Goal: Information Seeking & Learning: Learn about a topic

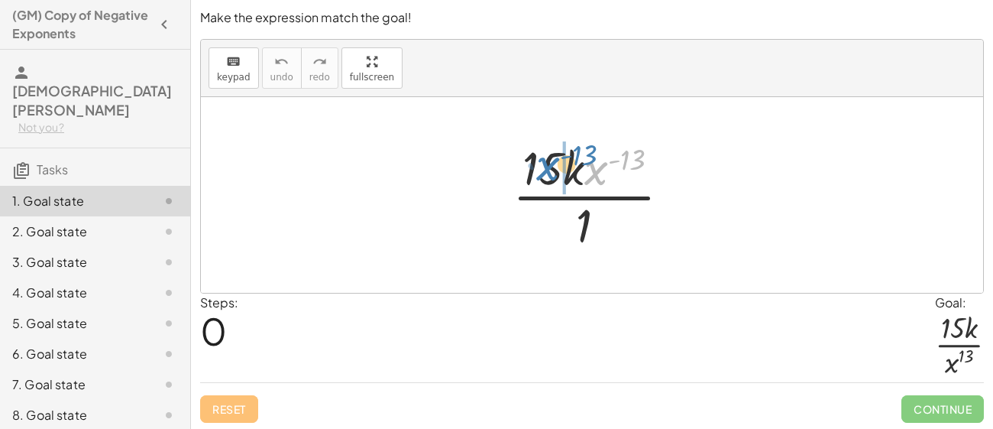
drag, startPoint x: 591, startPoint y: 171, endPoint x: 539, endPoint y: 167, distance: 52.2
click at [539, 167] on div at bounding box center [598, 195] width 186 height 118
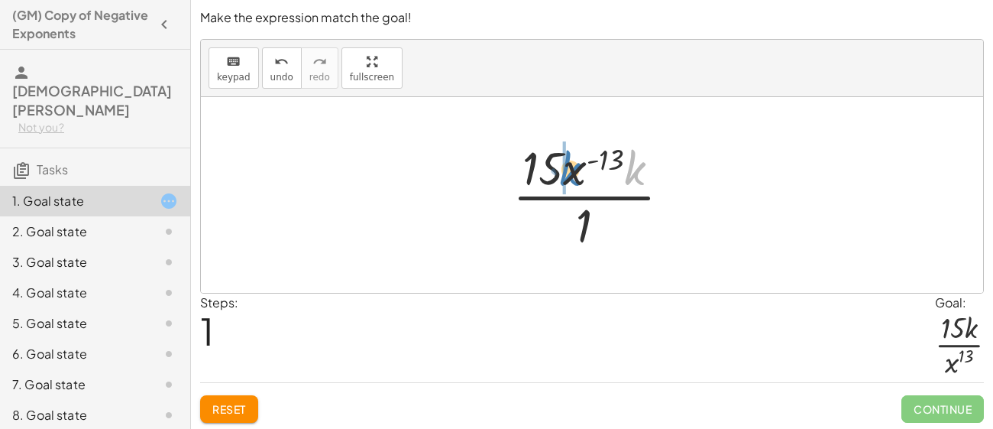
drag, startPoint x: 636, startPoint y: 166, endPoint x: 564, endPoint y: 166, distance: 71.8
drag, startPoint x: 595, startPoint y: 170, endPoint x: 624, endPoint y: 161, distance: 30.4
click at [624, 161] on div at bounding box center [598, 195] width 186 height 118
drag, startPoint x: 640, startPoint y: 154, endPoint x: 600, endPoint y: 166, distance: 41.3
click at [600, 166] on div at bounding box center [598, 195] width 186 height 118
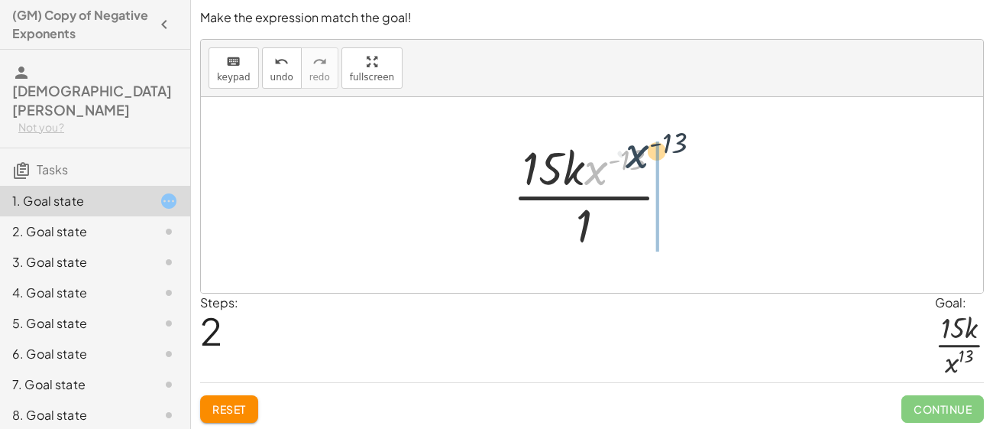
drag, startPoint x: 597, startPoint y: 173, endPoint x: 642, endPoint y: 155, distance: 48.4
click at [642, 155] on div at bounding box center [598, 195] width 186 height 118
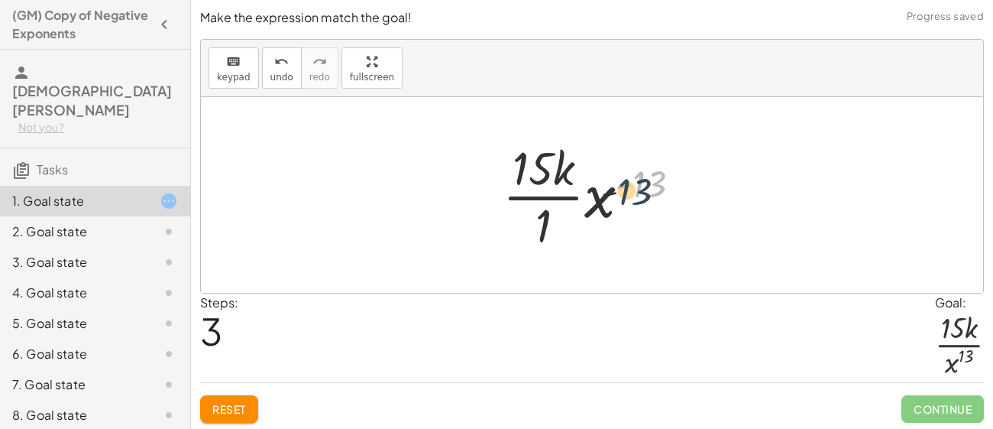
drag, startPoint x: 643, startPoint y: 176, endPoint x: 609, endPoint y: 194, distance: 37.9
click at [609, 194] on div at bounding box center [598, 195] width 206 height 118
drag, startPoint x: 651, startPoint y: 180, endPoint x: 573, endPoint y: 209, distance: 82.9
click at [573, 209] on div at bounding box center [598, 195] width 206 height 118
drag, startPoint x: 649, startPoint y: 176, endPoint x: 558, endPoint y: 218, distance: 99.8
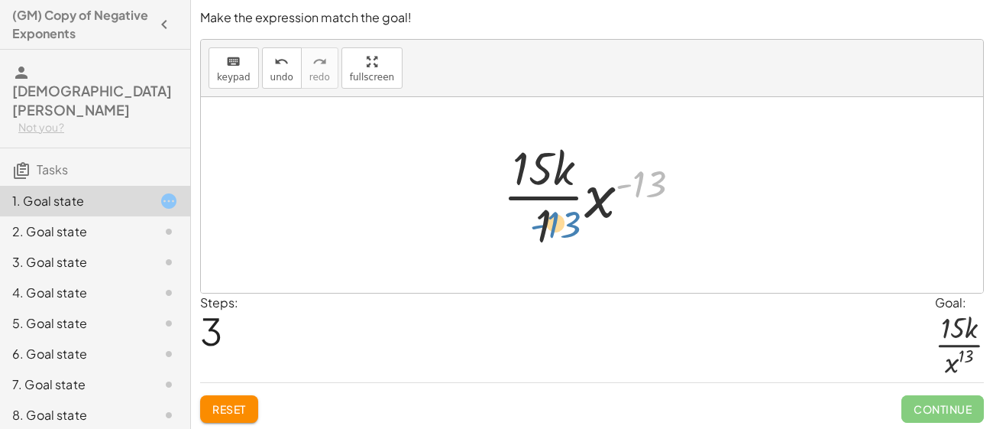
click at [558, 218] on div at bounding box center [598, 195] width 206 height 118
drag, startPoint x: 602, startPoint y: 200, endPoint x: 536, endPoint y: 226, distance: 71.4
click at [536, 226] on div at bounding box center [598, 195] width 206 height 118
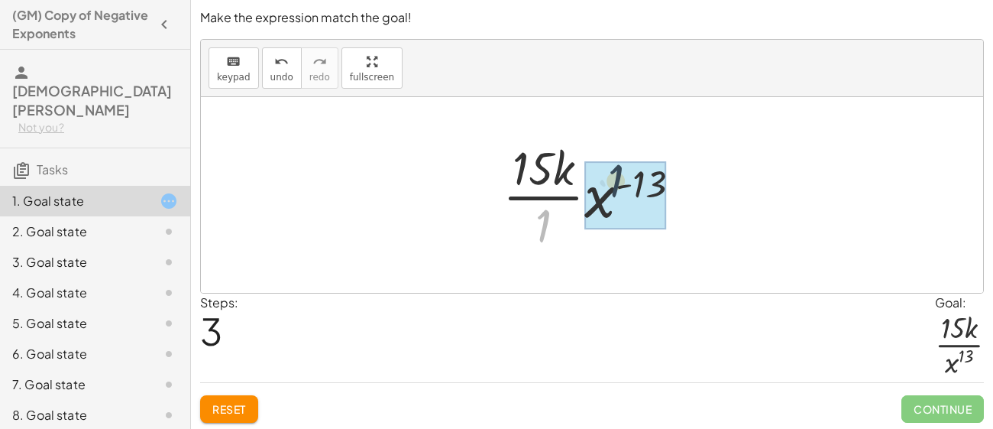
drag, startPoint x: 543, startPoint y: 228, endPoint x: 630, endPoint y: 187, distance: 96.0
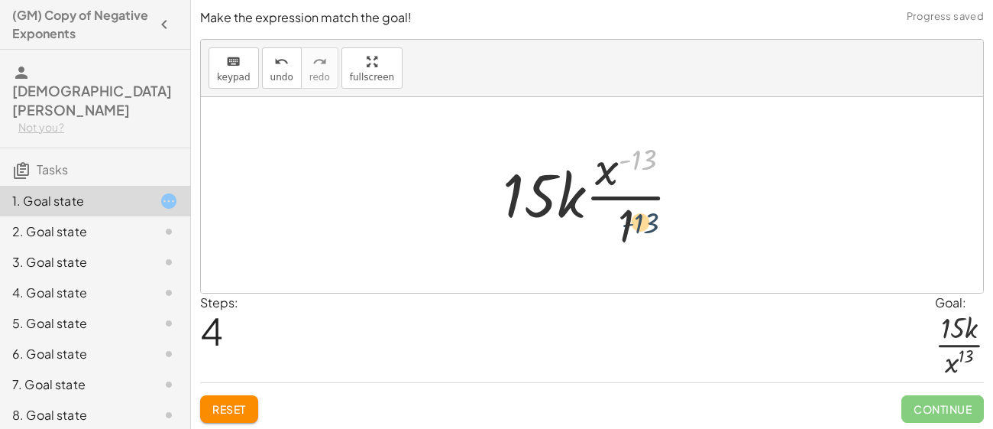
drag, startPoint x: 620, startPoint y: 167, endPoint x: 622, endPoint y: 232, distance: 65.7
click at [622, 232] on div at bounding box center [598, 195] width 206 height 118
drag, startPoint x: 604, startPoint y: 183, endPoint x: 623, endPoint y: 222, distance: 44.4
click at [623, 222] on div at bounding box center [598, 195] width 206 height 118
drag, startPoint x: 627, startPoint y: 228, endPoint x: 608, endPoint y: 170, distance: 61.1
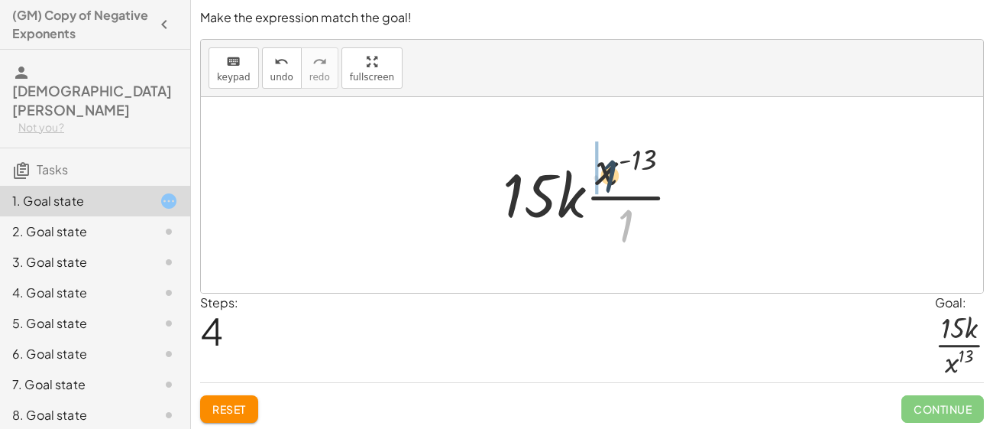
click at [608, 170] on div at bounding box center [598, 195] width 206 height 118
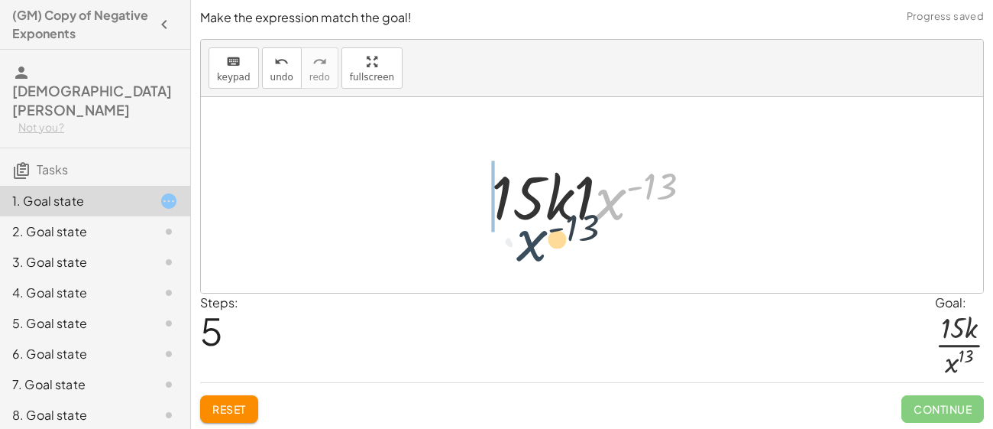
drag, startPoint x: 601, startPoint y: 202, endPoint x: 499, endPoint y: 251, distance: 113.8
click at [499, 251] on div "· 15 · k · x ( - 13 ) · 1 · 15 · x ( - 13 ) · k · 1 · 15 · k · x ( - 13 ) · 1 ·…" at bounding box center [592, 195] width 782 height 196
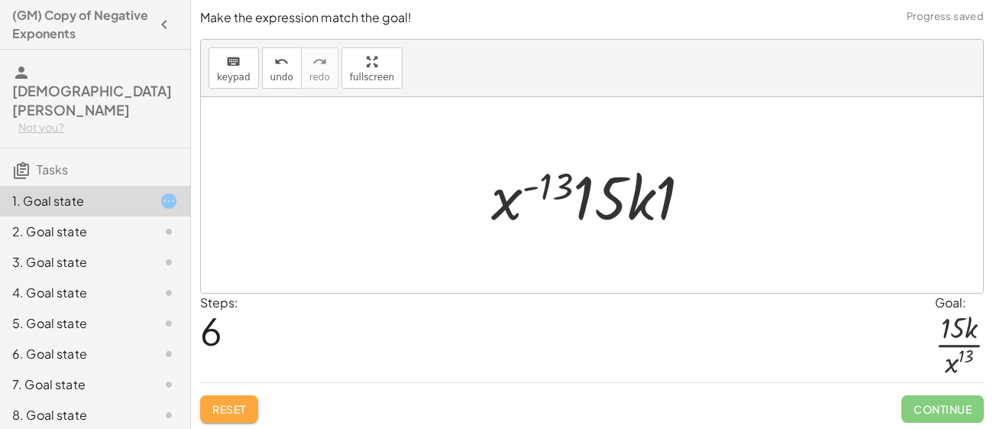
click at [215, 399] on button "Reset" at bounding box center [229, 409] width 58 height 28
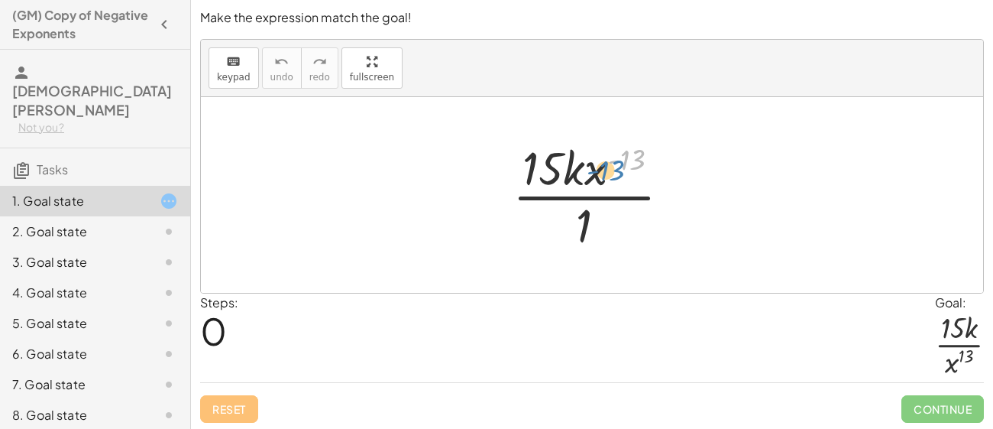
drag, startPoint x: 615, startPoint y: 160, endPoint x: 594, endPoint y: 169, distance: 22.6
click at [594, 169] on div at bounding box center [598, 195] width 186 height 118
drag, startPoint x: 591, startPoint y: 172, endPoint x: 628, endPoint y: 169, distance: 36.8
click at [628, 169] on div at bounding box center [598, 195] width 186 height 118
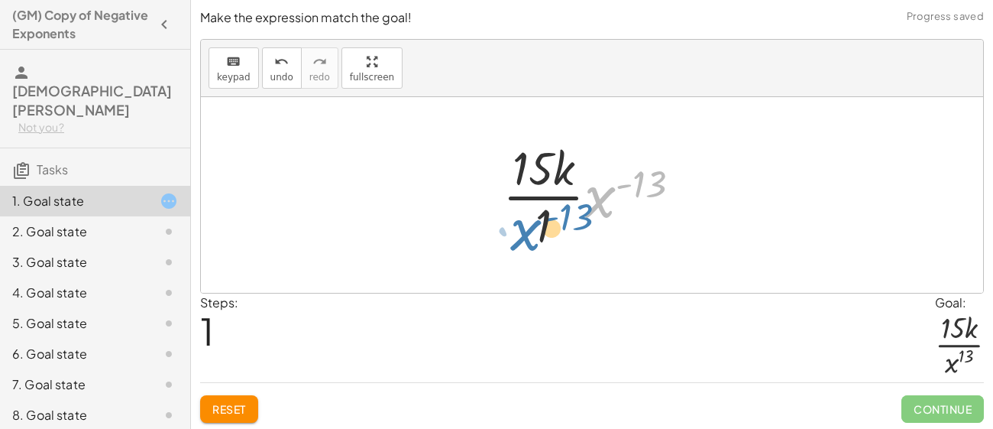
drag, startPoint x: 589, startPoint y: 202, endPoint x: 515, endPoint y: 235, distance: 81.1
click at [515, 235] on div at bounding box center [598, 195] width 206 height 118
drag, startPoint x: 639, startPoint y: 181, endPoint x: 531, endPoint y: 233, distance: 120.3
click at [531, 233] on div at bounding box center [598, 195] width 206 height 118
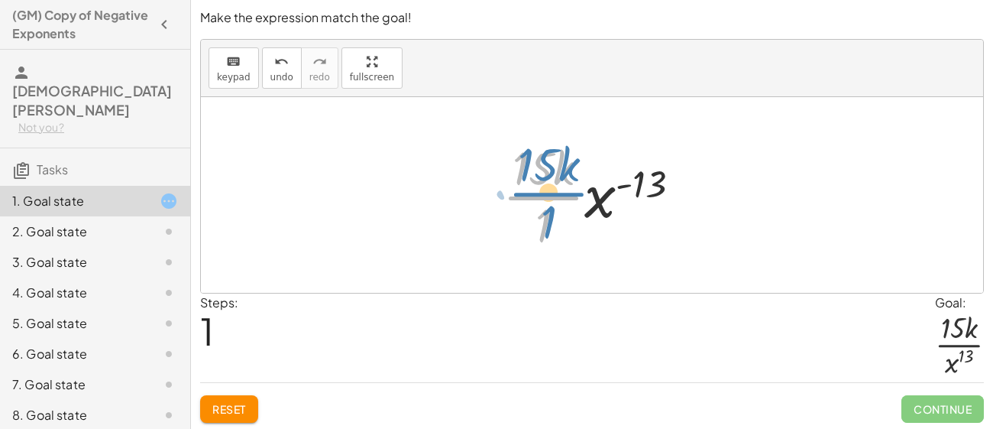
click at [584, 196] on div at bounding box center [598, 195] width 206 height 118
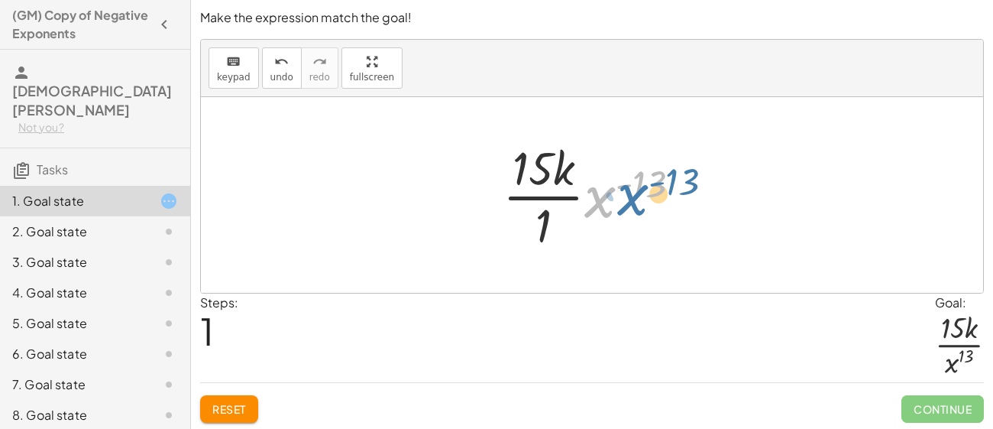
drag, startPoint x: 606, startPoint y: 194, endPoint x: 625, endPoint y: 197, distance: 19.3
click at [625, 197] on div at bounding box center [598, 195] width 206 height 118
click at [558, 228] on div at bounding box center [598, 195] width 206 height 118
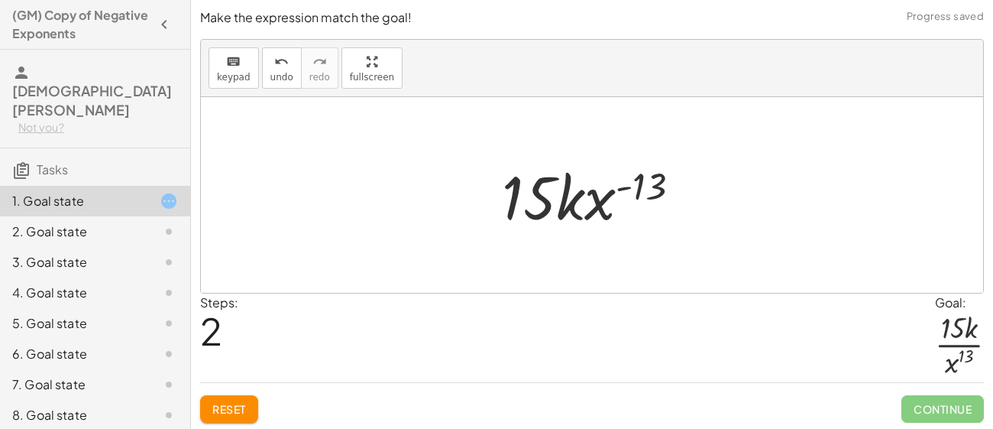
click at [545, 225] on div at bounding box center [597, 195] width 206 height 79
click at [563, 208] on div at bounding box center [597, 195] width 206 height 79
drag, startPoint x: 600, startPoint y: 204, endPoint x: 533, endPoint y: 197, distance: 67.6
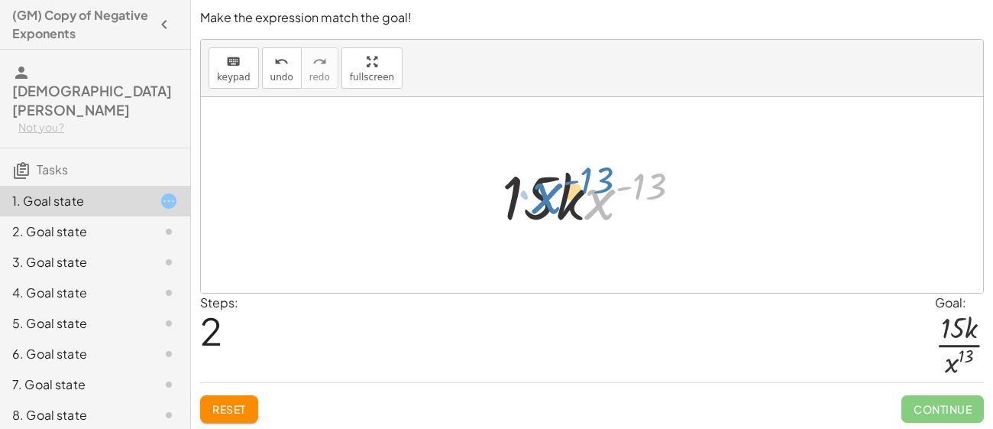
click at [533, 197] on div at bounding box center [597, 195] width 206 height 79
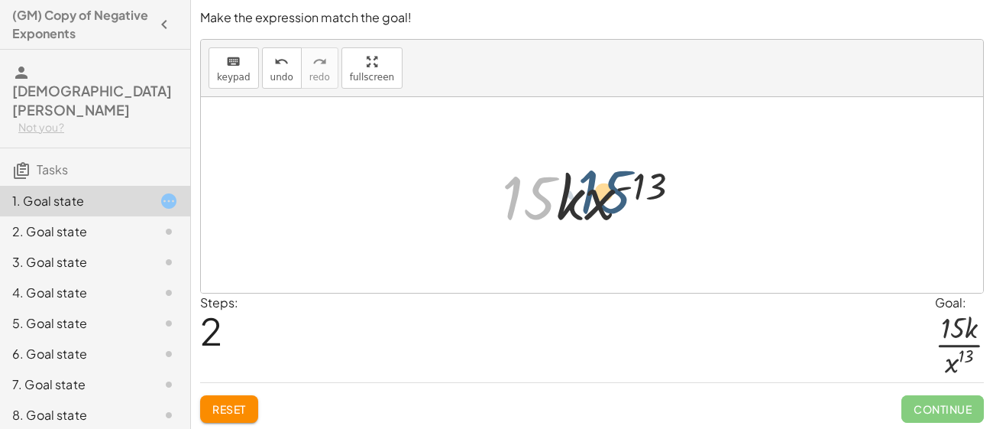
drag, startPoint x: 543, startPoint y: 200, endPoint x: 649, endPoint y: 202, distance: 105.5
click at [649, 202] on div at bounding box center [597, 195] width 206 height 79
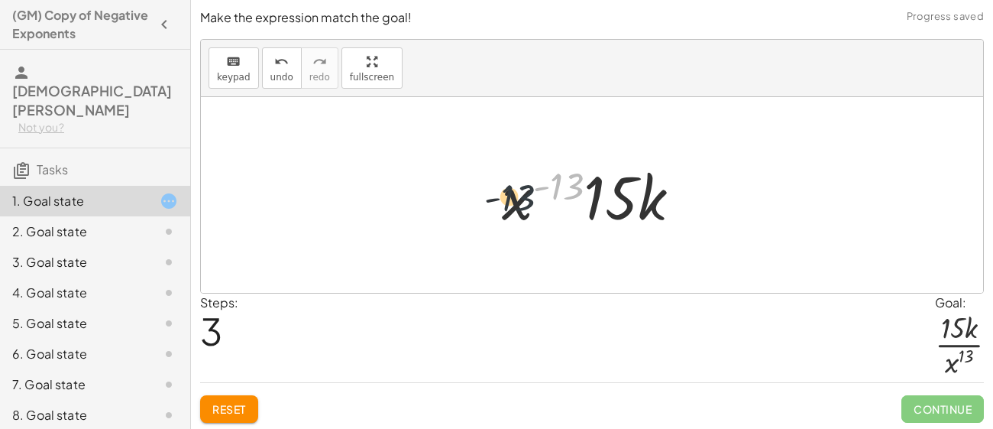
drag, startPoint x: 578, startPoint y: 206, endPoint x: 516, endPoint y: 215, distance: 62.5
click at [516, 215] on div at bounding box center [597, 195] width 206 height 79
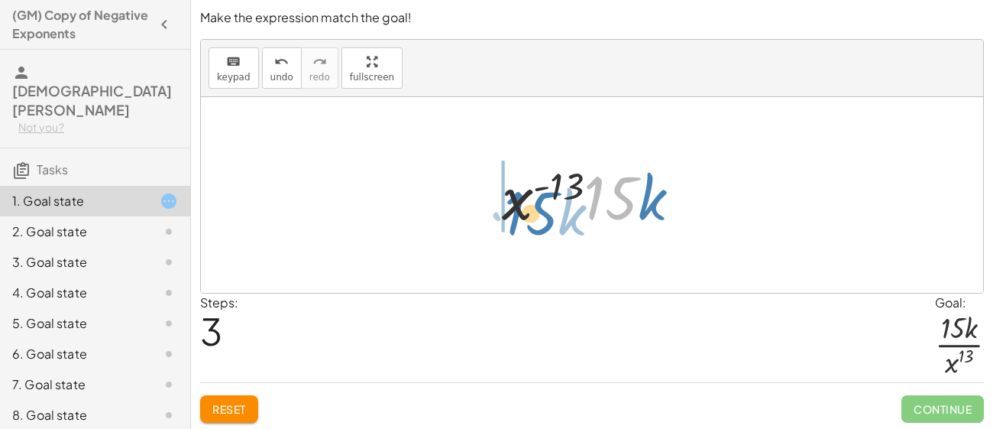
drag, startPoint x: 637, startPoint y: 203, endPoint x: 548, endPoint y: 214, distance: 90.0
click at [548, 214] on div at bounding box center [597, 195] width 206 height 79
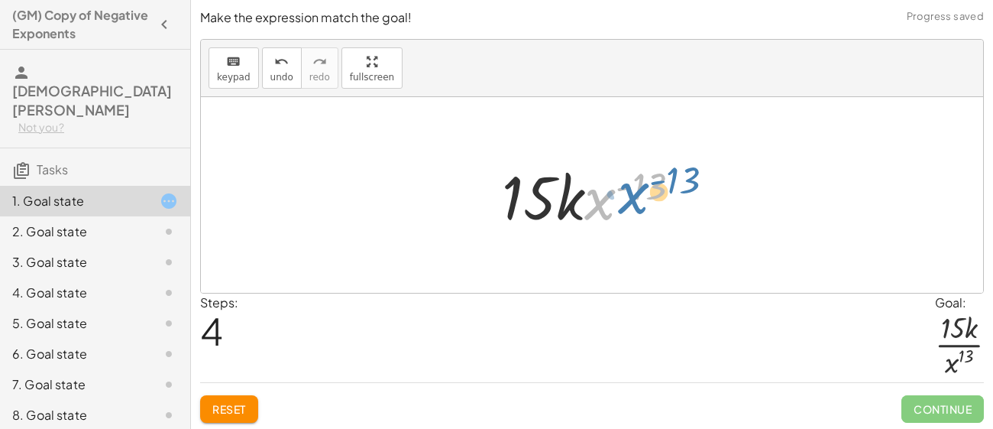
drag, startPoint x: 593, startPoint y: 206, endPoint x: 623, endPoint y: 202, distance: 30.8
click at [623, 202] on div at bounding box center [597, 195] width 206 height 79
click at [650, 189] on div at bounding box center [597, 195] width 206 height 79
drag, startPoint x: 649, startPoint y: 179, endPoint x: 578, endPoint y: 202, distance: 75.6
click at [578, 202] on div at bounding box center [597, 195] width 206 height 79
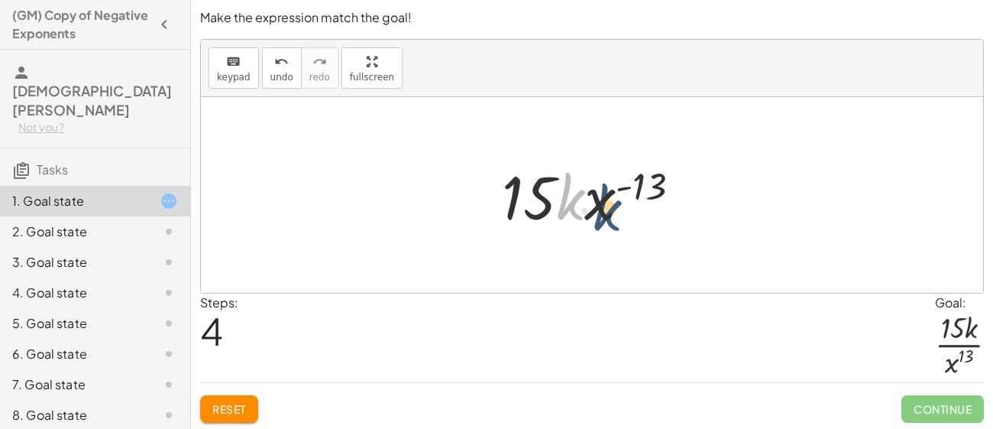
drag, startPoint x: 578, startPoint y: 202, endPoint x: 618, endPoint y: 216, distance: 42.8
click at [618, 216] on div at bounding box center [597, 195] width 206 height 79
drag, startPoint x: 600, startPoint y: 199, endPoint x: 624, endPoint y: 198, distance: 24.5
click at [624, 198] on div at bounding box center [597, 195] width 206 height 79
drag, startPoint x: 570, startPoint y: 202, endPoint x: 609, endPoint y: 191, distance: 40.6
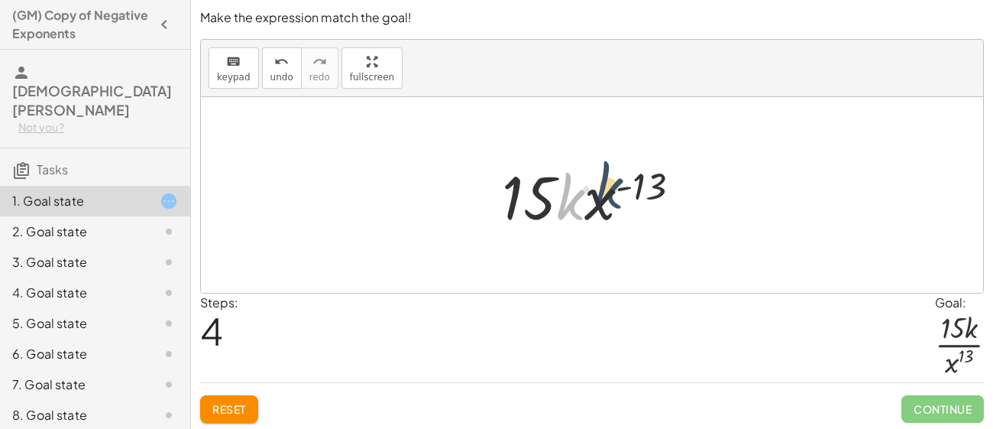
click at [609, 191] on div at bounding box center [597, 195] width 206 height 79
drag, startPoint x: 593, startPoint y: 202, endPoint x: 625, endPoint y: 198, distance: 32.4
click at [625, 198] on div at bounding box center [597, 195] width 206 height 79
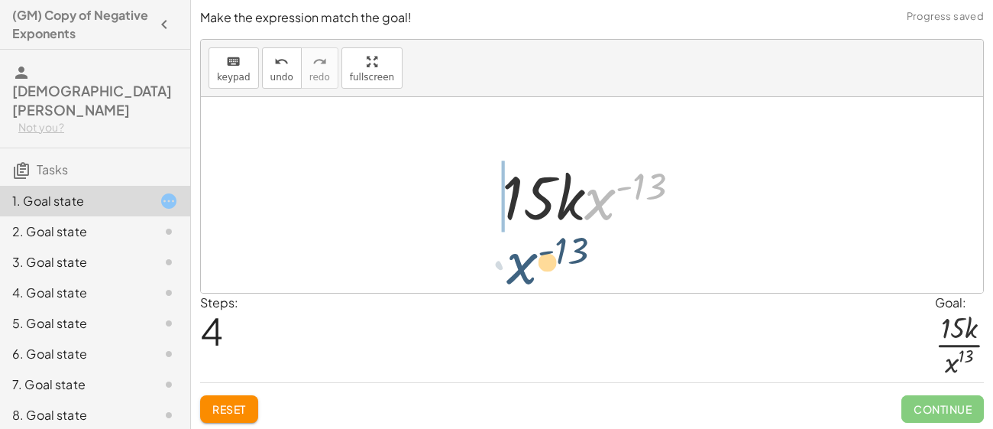
drag, startPoint x: 601, startPoint y: 202, endPoint x: 521, endPoint y: 264, distance: 101.3
click at [521, 264] on div "· 15 · k · x ( - 13 ) · 1 · · 15 · k · 1 · x ( - 13 ) · · 15 · k · x ( - 13 ) ·…" at bounding box center [592, 195] width 782 height 196
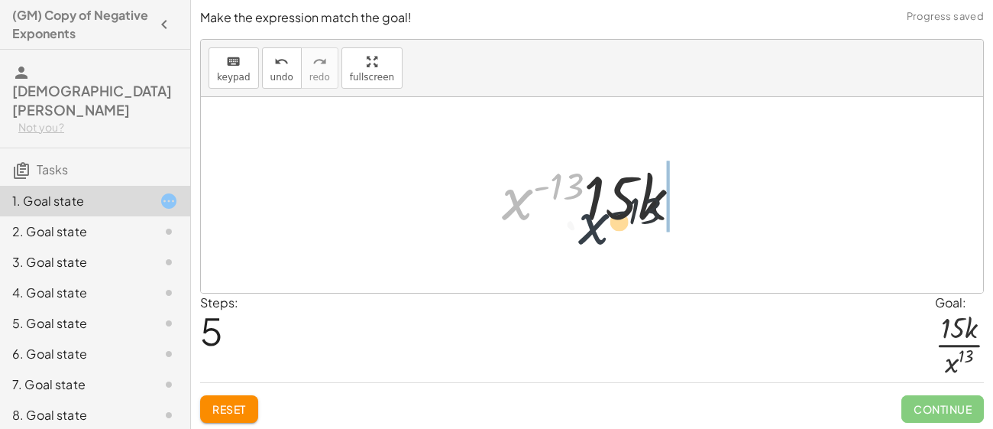
drag, startPoint x: 518, startPoint y: 218, endPoint x: 613, endPoint y: 236, distance: 96.3
click at [613, 236] on div "· 15 · k · x ( - 13 ) · 1 · · 15 · k · 1 · x ( - 13 ) · · 15 · k · x ( - 13 ) ·…" at bounding box center [591, 195] width 225 height 86
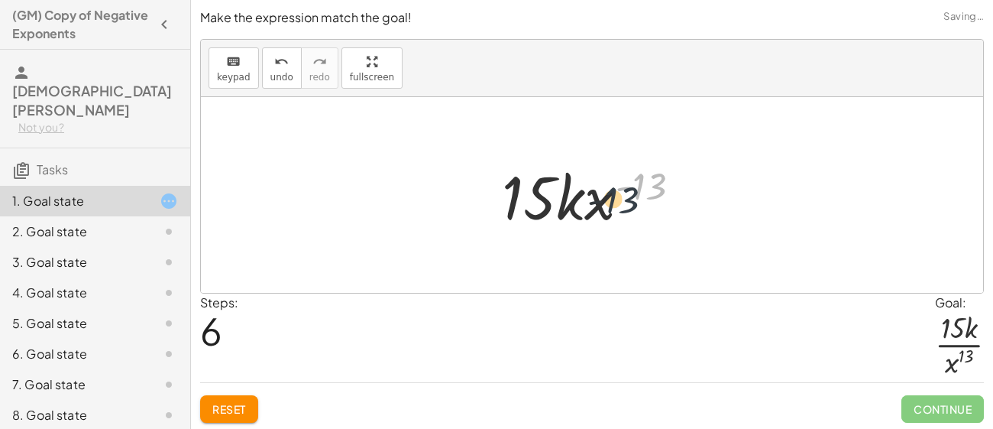
drag, startPoint x: 649, startPoint y: 185, endPoint x: 607, endPoint y: 201, distance: 45.0
click at [607, 201] on div at bounding box center [597, 195] width 206 height 79
drag, startPoint x: 597, startPoint y: 201, endPoint x: 622, endPoint y: 204, distance: 25.4
click at [622, 204] on div at bounding box center [597, 195] width 206 height 79
drag, startPoint x: 563, startPoint y: 204, endPoint x: 603, endPoint y: 194, distance: 40.9
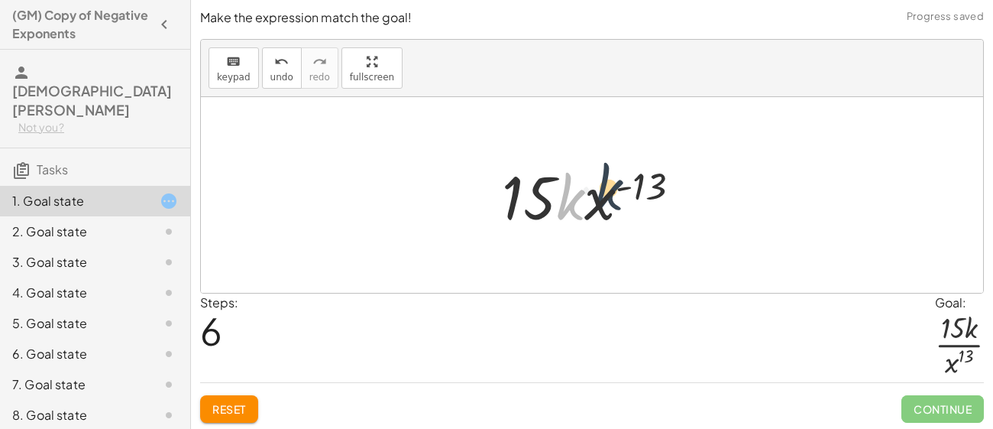
click at [603, 194] on div at bounding box center [597, 195] width 206 height 79
click at [597, 200] on div at bounding box center [597, 195] width 206 height 79
drag, startPoint x: 600, startPoint y: 204, endPoint x: 519, endPoint y: 214, distance: 82.3
click at [519, 214] on div at bounding box center [597, 195] width 206 height 79
click at [554, 201] on div at bounding box center [597, 195] width 206 height 79
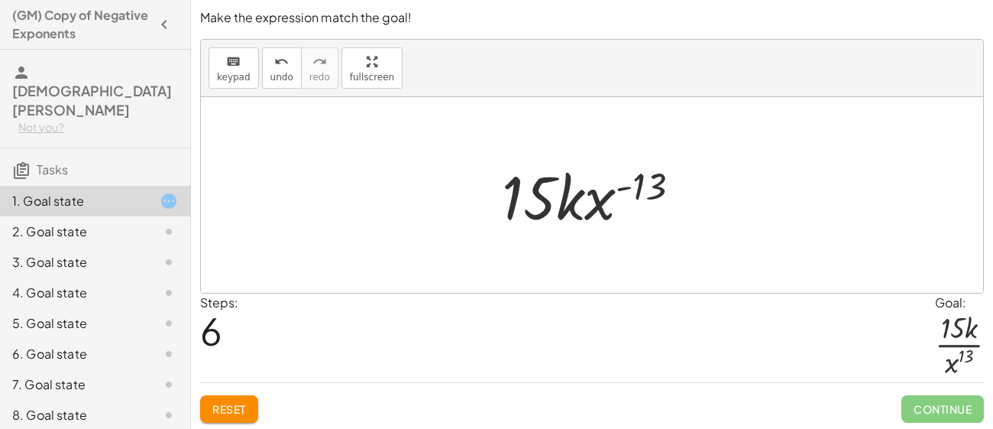
click at [554, 201] on div at bounding box center [597, 195] width 206 height 79
click at [562, 203] on div at bounding box center [597, 195] width 206 height 79
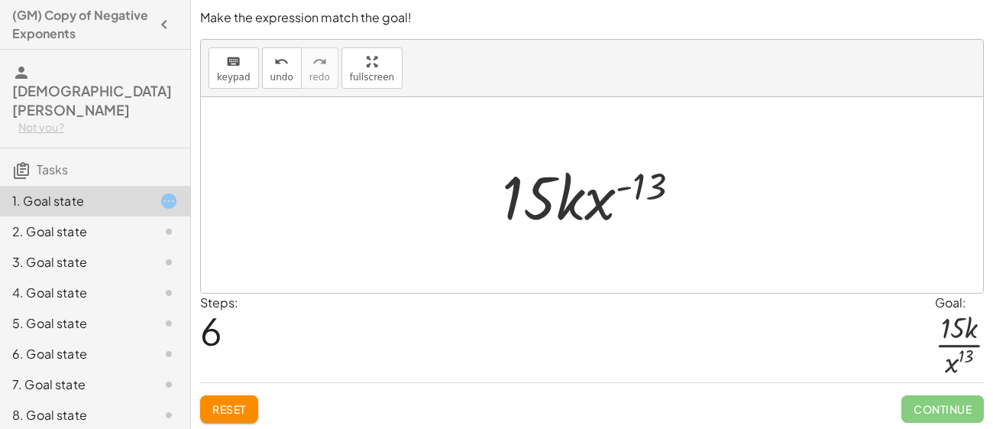
click at [562, 203] on div at bounding box center [597, 195] width 206 height 79
click at [573, 206] on div at bounding box center [597, 195] width 206 height 79
click at [606, 202] on div at bounding box center [597, 195] width 206 height 79
drag, startPoint x: 600, startPoint y: 206, endPoint x: 662, endPoint y: 196, distance: 63.3
click at [662, 196] on div at bounding box center [597, 195] width 206 height 79
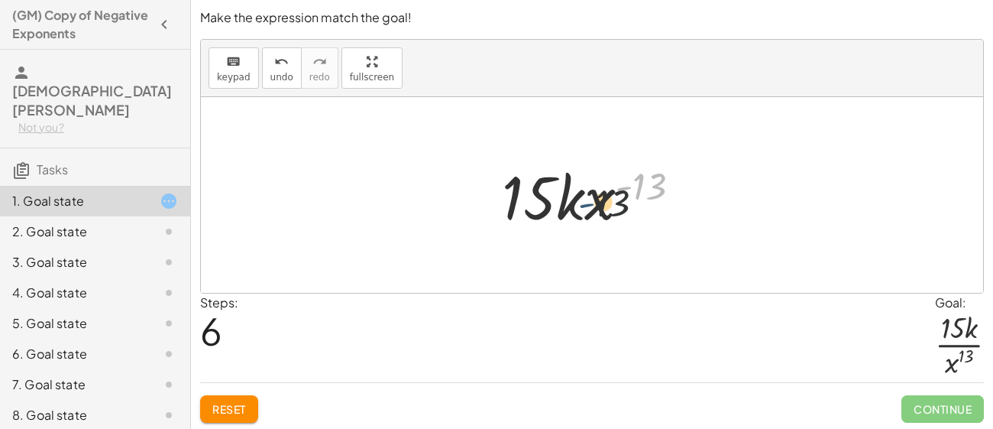
drag, startPoint x: 633, startPoint y: 185, endPoint x: 592, endPoint y: 202, distance: 44.1
click at [592, 202] on div at bounding box center [597, 195] width 206 height 79
drag, startPoint x: 639, startPoint y: 187, endPoint x: 520, endPoint y: 199, distance: 120.6
click at [520, 199] on div at bounding box center [597, 195] width 206 height 79
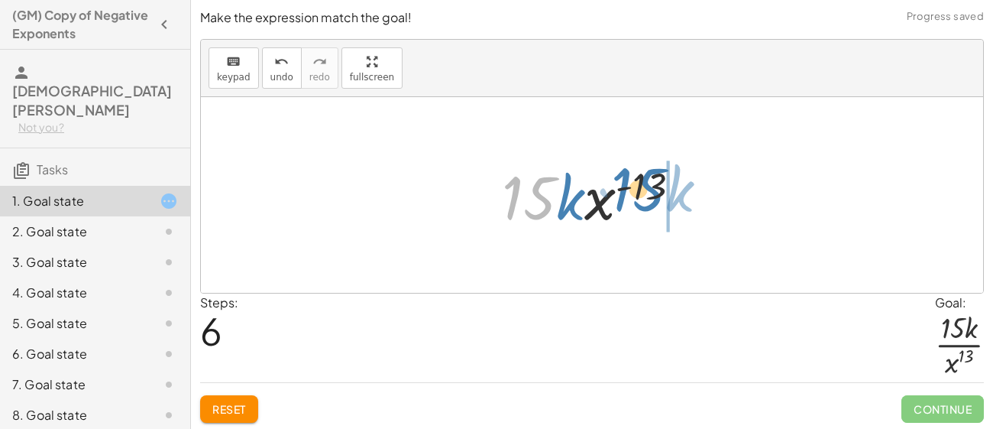
drag, startPoint x: 542, startPoint y: 202, endPoint x: 654, endPoint y: 193, distance: 111.9
click at [654, 193] on div at bounding box center [597, 195] width 206 height 79
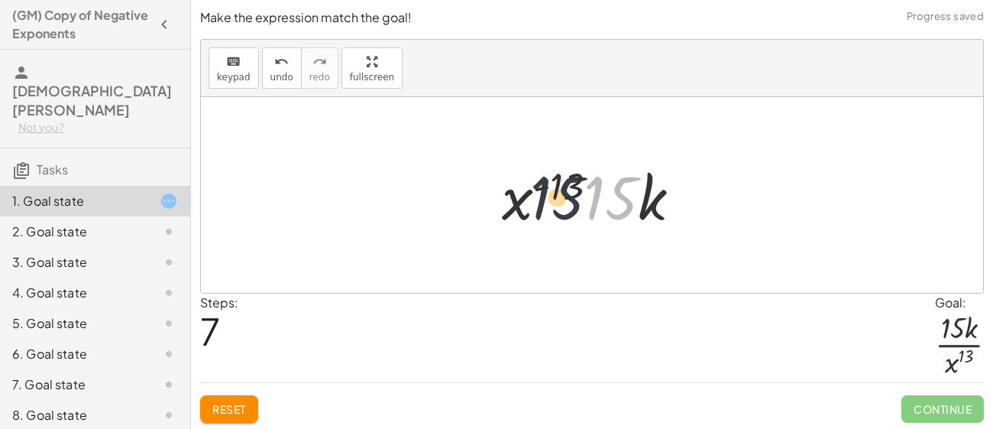
drag, startPoint x: 623, startPoint y: 201, endPoint x: 553, endPoint y: 197, distance: 69.6
click at [553, 197] on div at bounding box center [597, 195] width 206 height 79
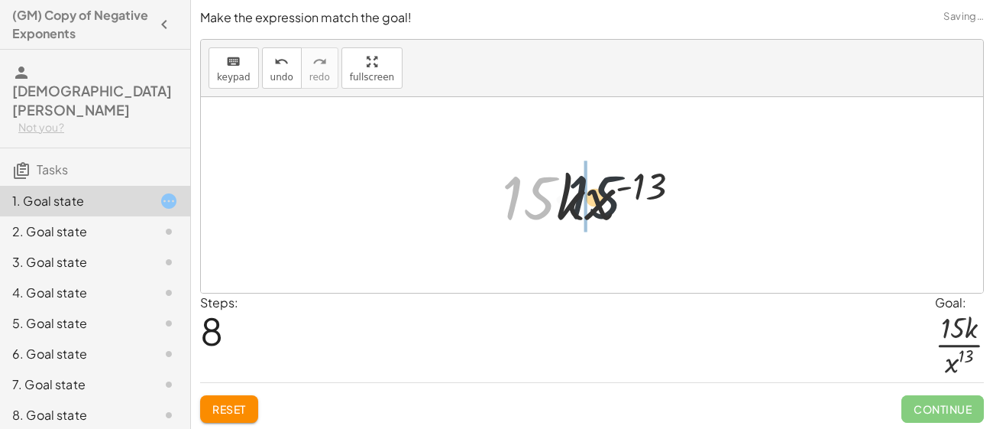
drag, startPoint x: 545, startPoint y: 199, endPoint x: 626, endPoint y: 203, distance: 80.3
click at [626, 203] on div at bounding box center [597, 195] width 206 height 79
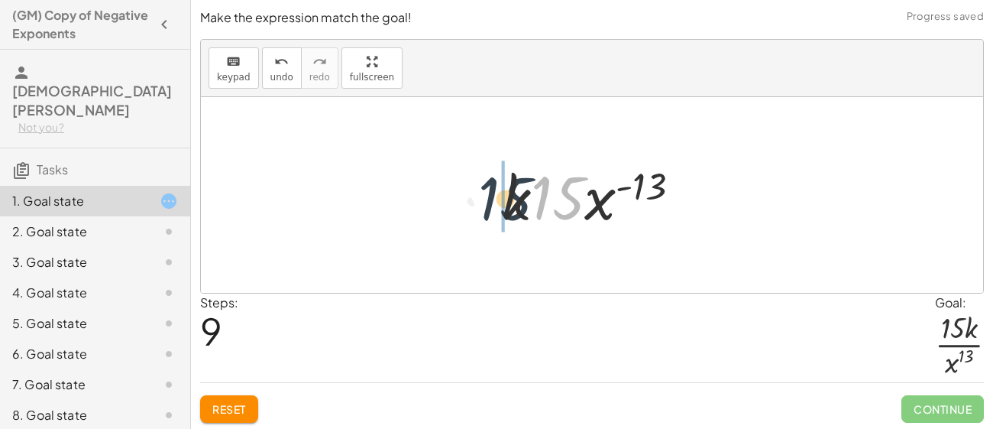
drag, startPoint x: 570, startPoint y: 200, endPoint x: 504, endPoint y: 201, distance: 65.7
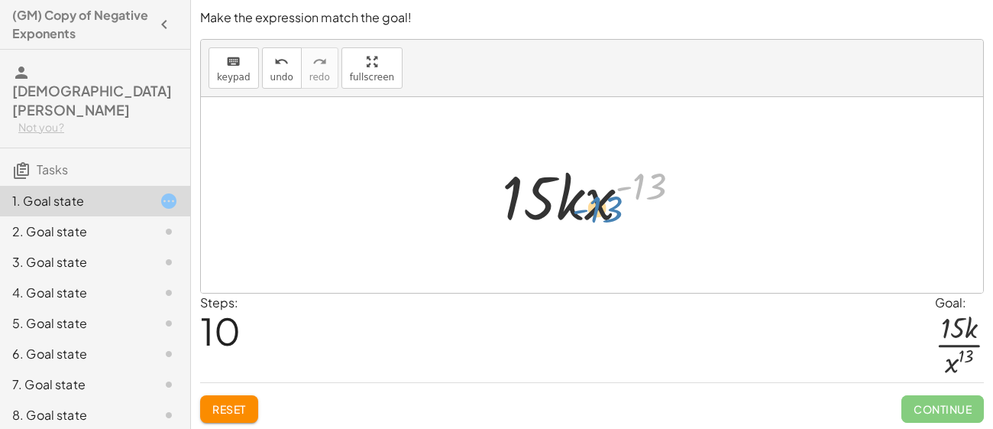
drag, startPoint x: 649, startPoint y: 183, endPoint x: 608, endPoint y: 206, distance: 47.2
click at [608, 206] on div at bounding box center [597, 195] width 206 height 79
drag, startPoint x: 590, startPoint y: 214, endPoint x: 639, endPoint y: 197, distance: 51.7
click at [639, 197] on div at bounding box center [597, 195] width 206 height 79
click at [216, 403] on span "Reset" at bounding box center [229, 409] width 34 height 14
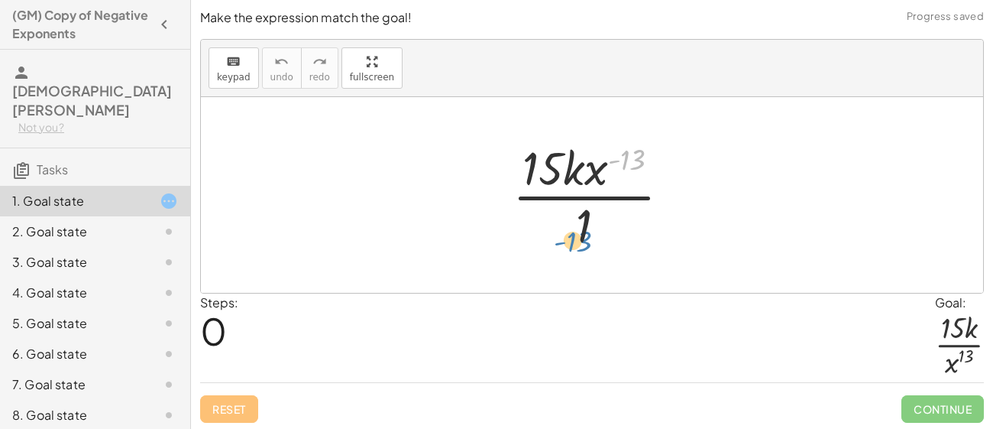
drag, startPoint x: 626, startPoint y: 160, endPoint x: 574, endPoint y: 236, distance: 92.8
click at [574, 236] on div at bounding box center [598, 195] width 186 height 118
drag, startPoint x: 589, startPoint y: 178, endPoint x: 569, endPoint y: 231, distance: 56.3
click at [569, 231] on div at bounding box center [598, 195] width 186 height 118
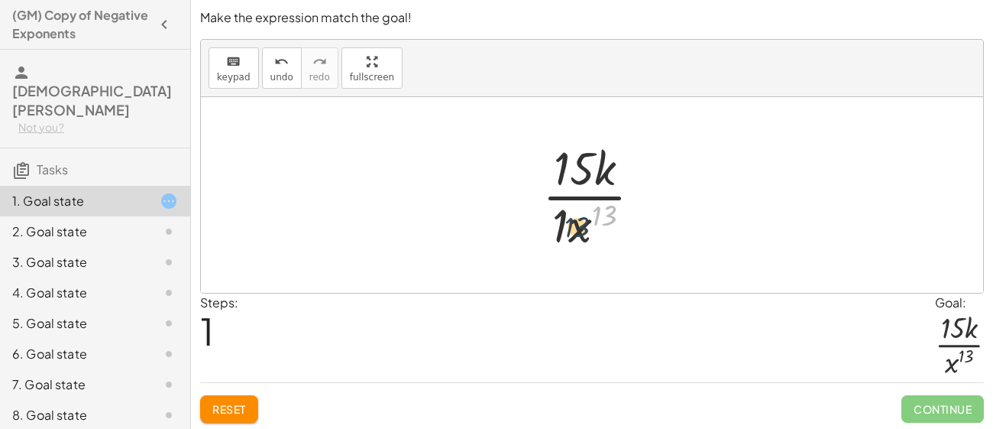
drag, startPoint x: 600, startPoint y: 219, endPoint x: 572, endPoint y: 230, distance: 29.5
click at [572, 230] on div at bounding box center [598, 195] width 127 height 118
drag, startPoint x: 560, startPoint y: 228, endPoint x: 588, endPoint y: 227, distance: 28.3
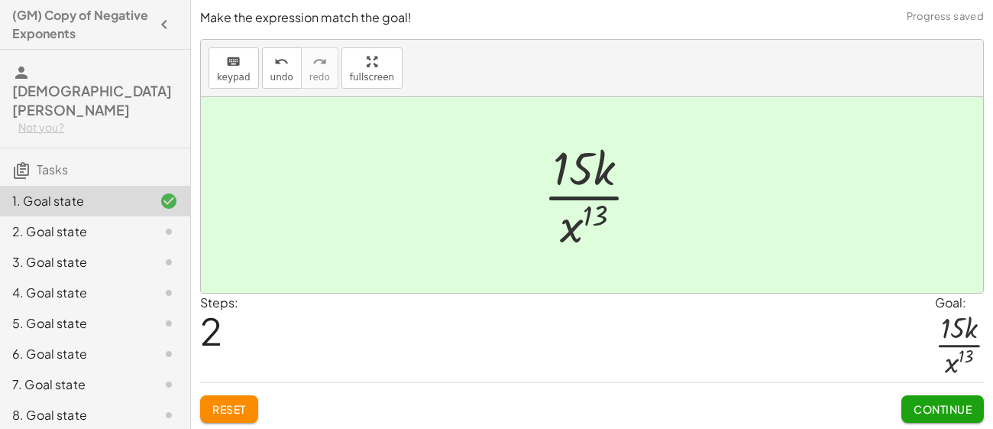
click at [948, 413] on span "Continue" at bounding box center [943, 409] width 58 height 14
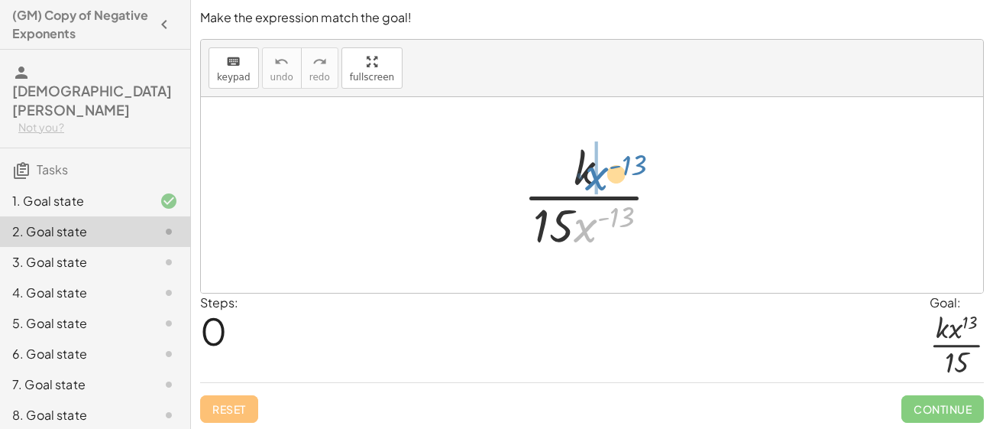
drag, startPoint x: 584, startPoint y: 233, endPoint x: 589, endPoint y: 179, distance: 54.4
click at [589, 179] on div at bounding box center [597, 195] width 163 height 118
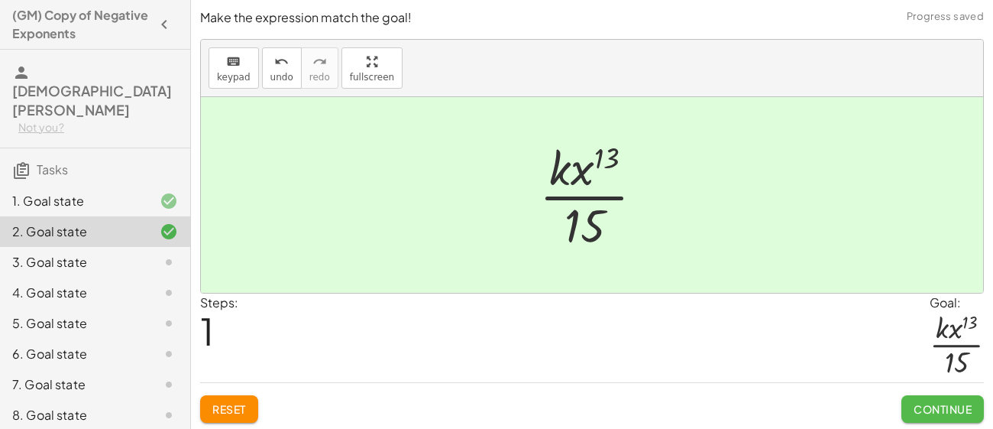
click at [961, 404] on span "Continue" at bounding box center [943, 409] width 58 height 14
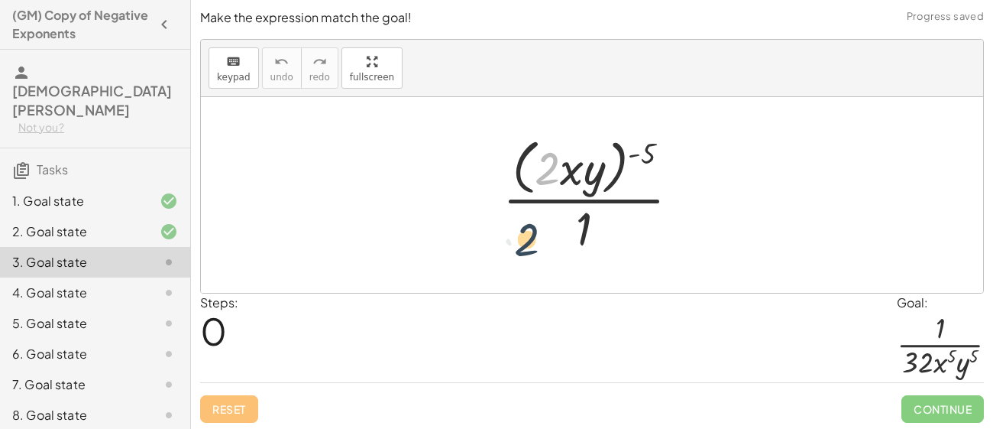
drag, startPoint x: 557, startPoint y: 165, endPoint x: 536, endPoint y: 236, distance: 74.0
click at [536, 236] on div at bounding box center [597, 194] width 205 height 125
drag, startPoint x: 565, startPoint y: 169, endPoint x: 579, endPoint y: 251, distance: 83.0
click at [579, 251] on div at bounding box center [597, 194] width 205 height 125
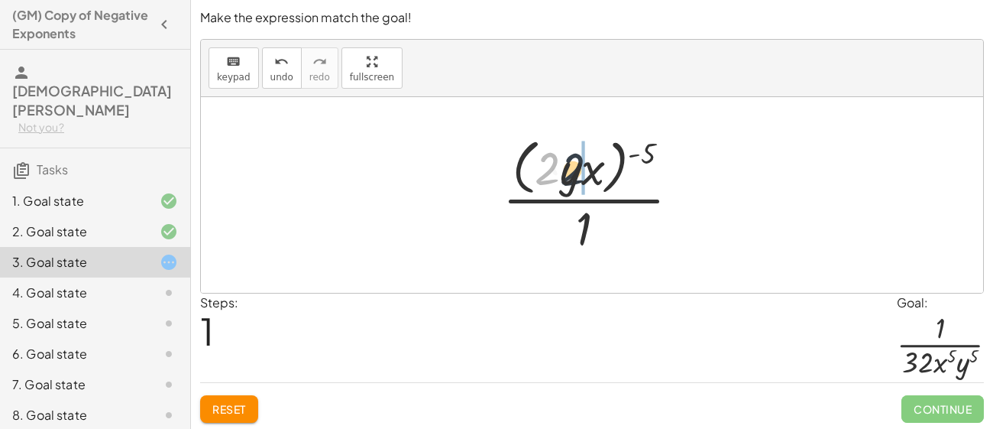
drag, startPoint x: 541, startPoint y: 169, endPoint x: 572, endPoint y: 170, distance: 31.4
click at [572, 170] on div at bounding box center [597, 194] width 205 height 125
click at [591, 170] on div at bounding box center [597, 194] width 205 height 125
drag, startPoint x: 645, startPoint y: 151, endPoint x: 561, endPoint y: 174, distance: 87.1
click at [561, 174] on div at bounding box center [597, 194] width 205 height 125
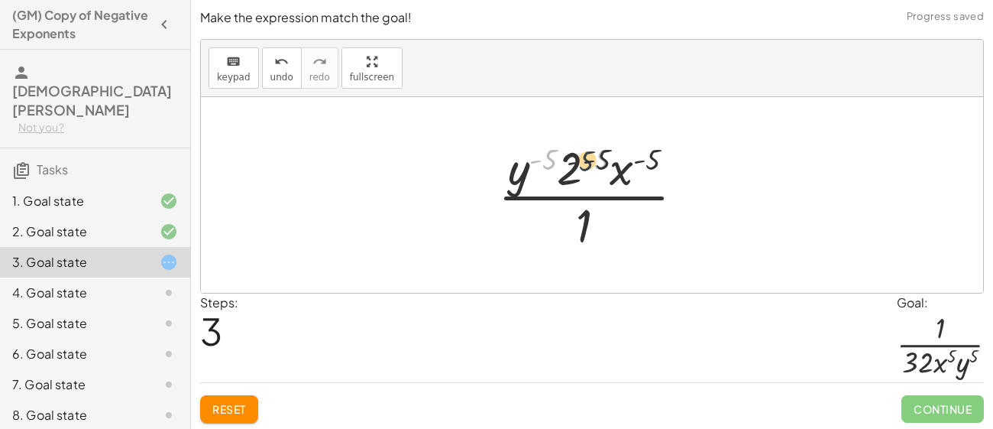
drag, startPoint x: 548, startPoint y: 160, endPoint x: 607, endPoint y: 164, distance: 59.7
click at [607, 164] on div at bounding box center [597, 195] width 214 height 118
drag, startPoint x: 553, startPoint y: 156, endPoint x: 568, endPoint y: 167, distance: 18.5
click at [568, 167] on div at bounding box center [597, 195] width 214 height 118
drag, startPoint x: 622, startPoint y: 174, endPoint x: 585, endPoint y: 178, distance: 36.9
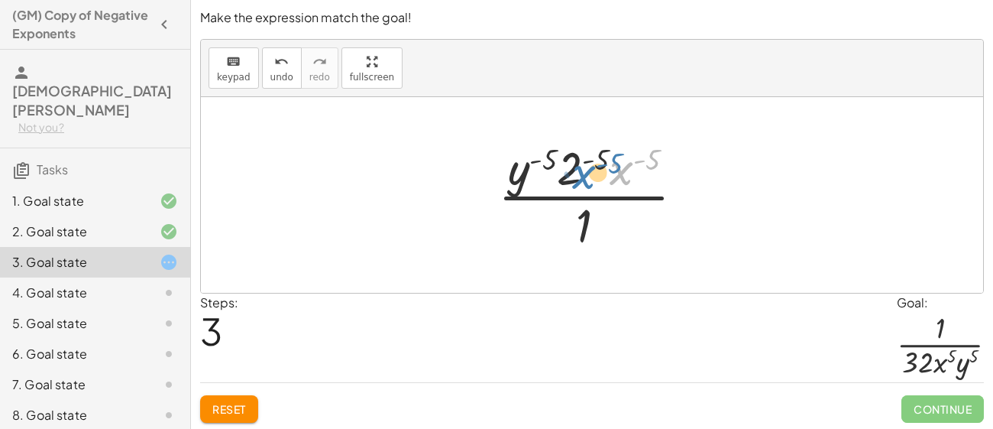
click at [585, 178] on div at bounding box center [597, 195] width 214 height 118
drag, startPoint x: 517, startPoint y: 170, endPoint x: 634, endPoint y: 179, distance: 117.2
click at [634, 179] on div at bounding box center [597, 195] width 214 height 118
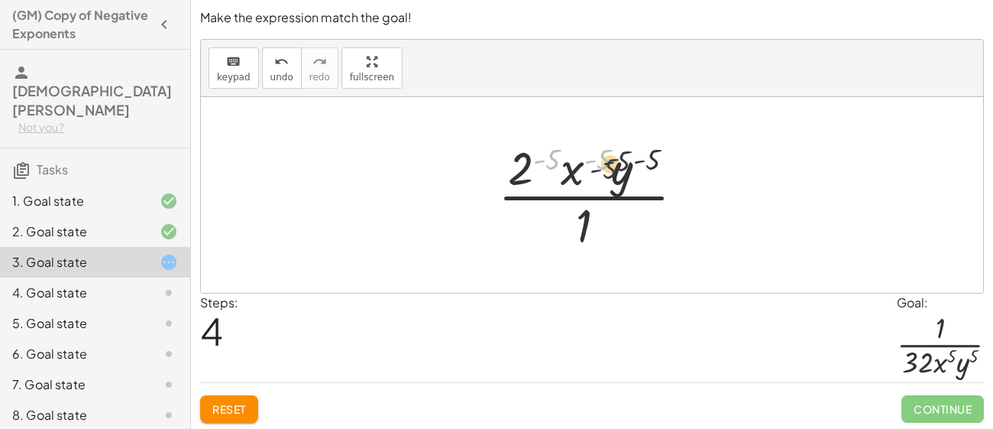
drag, startPoint x: 550, startPoint y: 154, endPoint x: 617, endPoint y: 161, distance: 66.9
click at [617, 161] on div at bounding box center [597, 195] width 214 height 118
drag, startPoint x: 645, startPoint y: 156, endPoint x: 597, endPoint y: 158, distance: 48.2
click at [597, 158] on div at bounding box center [597, 195] width 214 height 118
click at [578, 170] on div at bounding box center [597, 195] width 214 height 118
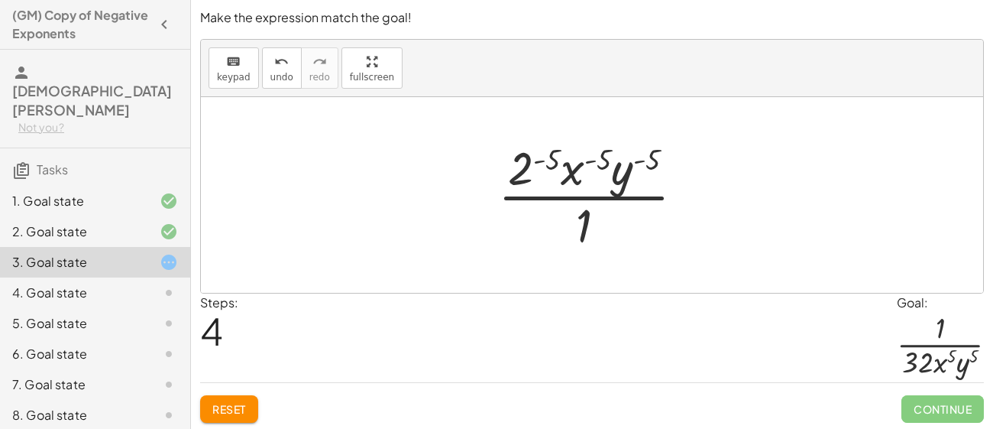
click at [575, 171] on div at bounding box center [597, 195] width 214 height 118
drag, startPoint x: 523, startPoint y: 168, endPoint x: 597, endPoint y: 161, distance: 75.2
click at [597, 161] on div at bounding box center [597, 195] width 214 height 118
drag, startPoint x: 559, startPoint y: 157, endPoint x: 546, endPoint y: 160, distance: 13.2
click at [546, 160] on div at bounding box center [597, 195] width 214 height 118
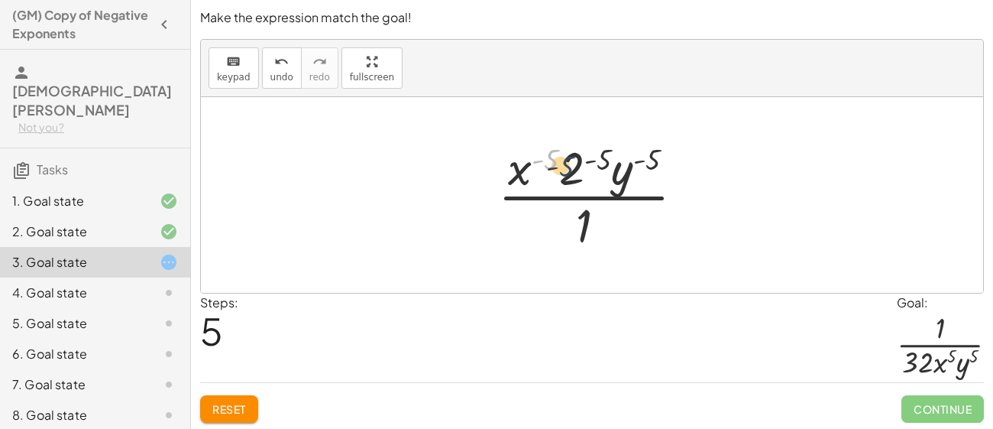
drag, startPoint x: 545, startPoint y: 156, endPoint x: 567, endPoint y: 171, distance: 26.3
click at [567, 171] on div at bounding box center [597, 195] width 214 height 118
drag, startPoint x: 568, startPoint y: 173, endPoint x: 543, endPoint y: 168, distance: 25.0
click at [543, 168] on div at bounding box center [597, 195] width 214 height 118
drag, startPoint x: 520, startPoint y: 170, endPoint x: 584, endPoint y: 176, distance: 64.4
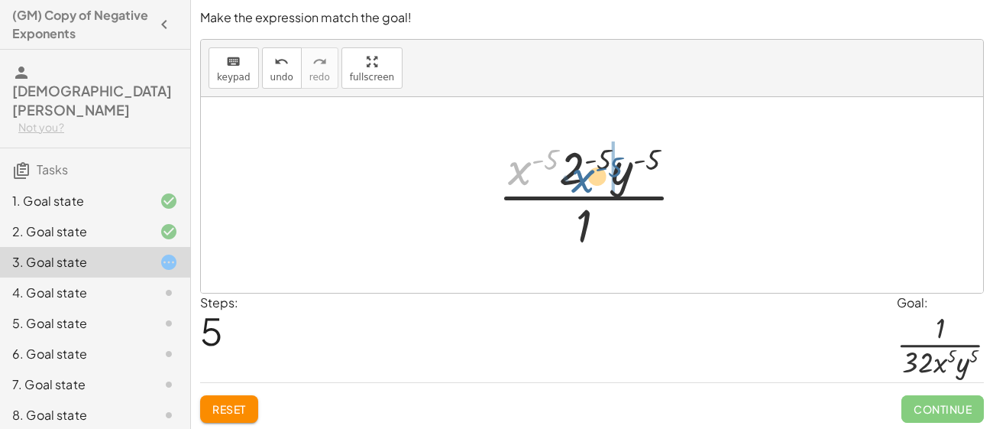
click at [584, 176] on div at bounding box center [597, 195] width 214 height 118
drag, startPoint x: 556, startPoint y: 159, endPoint x: 611, endPoint y: 160, distance: 55.0
click at [611, 160] on div at bounding box center [597, 195] width 214 height 118
drag, startPoint x: 603, startPoint y: 160, endPoint x: 560, endPoint y: 155, distance: 43.0
click at [560, 155] on div at bounding box center [597, 195] width 214 height 118
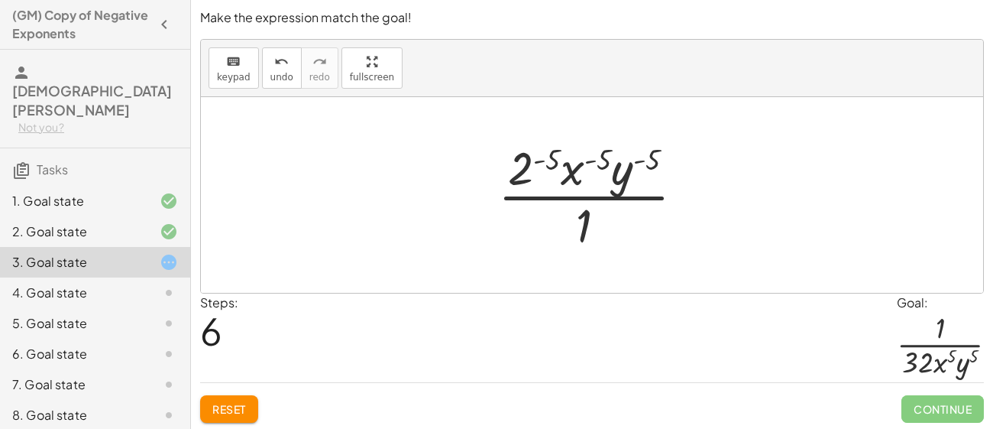
click at [555, 157] on div at bounding box center [597, 195] width 214 height 118
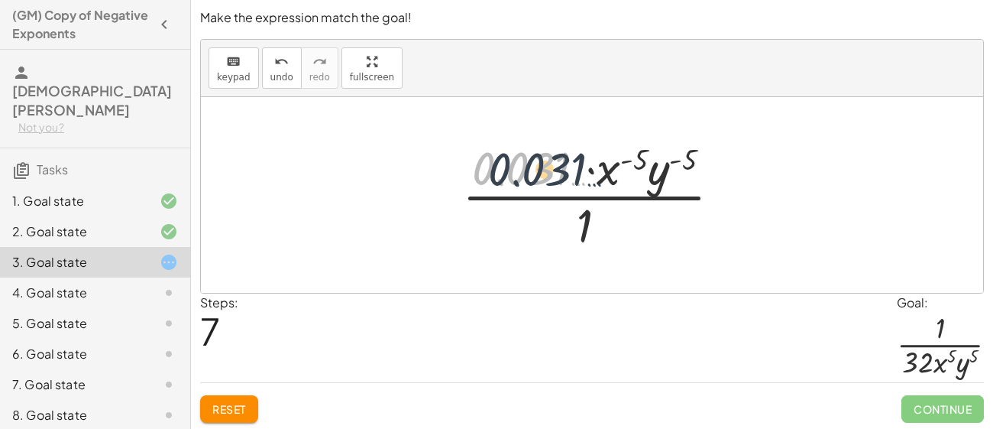
drag, startPoint x: 548, startPoint y: 165, endPoint x: 567, endPoint y: 166, distance: 19.1
click at [567, 166] on div at bounding box center [598, 195] width 286 height 118
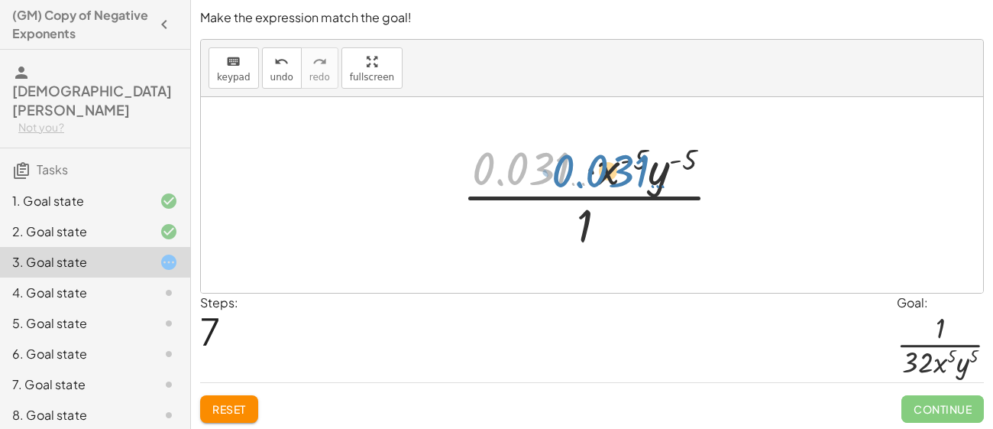
drag, startPoint x: 499, startPoint y: 180, endPoint x: 580, endPoint y: 179, distance: 81.0
click at [580, 179] on div at bounding box center [598, 195] width 286 height 118
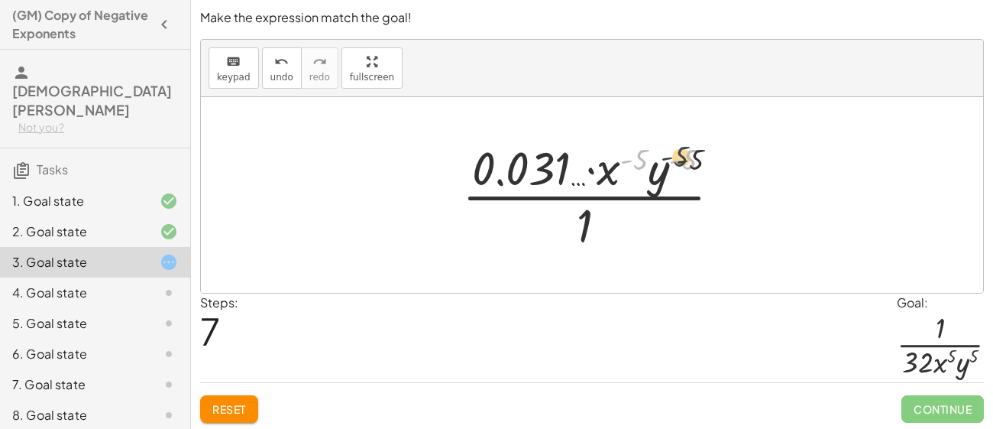
drag, startPoint x: 639, startPoint y: 158, endPoint x: 683, endPoint y: 155, distance: 44.4
click at [683, 155] on div at bounding box center [598, 195] width 286 height 118
drag, startPoint x: 685, startPoint y: 162, endPoint x: 641, endPoint y: 160, distance: 43.6
click at [641, 160] on div at bounding box center [598, 195] width 286 height 118
click at [588, 168] on div at bounding box center [598, 195] width 286 height 118
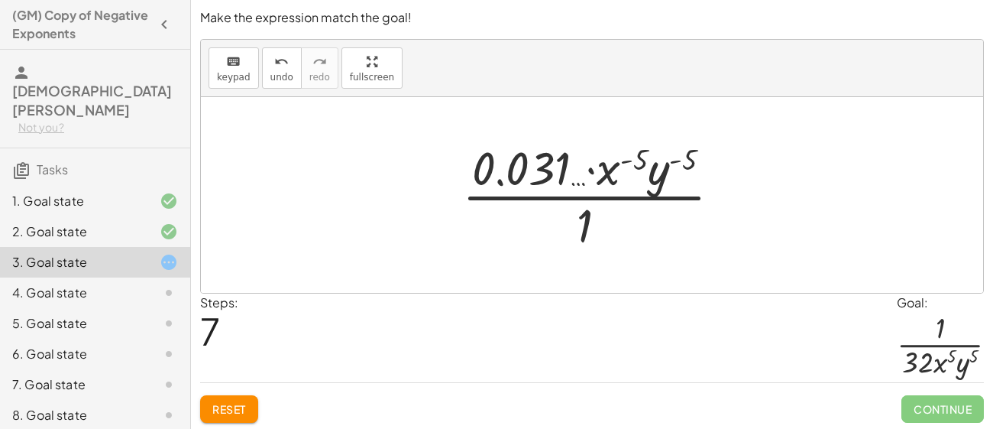
click at [587, 170] on div at bounding box center [598, 195] width 286 height 118
drag, startPoint x: 658, startPoint y: 178, endPoint x: 612, endPoint y: 176, distance: 45.9
click at [612, 176] on div at bounding box center [598, 195] width 286 height 118
drag, startPoint x: 609, startPoint y: 177, endPoint x: 581, endPoint y: 185, distance: 28.5
click at [581, 185] on div at bounding box center [598, 195] width 286 height 118
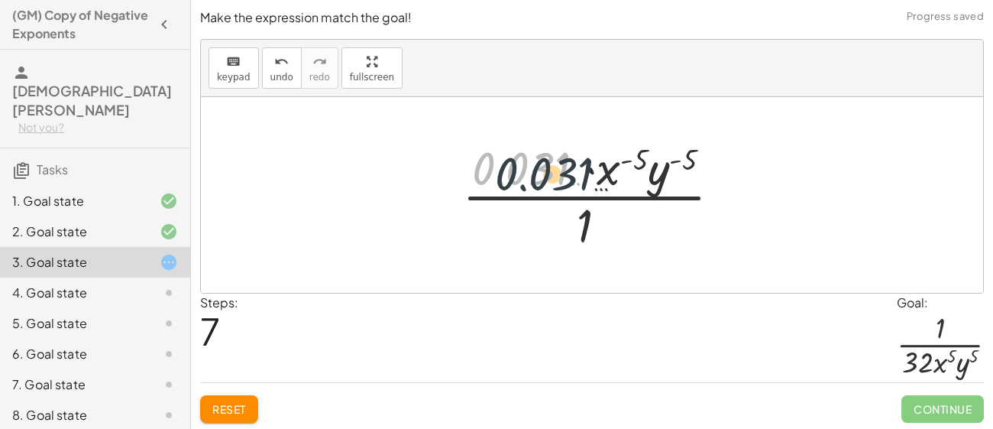
drag, startPoint x: 562, startPoint y: 180, endPoint x: 587, endPoint y: 185, distance: 25.8
click at [587, 185] on div at bounding box center [598, 195] width 286 height 118
click at [491, 185] on div at bounding box center [598, 195] width 286 height 118
click at [497, 181] on div at bounding box center [598, 195] width 286 height 118
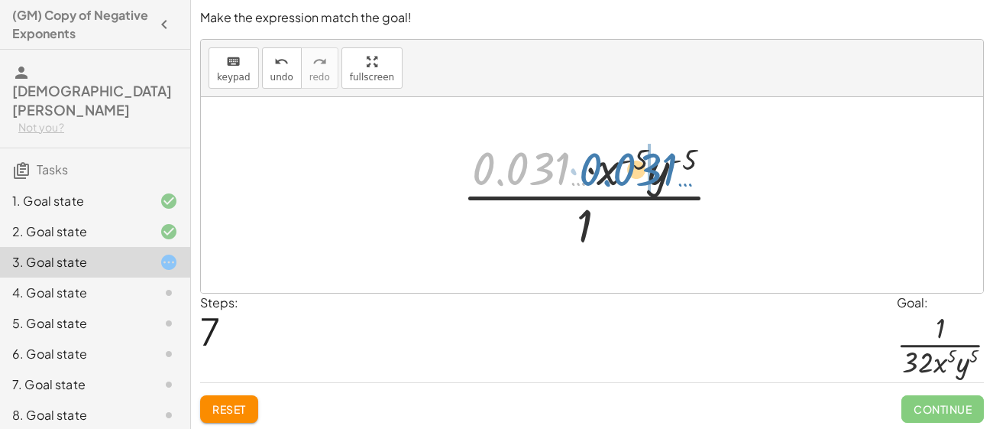
drag, startPoint x: 497, startPoint y: 181, endPoint x: 605, endPoint y: 182, distance: 107.7
click at [605, 182] on div at bounding box center [598, 195] width 286 height 118
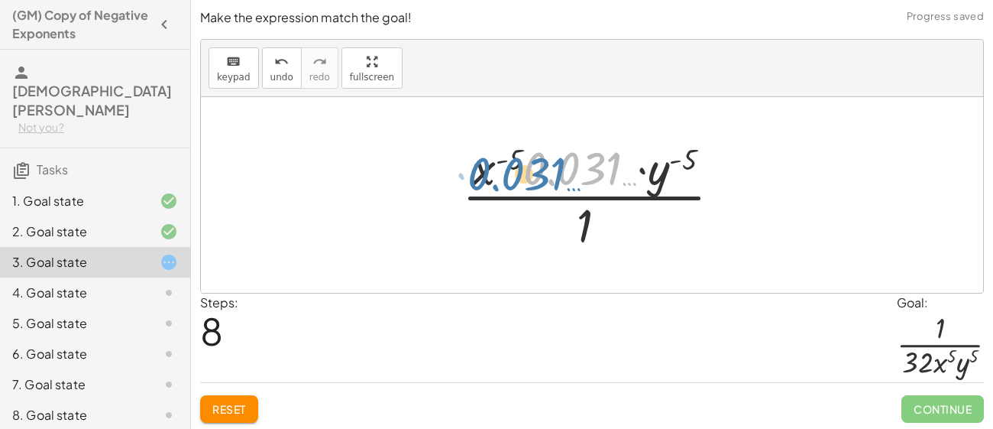
drag, startPoint x: 597, startPoint y: 161, endPoint x: 530, endPoint y: 160, distance: 67.2
click at [530, 160] on div at bounding box center [598, 195] width 286 height 118
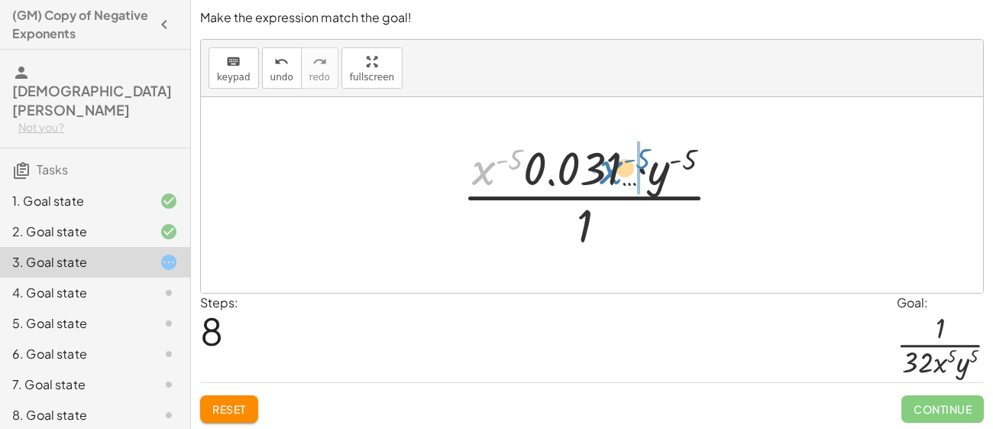
drag, startPoint x: 489, startPoint y: 173, endPoint x: 621, endPoint y: 173, distance: 132.2
click at [621, 173] on div at bounding box center [598, 195] width 286 height 118
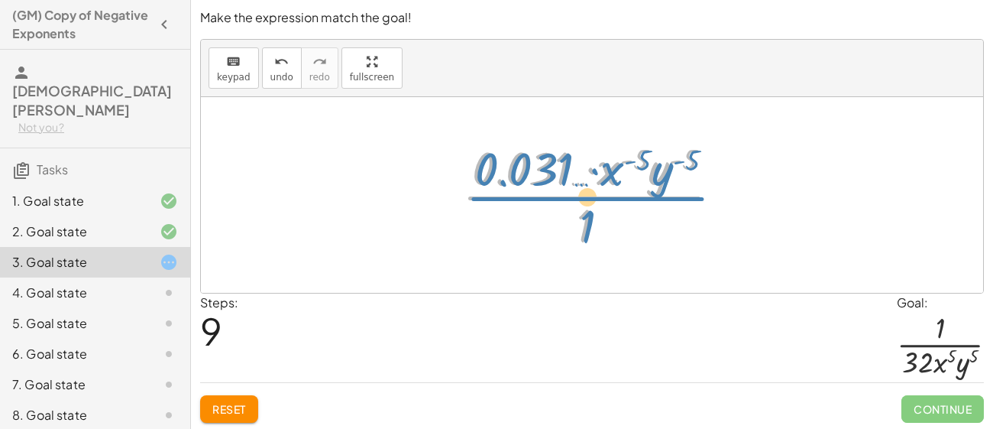
click at [581, 185] on div at bounding box center [598, 195] width 286 height 118
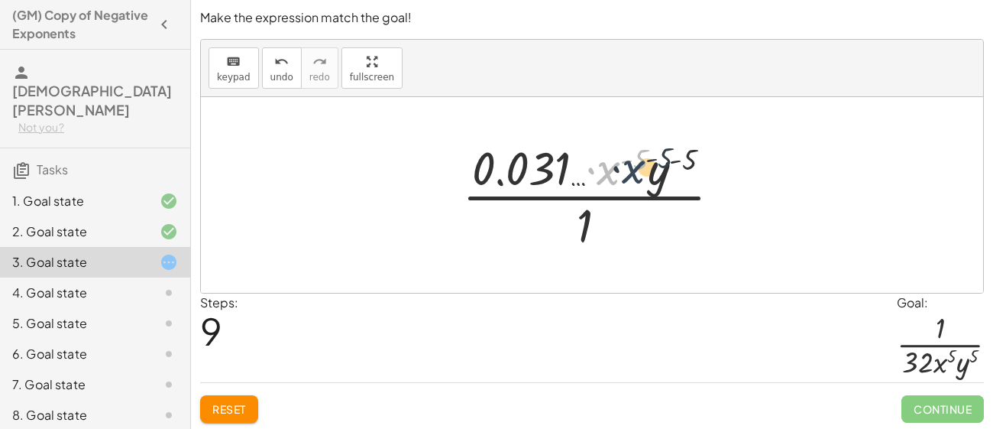
drag, startPoint x: 604, startPoint y: 173, endPoint x: 630, endPoint y: 170, distance: 26.9
click at [630, 170] on div at bounding box center [598, 195] width 286 height 118
click at [634, 160] on div at bounding box center [598, 195] width 286 height 118
click at [693, 159] on div at bounding box center [598, 195] width 286 height 118
drag, startPoint x: 693, startPoint y: 159, endPoint x: 632, endPoint y: 158, distance: 61.1
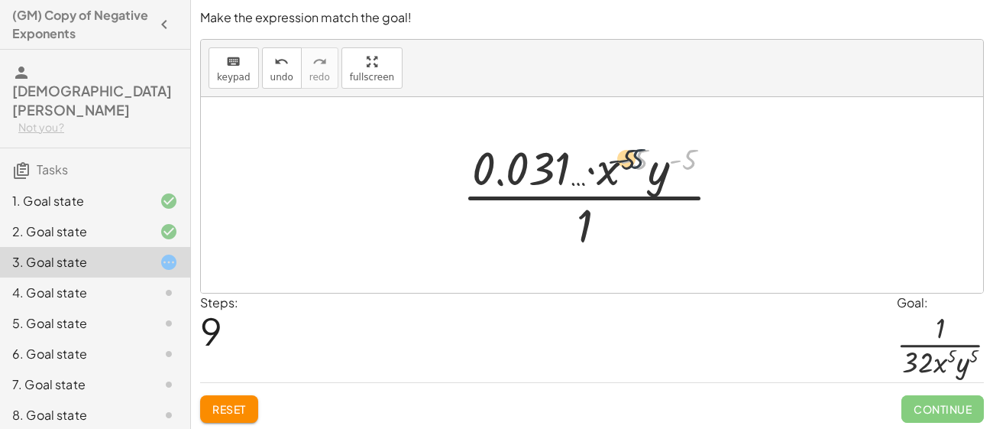
click at [632, 158] on div at bounding box center [598, 195] width 286 height 118
drag, startPoint x: 633, startPoint y: 156, endPoint x: 676, endPoint y: 157, distance: 42.8
click at [676, 157] on div at bounding box center [598, 195] width 286 height 118
drag, startPoint x: 592, startPoint y: 169, endPoint x: 631, endPoint y: 163, distance: 39.3
click at [631, 163] on div at bounding box center [598, 195] width 286 height 118
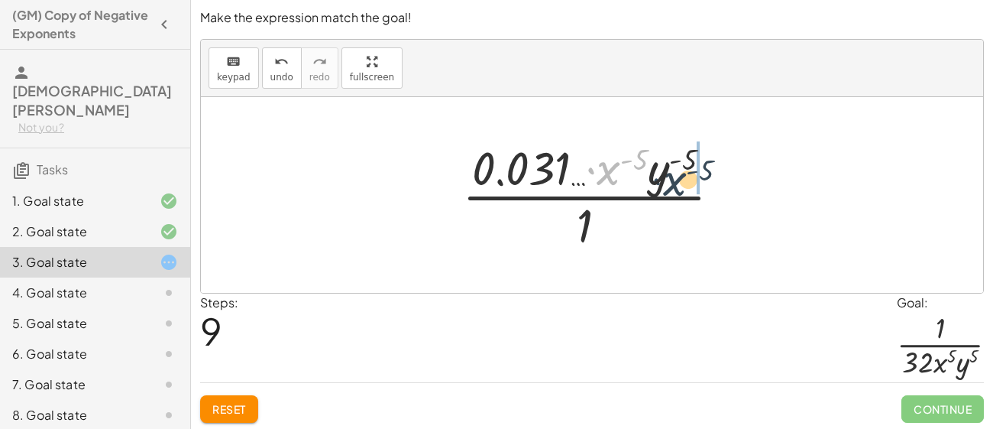
drag, startPoint x: 595, startPoint y: 170, endPoint x: 664, endPoint y: 182, distance: 69.7
click at [664, 182] on div at bounding box center [598, 195] width 286 height 118
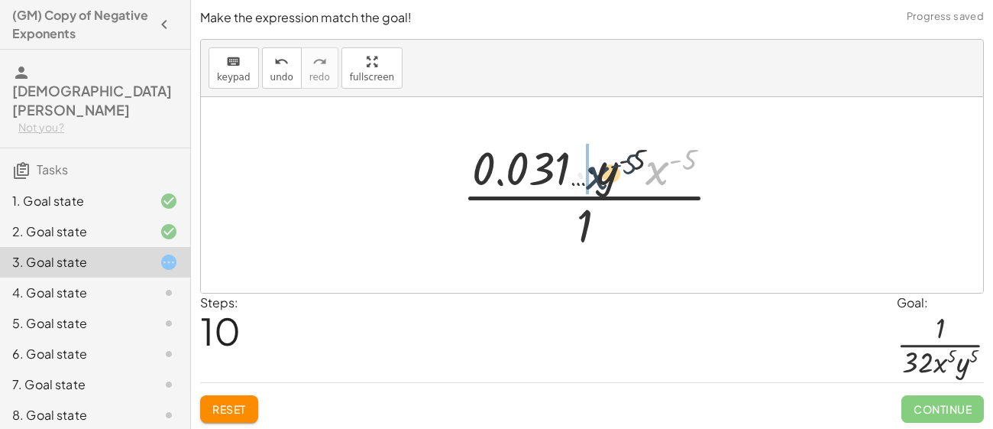
drag, startPoint x: 656, startPoint y: 178, endPoint x: 552, endPoint y: 183, distance: 104.8
click at [552, 183] on div at bounding box center [598, 195] width 286 height 118
click at [577, 184] on div at bounding box center [598, 195] width 286 height 118
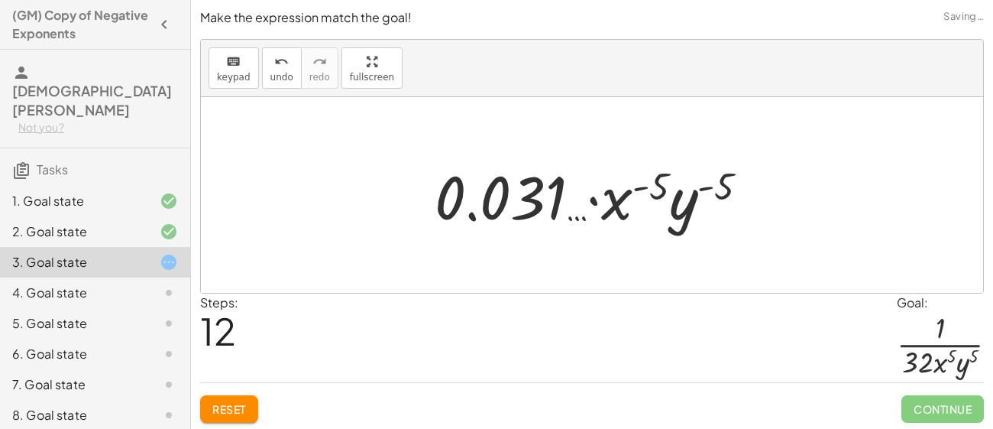
click at [577, 216] on div at bounding box center [598, 195] width 342 height 79
click at [289, 79] on button "undo undo" at bounding box center [282, 67] width 40 height 41
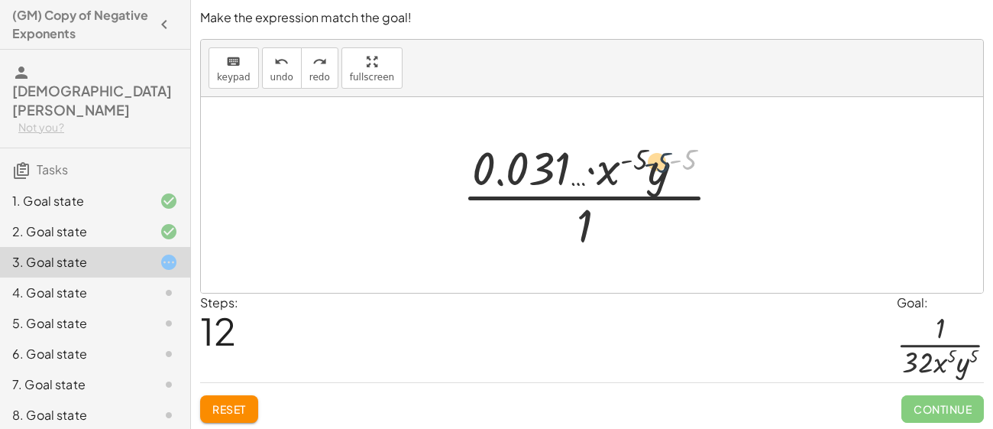
drag, startPoint x: 687, startPoint y: 161, endPoint x: 619, endPoint y: 159, distance: 68.0
click at [619, 159] on div at bounding box center [598, 195] width 286 height 118
drag, startPoint x: 610, startPoint y: 168, endPoint x: 685, endPoint y: 153, distance: 77.2
click at [685, 153] on div at bounding box center [598, 195] width 286 height 118
drag, startPoint x: 660, startPoint y: 170, endPoint x: 578, endPoint y: 166, distance: 82.6
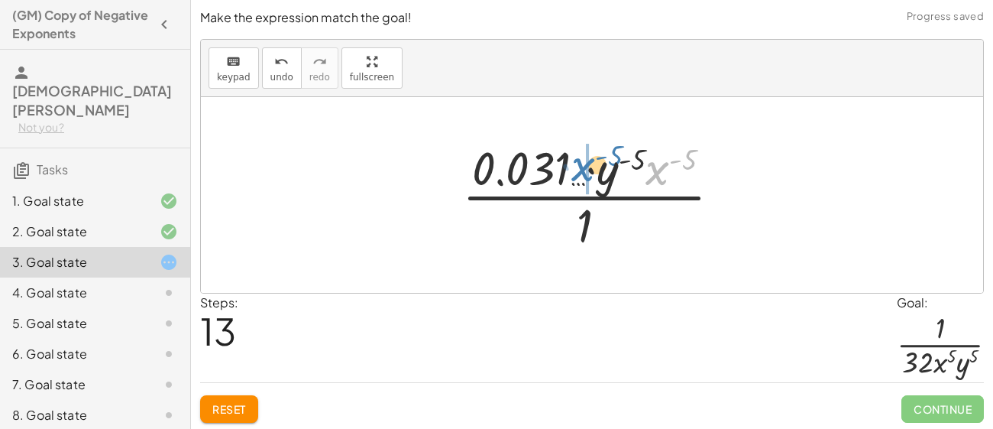
click at [578, 166] on div at bounding box center [598, 195] width 286 height 118
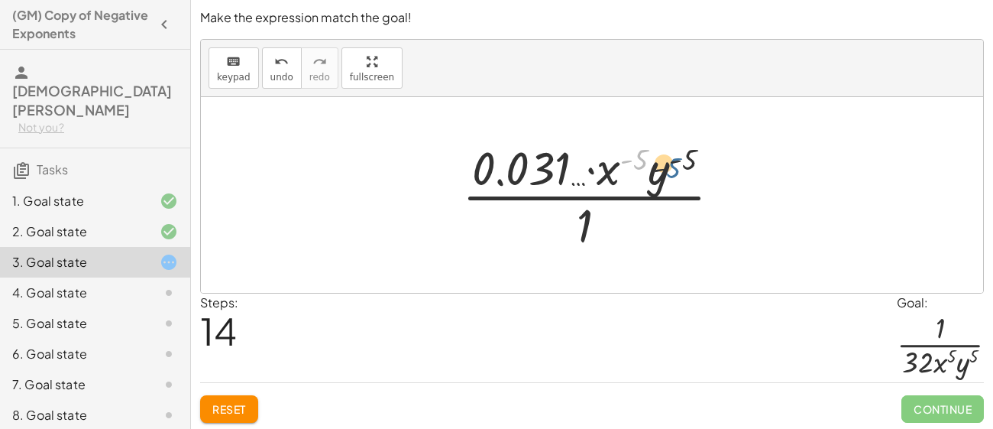
drag, startPoint x: 637, startPoint y: 154, endPoint x: 695, endPoint y: 164, distance: 59.0
click at [695, 164] on div at bounding box center [598, 195] width 286 height 118
drag, startPoint x: 684, startPoint y: 165, endPoint x: 630, endPoint y: 164, distance: 54.2
click at [630, 164] on div at bounding box center [598, 195] width 286 height 118
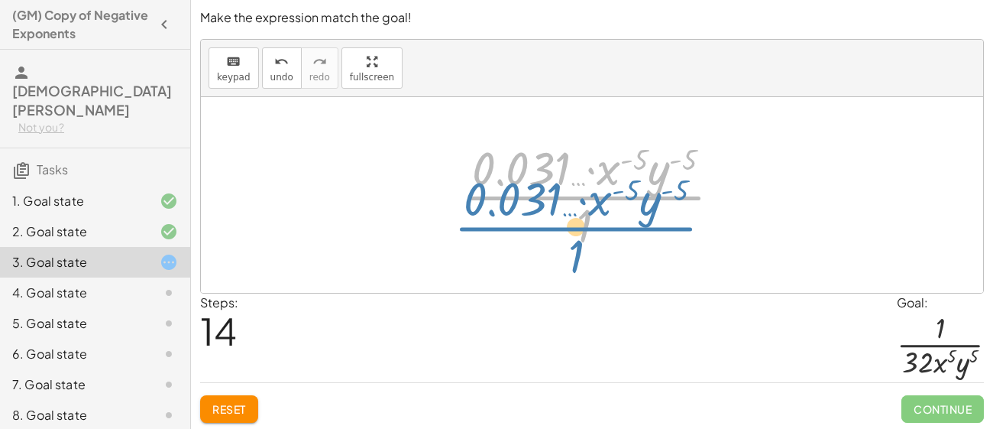
drag, startPoint x: 592, startPoint y: 196, endPoint x: 584, endPoint y: 222, distance: 26.6
click at [584, 222] on div at bounding box center [598, 195] width 286 height 118
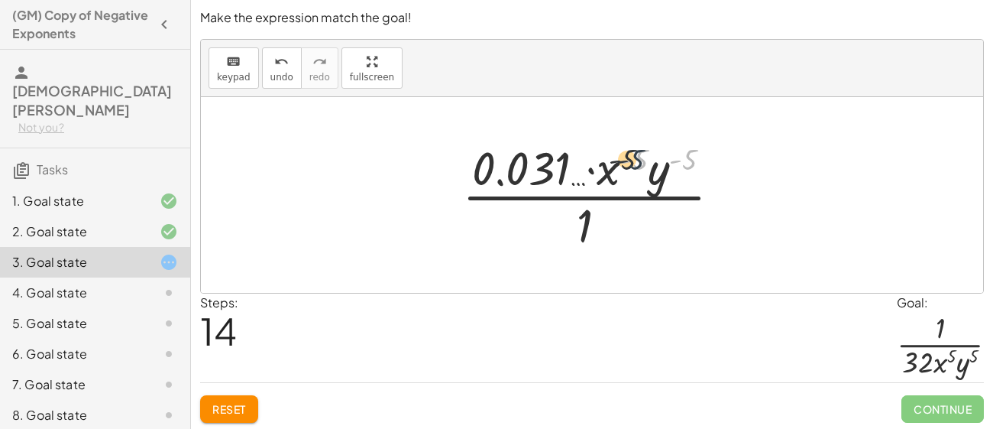
drag, startPoint x: 688, startPoint y: 160, endPoint x: 633, endPoint y: 160, distance: 55.8
click at [633, 160] on div at bounding box center [598, 195] width 286 height 118
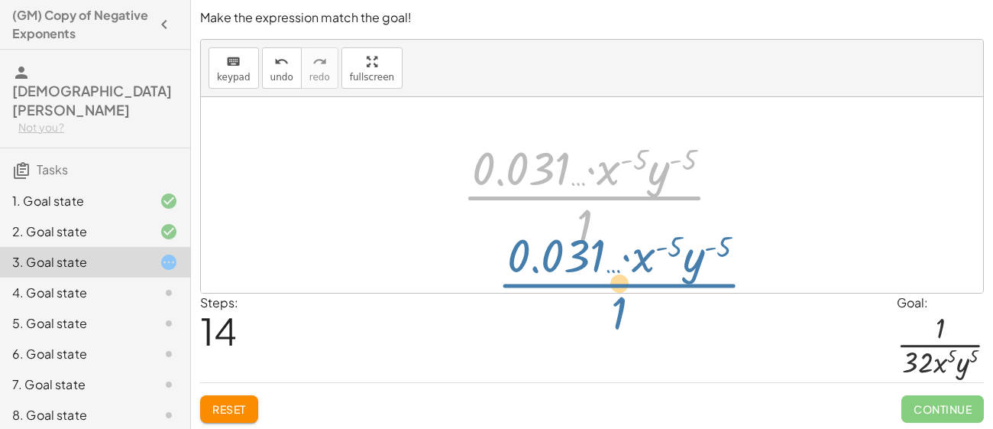
drag, startPoint x: 592, startPoint y: 191, endPoint x: 622, endPoint y: 274, distance: 87.7
click at [622, 274] on div "· ( · 2 · x · y ) ( - 5 ) · 1 · ( · 2 · y · x ) ( - 5 ) · 1 · ( · [GEOGRAPHIC_D…" at bounding box center [592, 195] width 782 height 196
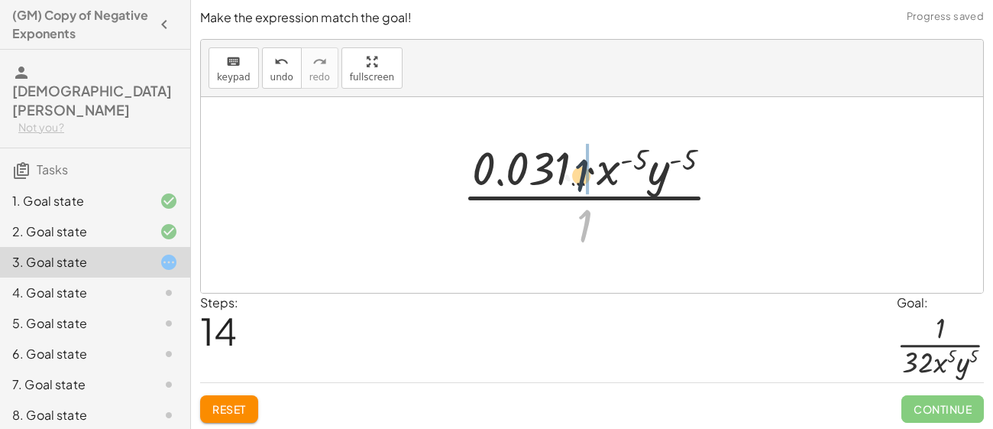
drag, startPoint x: 588, startPoint y: 232, endPoint x: 583, endPoint y: 172, distance: 60.5
click at [583, 172] on div at bounding box center [598, 195] width 286 height 118
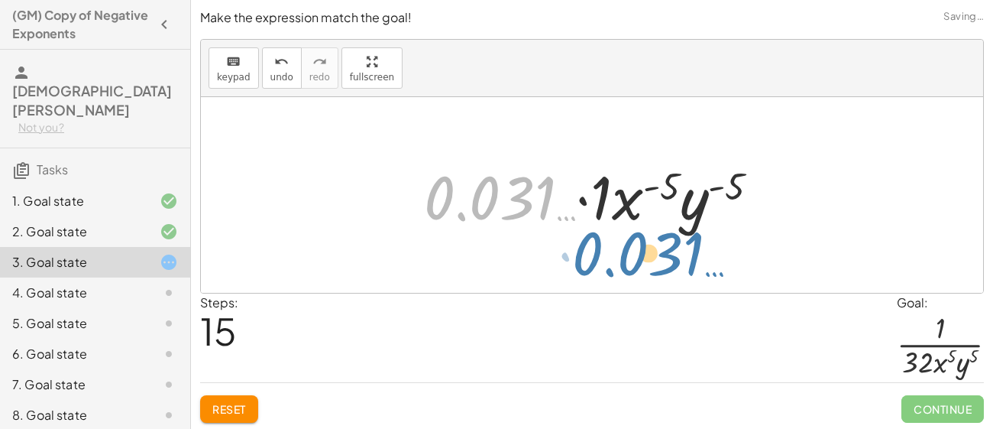
drag, startPoint x: 539, startPoint y: 206, endPoint x: 689, endPoint y: 261, distance: 160.2
click at [689, 261] on div "· ( · 2 · x · y ) ( - 5 ) · 1 · ( · 2 · y · x ) ( - 5 ) · 1 · ( · [GEOGRAPHIC_D…" at bounding box center [592, 195] width 782 height 196
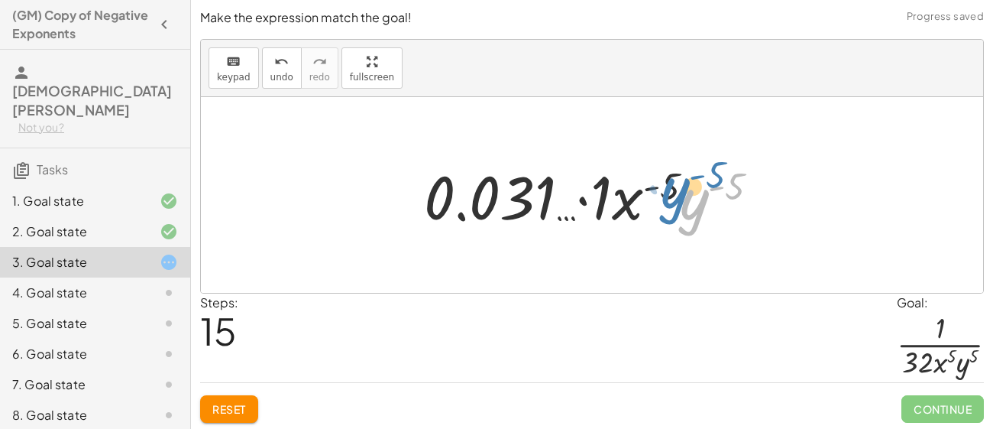
drag, startPoint x: 689, startPoint y: 226, endPoint x: 657, endPoint y: 202, distance: 40.3
click at [657, 202] on div at bounding box center [597, 195] width 363 height 79
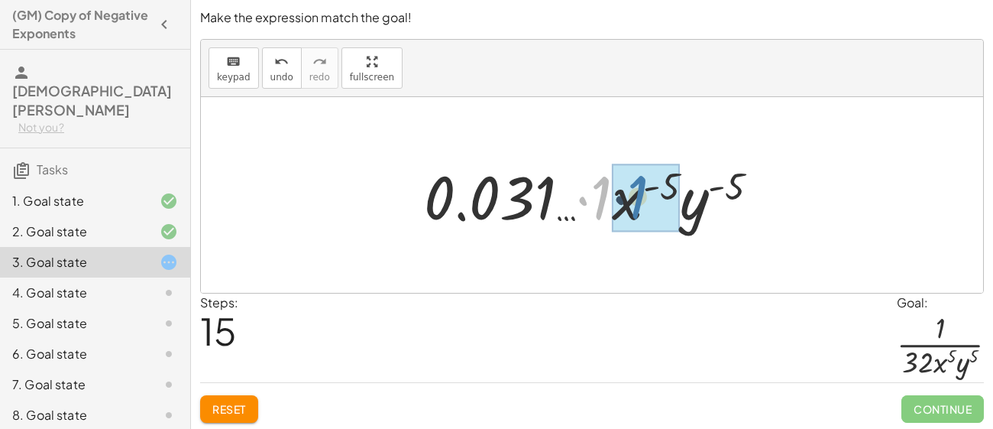
drag, startPoint x: 607, startPoint y: 210, endPoint x: 655, endPoint y: 209, distance: 48.2
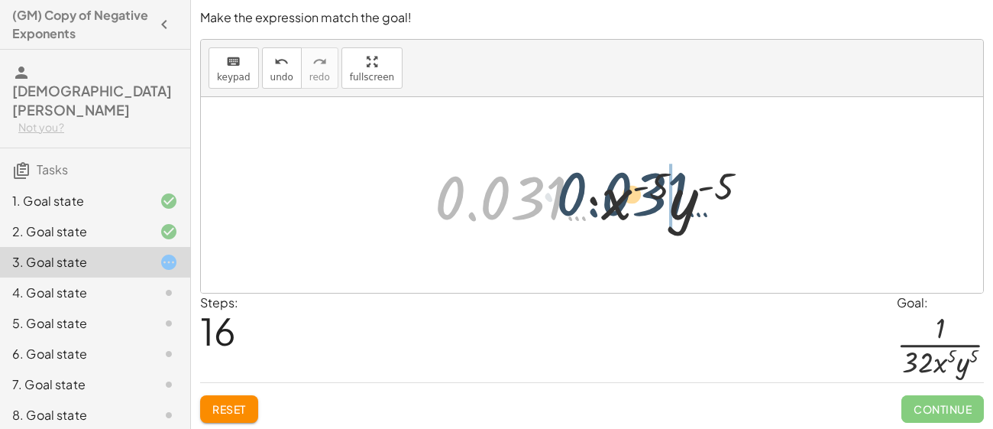
drag, startPoint x: 518, startPoint y: 208, endPoint x: 652, endPoint y: 204, distance: 134.5
click at [652, 204] on div at bounding box center [598, 195] width 342 height 79
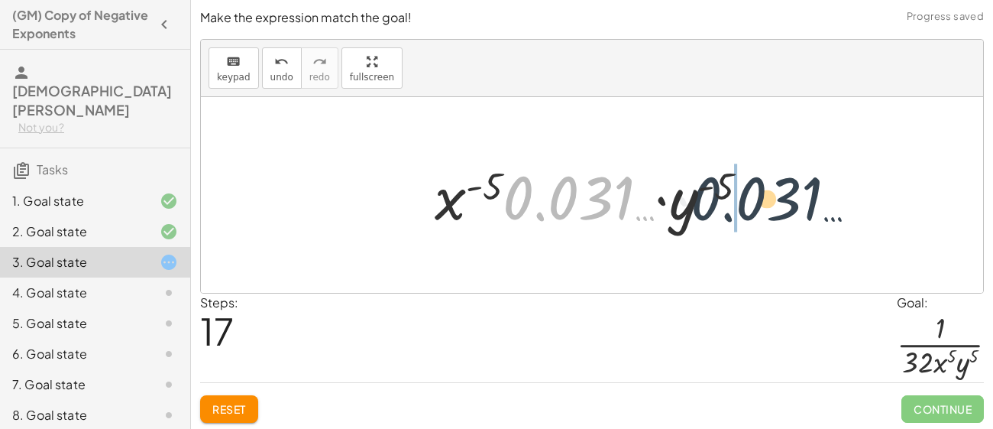
drag, startPoint x: 508, startPoint y: 204, endPoint x: 709, endPoint y: 206, distance: 200.9
click at [709, 206] on div at bounding box center [598, 195] width 342 height 79
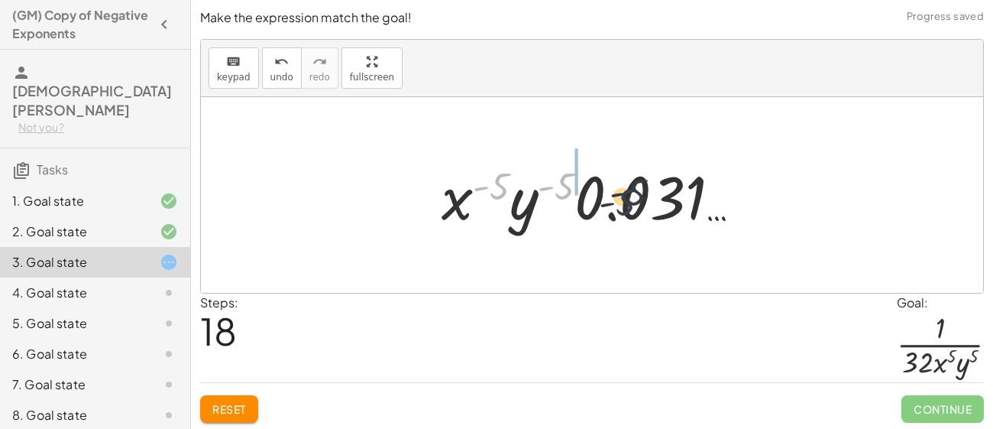
drag, startPoint x: 494, startPoint y: 196, endPoint x: 628, endPoint y: 212, distance: 134.7
click at [628, 212] on div at bounding box center [597, 195] width 327 height 79
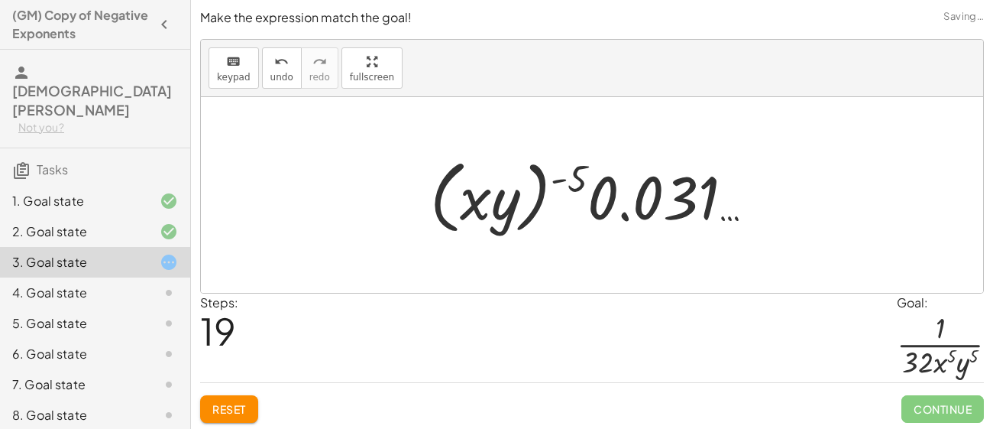
click at [242, 413] on span "Reset" at bounding box center [229, 409] width 34 height 14
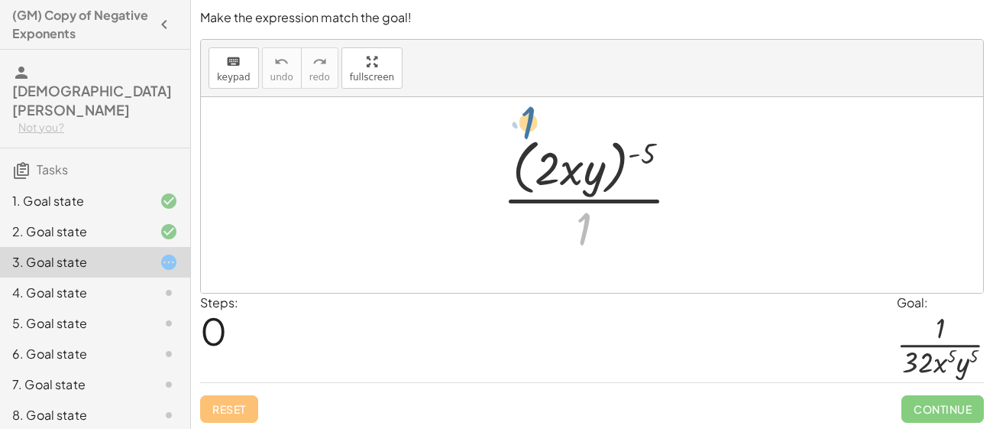
drag, startPoint x: 582, startPoint y: 243, endPoint x: 530, endPoint y: 121, distance: 132.1
drag, startPoint x: 536, startPoint y: 171, endPoint x: 521, endPoint y: 227, distance: 57.6
click at [521, 227] on div at bounding box center [597, 194] width 205 height 125
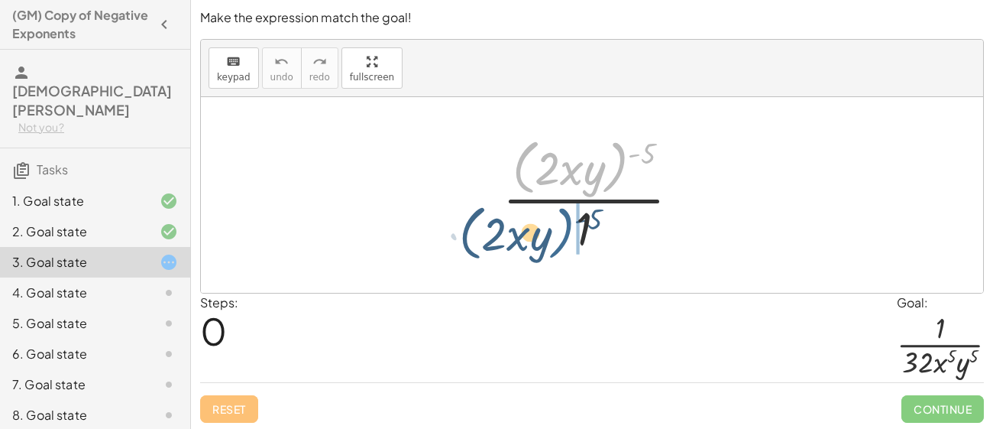
drag, startPoint x: 607, startPoint y: 172, endPoint x: 553, endPoint y: 238, distance: 85.2
click at [553, 238] on div at bounding box center [597, 194] width 205 height 125
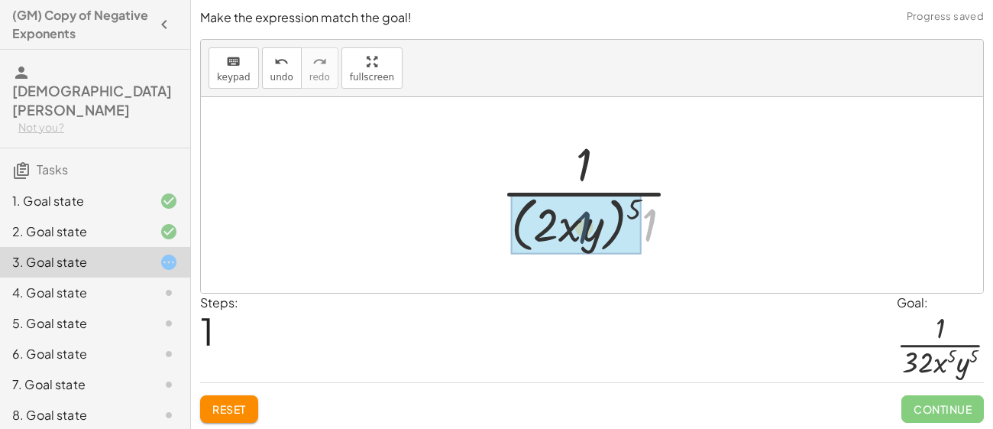
drag, startPoint x: 649, startPoint y: 218, endPoint x: 581, endPoint y: 218, distance: 67.2
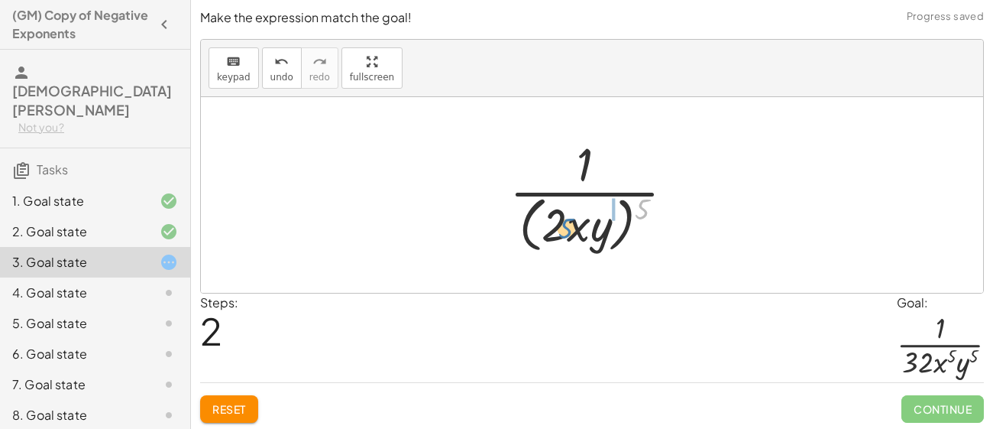
drag, startPoint x: 646, startPoint y: 207, endPoint x: 566, endPoint y: 222, distance: 81.5
click at [566, 222] on div at bounding box center [598, 194] width 193 height 125
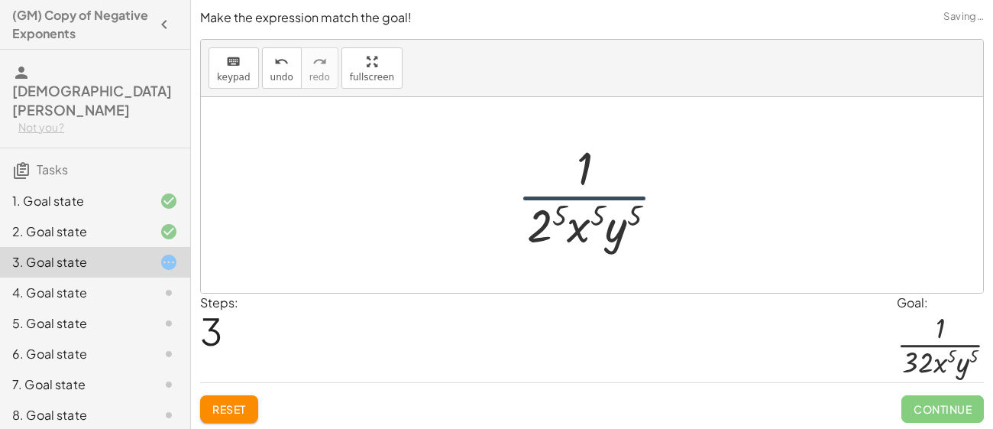
drag, startPoint x: 575, startPoint y: 208, endPoint x: 569, endPoint y: 215, distance: 8.7
click at [569, 215] on div at bounding box center [598, 195] width 176 height 118
drag, startPoint x: 565, startPoint y: 216, endPoint x: 539, endPoint y: 221, distance: 25.6
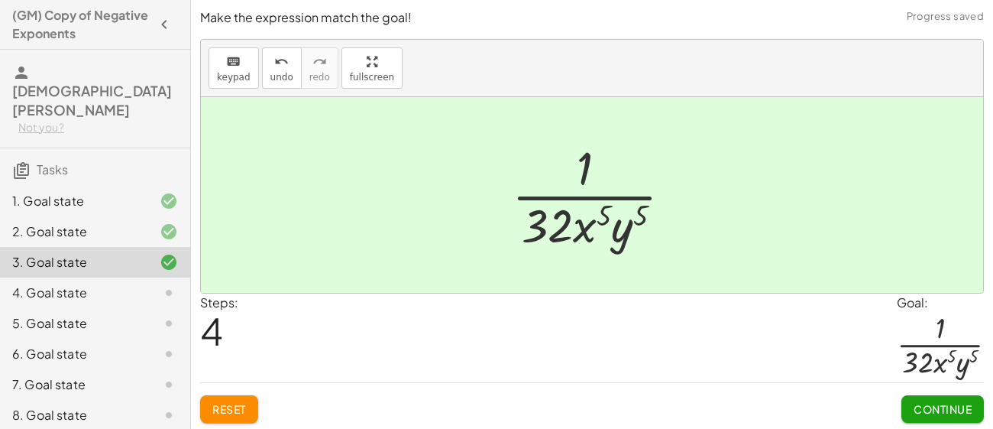
click at [939, 403] on span "Continue" at bounding box center [943, 409] width 58 height 14
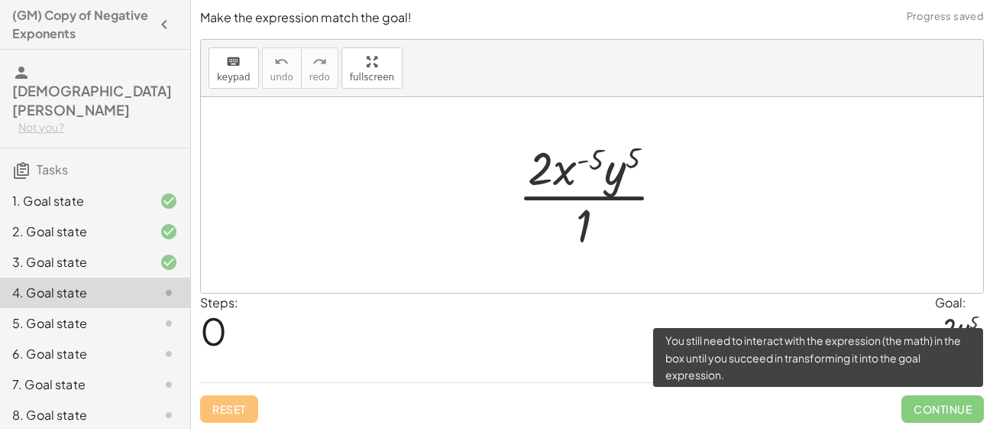
click at [939, 403] on span "Continue" at bounding box center [943, 409] width 83 height 28
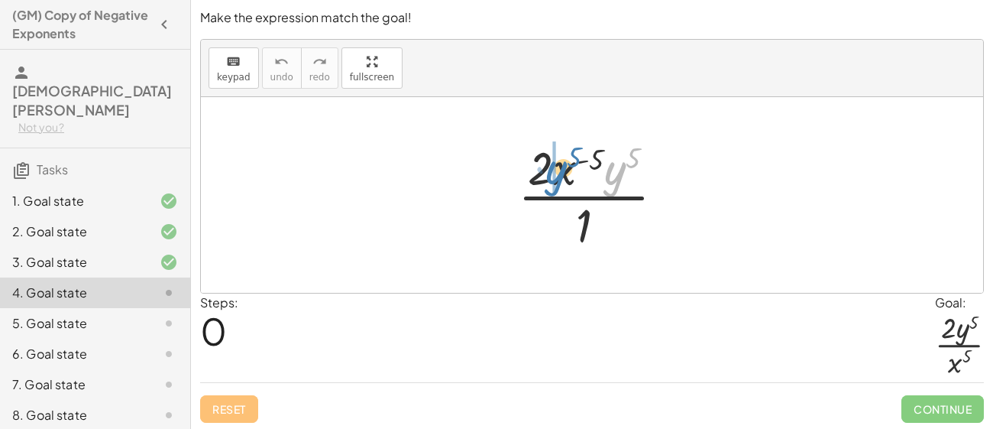
drag, startPoint x: 613, startPoint y: 177, endPoint x: 549, endPoint y: 176, distance: 63.4
click at [549, 176] on div at bounding box center [597, 195] width 174 height 118
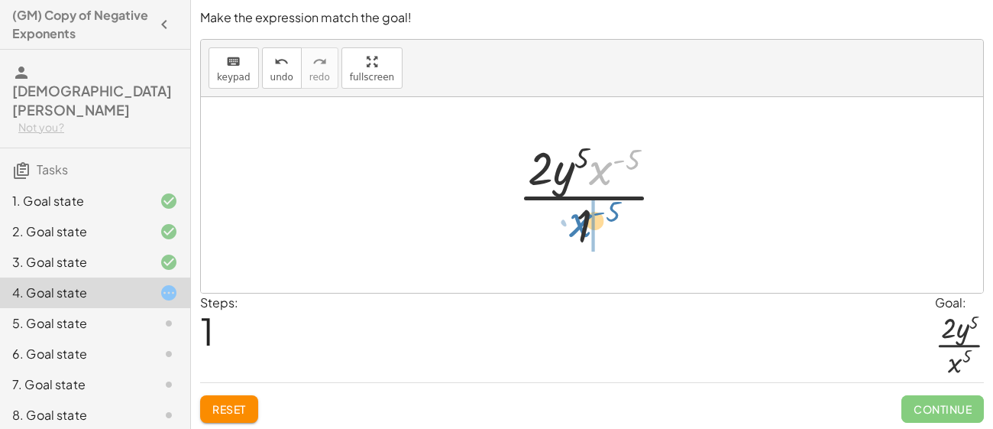
drag, startPoint x: 599, startPoint y: 176, endPoint x: 578, endPoint y: 228, distance: 55.9
click at [578, 228] on div at bounding box center [597, 195] width 174 height 118
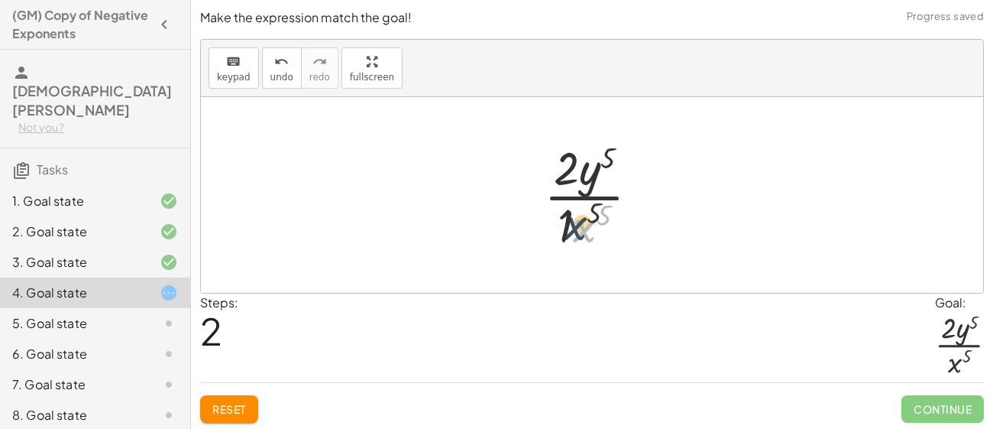
drag, startPoint x: 584, startPoint y: 229, endPoint x: 571, endPoint y: 223, distance: 15.0
click at [571, 223] on div at bounding box center [597, 195] width 123 height 118
drag, startPoint x: 569, startPoint y: 227, endPoint x: 588, endPoint y: 228, distance: 19.2
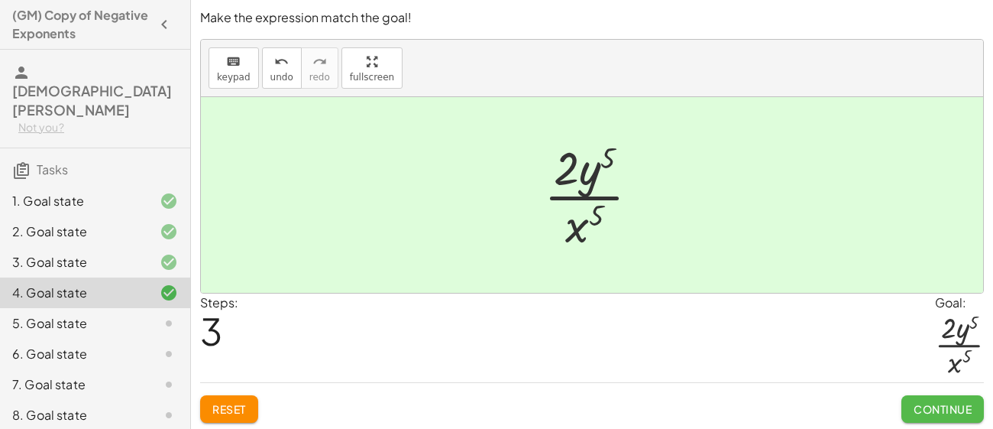
click at [934, 419] on button "Continue" at bounding box center [943, 409] width 83 height 28
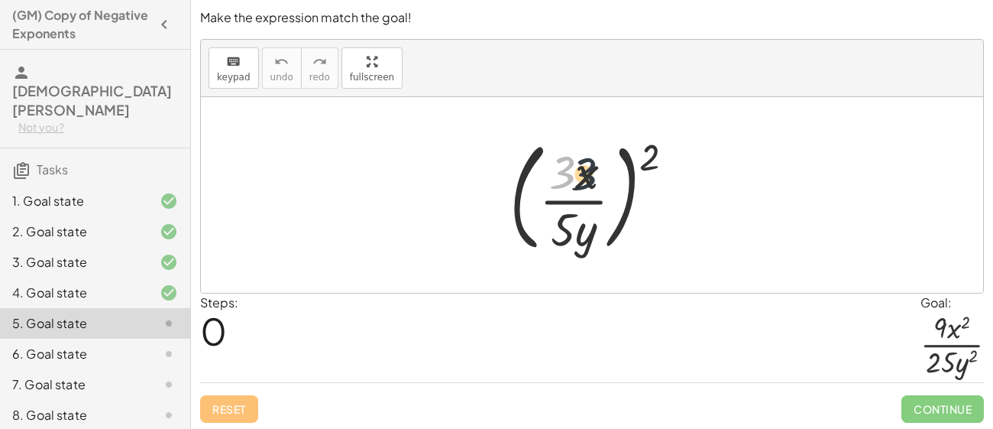
drag, startPoint x: 563, startPoint y: 178, endPoint x: 589, endPoint y: 180, distance: 26.0
click at [589, 180] on div at bounding box center [598, 194] width 193 height 127
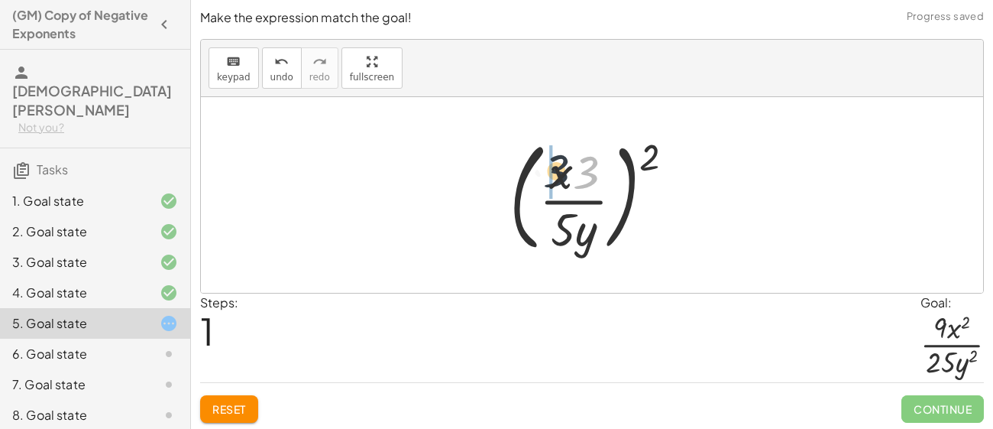
drag, startPoint x: 592, startPoint y: 176, endPoint x: 558, endPoint y: 174, distance: 33.6
click at [558, 174] on div at bounding box center [598, 194] width 193 height 127
drag, startPoint x: 560, startPoint y: 228, endPoint x: 661, endPoint y: 160, distance: 121.2
click at [661, 160] on div at bounding box center [598, 194] width 193 height 127
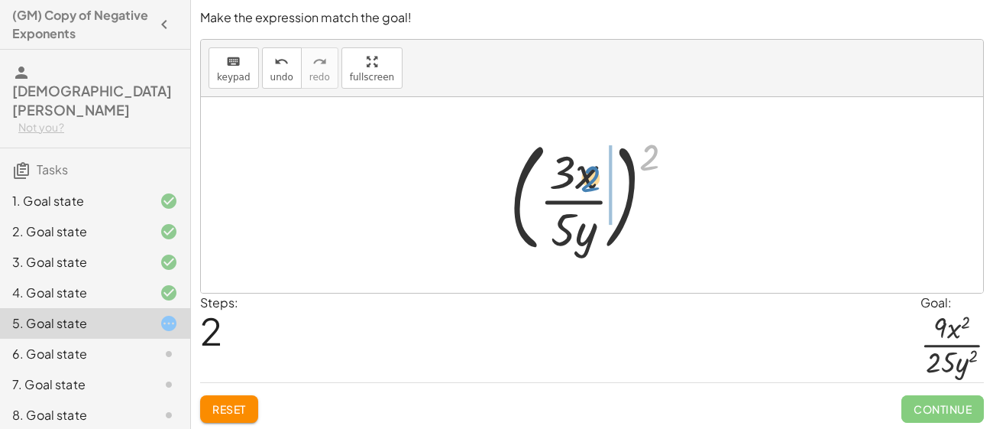
drag, startPoint x: 647, startPoint y: 157, endPoint x: 584, endPoint y: 176, distance: 65.3
click at [584, 176] on div at bounding box center [598, 194] width 193 height 127
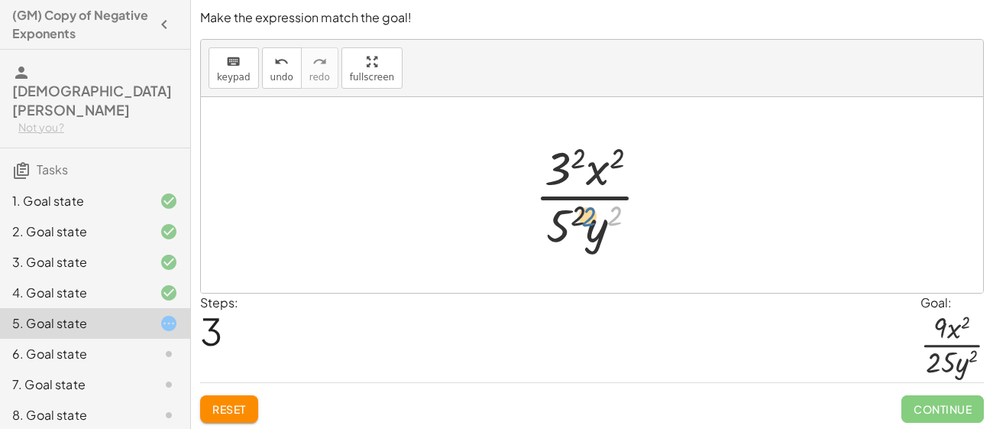
drag, startPoint x: 611, startPoint y: 214, endPoint x: 578, endPoint y: 214, distance: 33.6
click at [578, 214] on div at bounding box center [598, 195] width 142 height 118
drag, startPoint x: 578, startPoint y: 215, endPoint x: 617, endPoint y: 212, distance: 38.3
click at [617, 212] on div at bounding box center [598, 195] width 142 height 118
drag, startPoint x: 610, startPoint y: 167, endPoint x: 574, endPoint y: 224, distance: 68.0
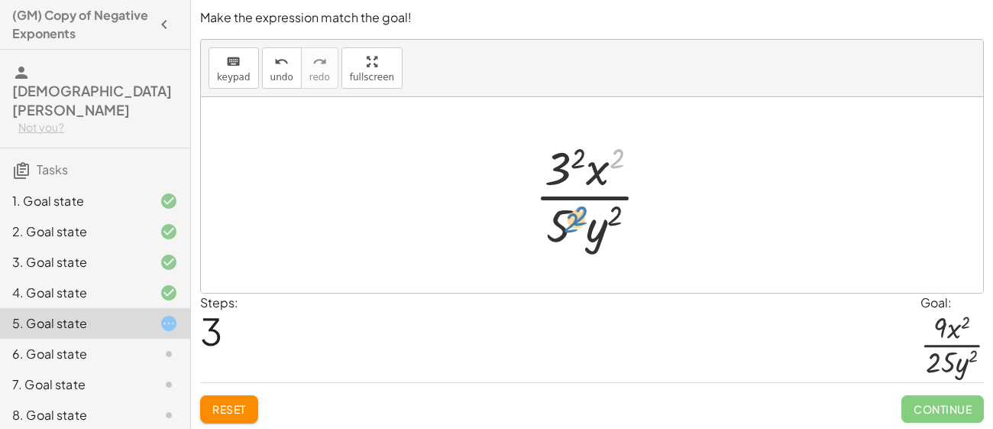
click at [574, 224] on div at bounding box center [598, 195] width 142 height 118
drag, startPoint x: 564, startPoint y: 161, endPoint x: 593, endPoint y: 156, distance: 29.5
click at [593, 156] on div at bounding box center [598, 195] width 142 height 118
drag, startPoint x: 613, startPoint y: 154, endPoint x: 571, endPoint y: 159, distance: 43.0
click at [571, 159] on div at bounding box center [598, 195] width 142 height 118
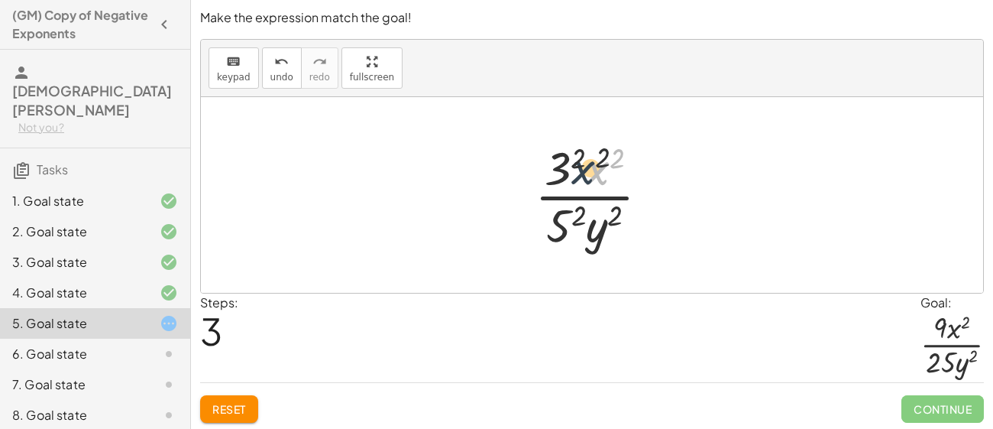
drag, startPoint x: 597, startPoint y: 175, endPoint x: 576, endPoint y: 170, distance: 21.9
click at [576, 170] on div at bounding box center [598, 195] width 142 height 118
drag, startPoint x: 565, startPoint y: 172, endPoint x: 607, endPoint y: 176, distance: 42.3
click at [607, 176] on div at bounding box center [598, 195] width 142 height 118
click at [617, 154] on div at bounding box center [598, 195] width 142 height 118
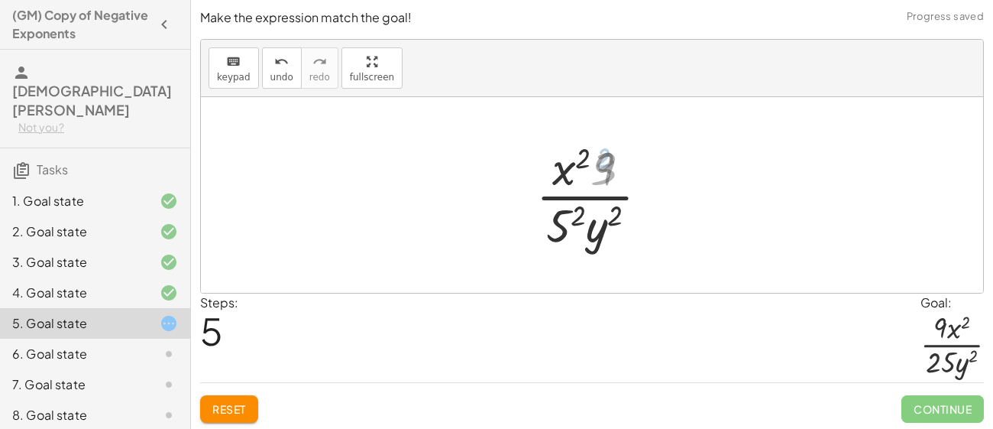
click at [617, 154] on div at bounding box center [598, 195] width 138 height 118
drag, startPoint x: 608, startPoint y: 162, endPoint x: 557, endPoint y: 167, distance: 51.5
click at [557, 167] on div at bounding box center [598, 195] width 138 height 118
click at [562, 217] on div at bounding box center [598, 195] width 138 height 118
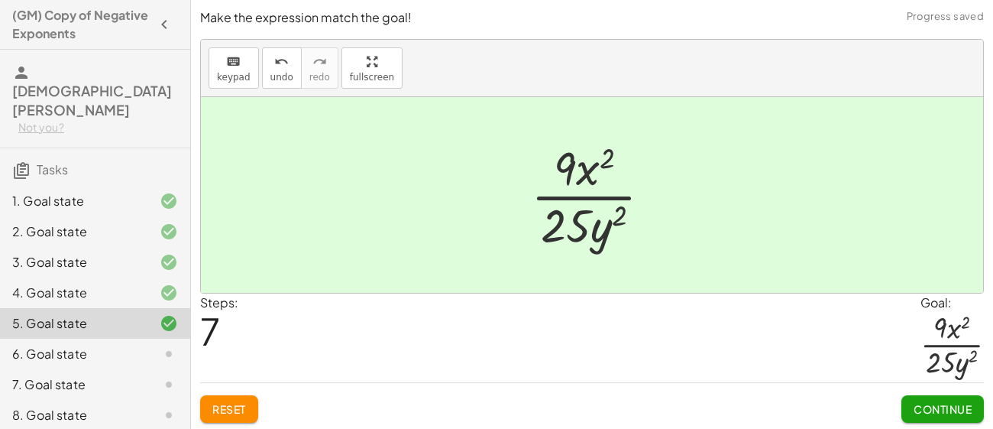
click at [921, 405] on span "Continue" at bounding box center [943, 409] width 58 height 14
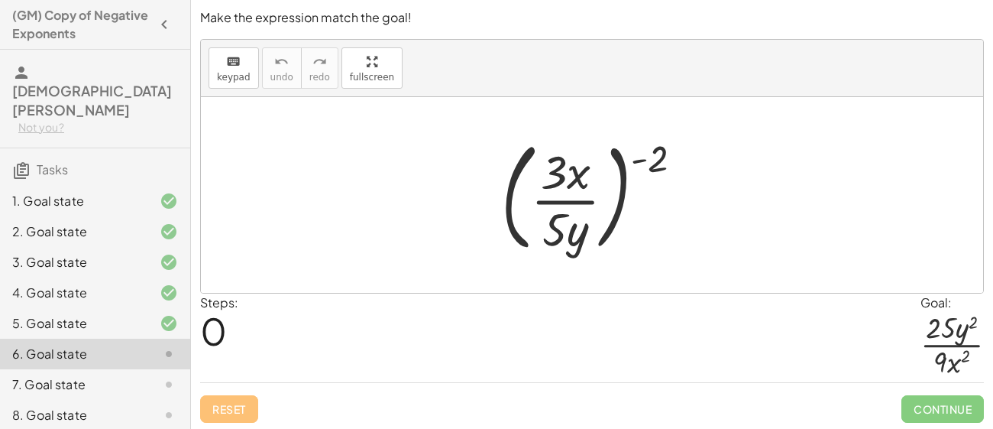
click at [560, 176] on div at bounding box center [598, 194] width 209 height 127
drag, startPoint x: 653, startPoint y: 163, endPoint x: 563, endPoint y: 184, distance: 92.5
click at [563, 184] on div at bounding box center [598, 194] width 209 height 127
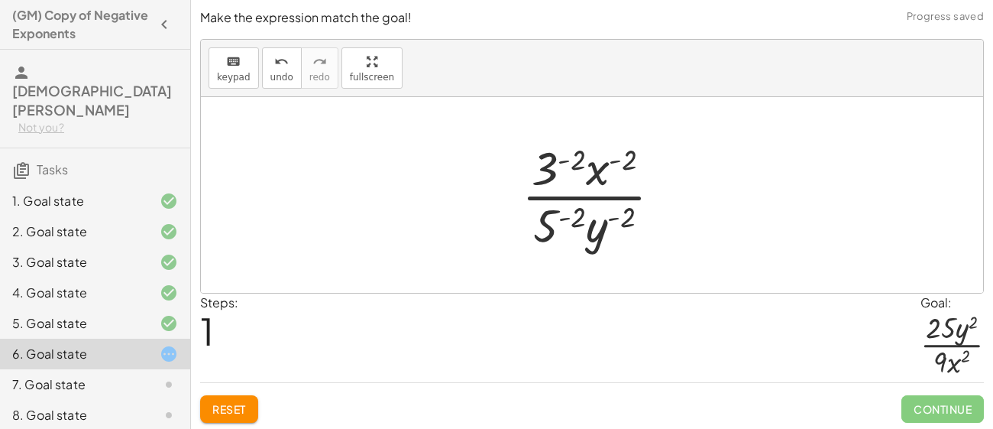
click at [581, 158] on div at bounding box center [597, 195] width 167 height 118
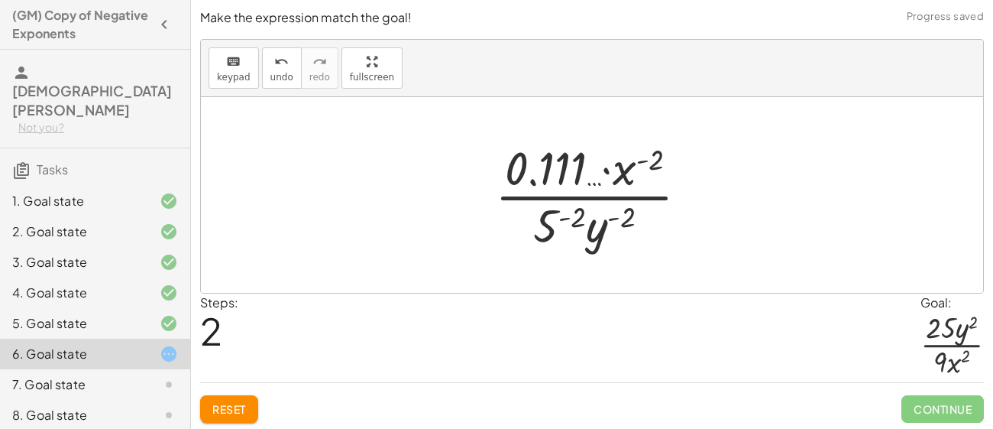
click at [657, 157] on div at bounding box center [597, 195] width 221 height 118
click at [581, 162] on div at bounding box center [597, 195] width 221 height 118
click at [577, 163] on div at bounding box center [597, 195] width 221 height 118
click at [545, 221] on div at bounding box center [597, 195] width 221 height 118
click at [571, 227] on div at bounding box center [597, 195] width 221 height 118
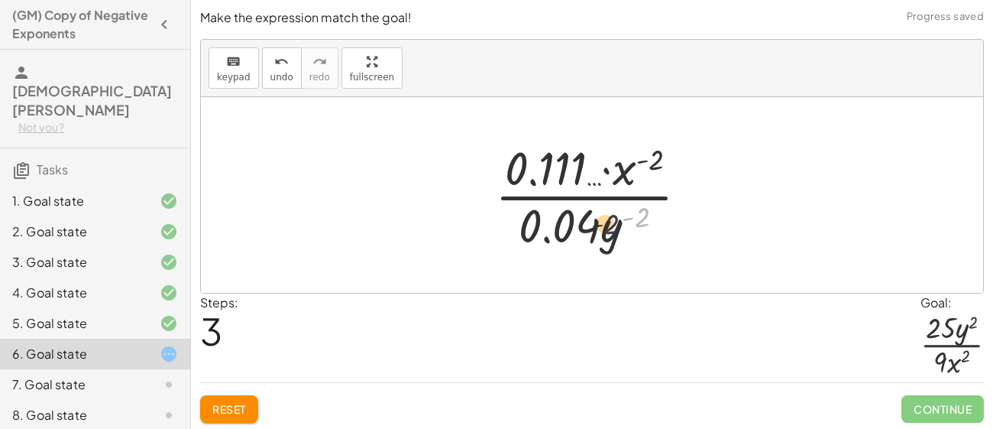
drag, startPoint x: 639, startPoint y: 214, endPoint x: 607, endPoint y: 222, distance: 33.0
click at [607, 222] on div at bounding box center [597, 195] width 221 height 118
drag, startPoint x: 602, startPoint y: 230, endPoint x: 558, endPoint y: 228, distance: 44.3
click at [558, 228] on div at bounding box center [597, 195] width 221 height 118
drag, startPoint x: 560, startPoint y: 228, endPoint x: 532, endPoint y: 227, distance: 27.5
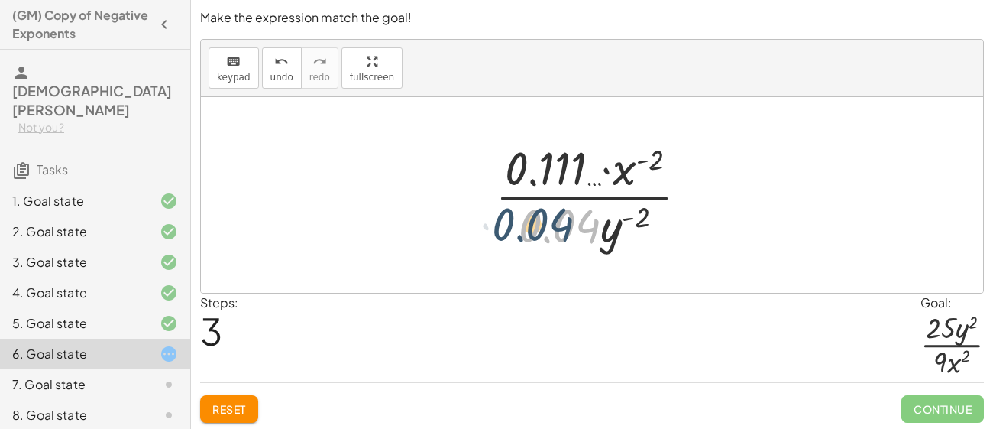
click at [532, 227] on div at bounding box center [597, 195] width 221 height 118
click at [538, 227] on div at bounding box center [597, 195] width 221 height 118
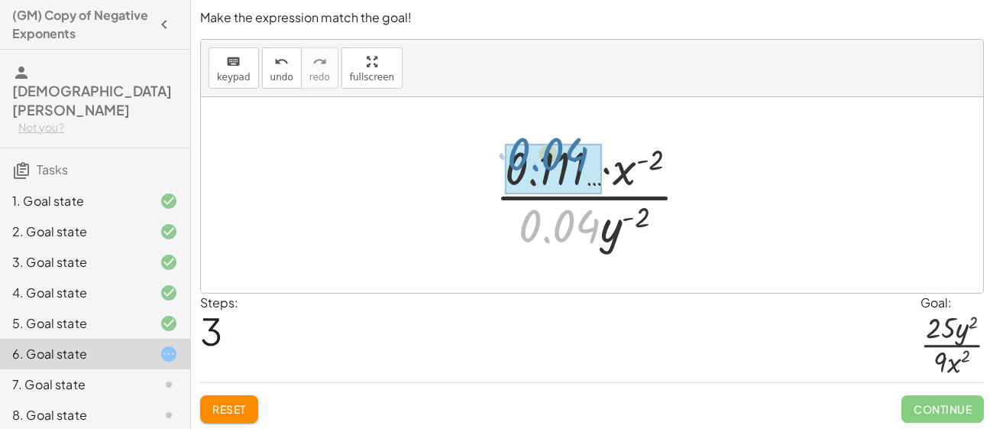
drag, startPoint x: 570, startPoint y: 227, endPoint x: 558, endPoint y: 158, distance: 69.7
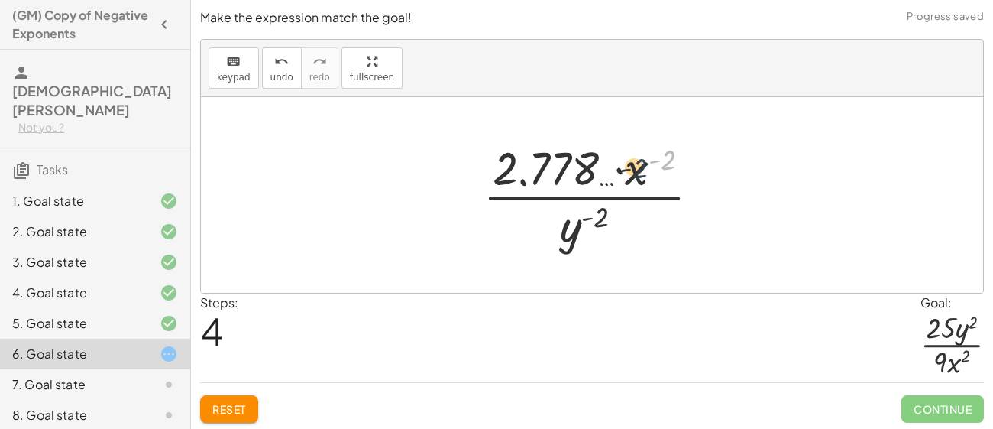
drag, startPoint x: 663, startPoint y: 160, endPoint x: 552, endPoint y: 156, distance: 110.8
click at [552, 156] on div at bounding box center [597, 195] width 245 height 118
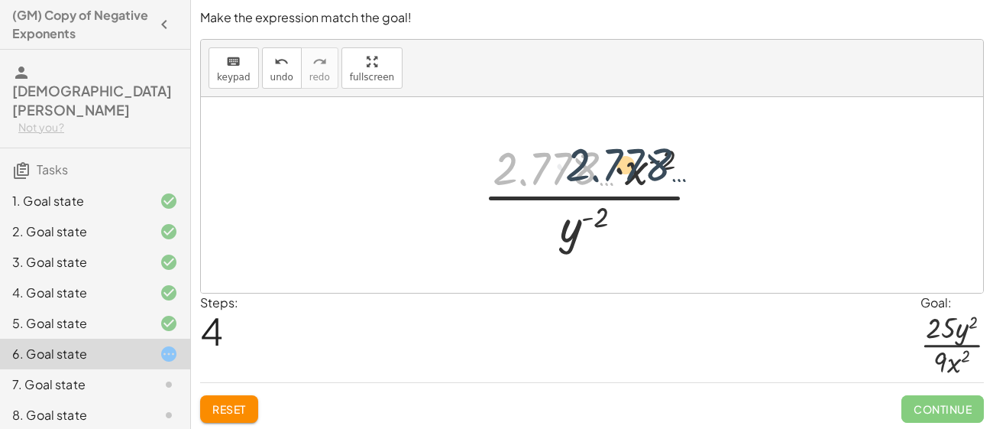
drag, startPoint x: 564, startPoint y: 170, endPoint x: 646, endPoint y: 164, distance: 82.7
click at [646, 164] on div at bounding box center [597, 195] width 245 height 118
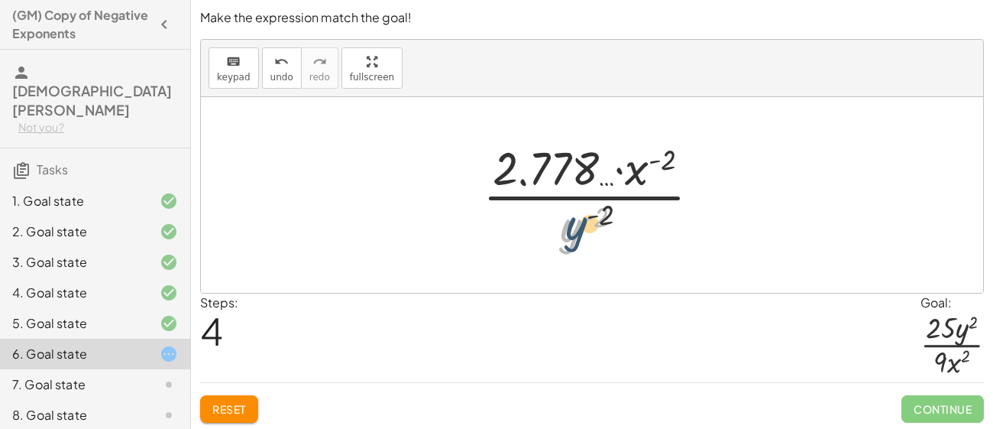
drag, startPoint x: 565, startPoint y: 227, endPoint x: 593, endPoint y: 218, distance: 29.5
click at [593, 218] on div at bounding box center [597, 195] width 245 height 118
drag, startPoint x: 576, startPoint y: 229, endPoint x: 573, endPoint y: 167, distance: 62.7
click at [573, 167] on div at bounding box center [597, 195] width 245 height 118
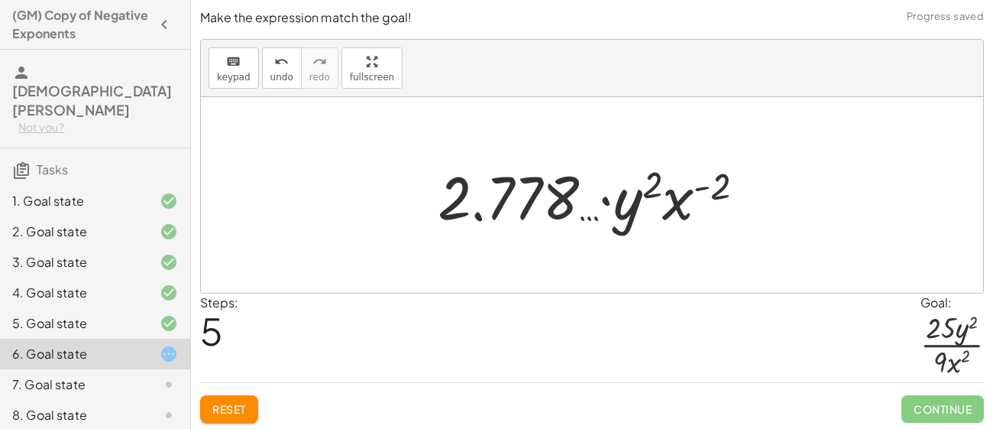
click at [245, 423] on div "Make the expression match the goal! keyboard keypad undo undo redo redo fullscr…" at bounding box center [592, 216] width 802 height 432
click at [235, 415] on span "Reset" at bounding box center [229, 409] width 34 height 14
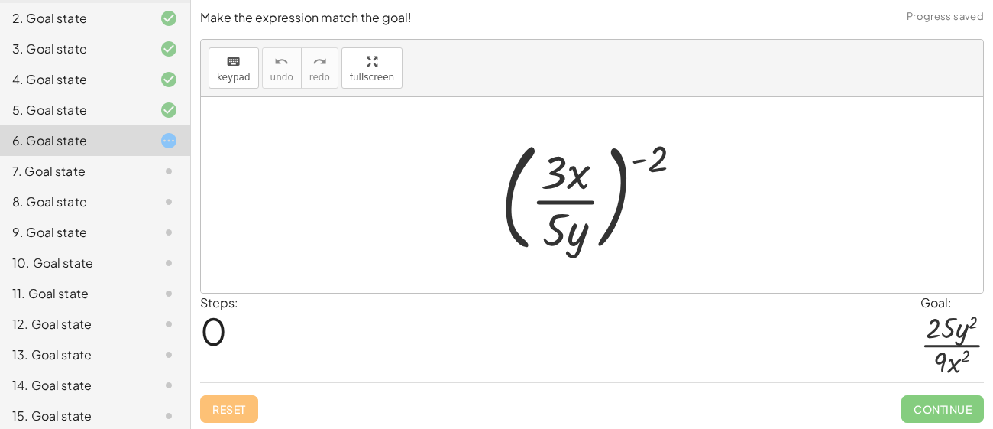
scroll to position [2, 0]
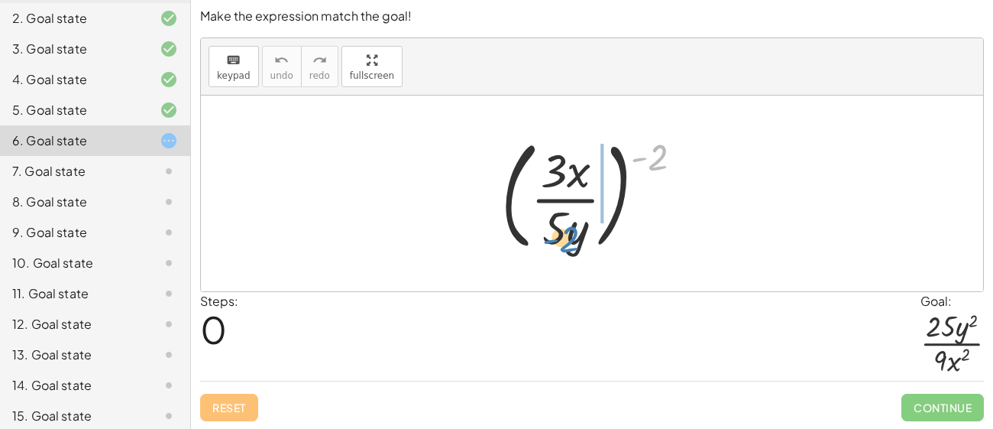
drag, startPoint x: 644, startPoint y: 159, endPoint x: 555, endPoint y: 239, distance: 119.5
click at [555, 239] on div at bounding box center [598, 193] width 209 height 127
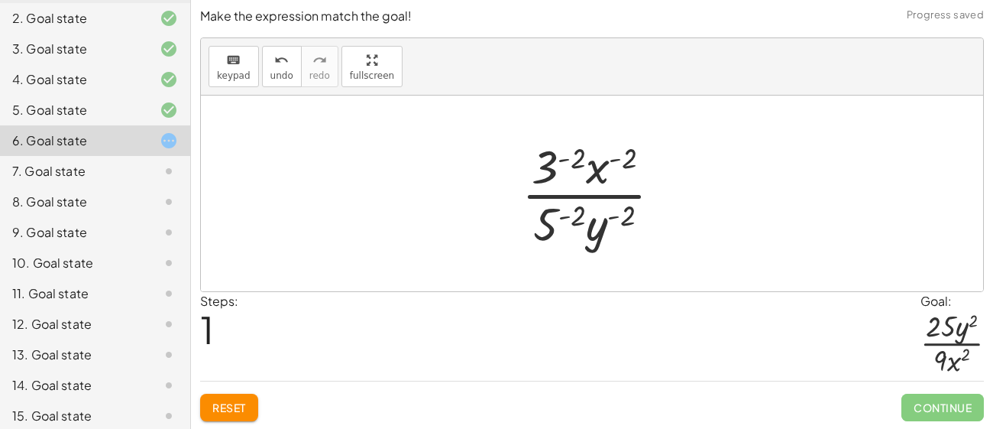
click at [568, 217] on div at bounding box center [597, 193] width 167 height 118
click at [636, 216] on div at bounding box center [597, 193] width 193 height 118
drag, startPoint x: 633, startPoint y: 216, endPoint x: 556, endPoint y: 229, distance: 77.5
click at [556, 229] on div at bounding box center [597, 193] width 193 height 118
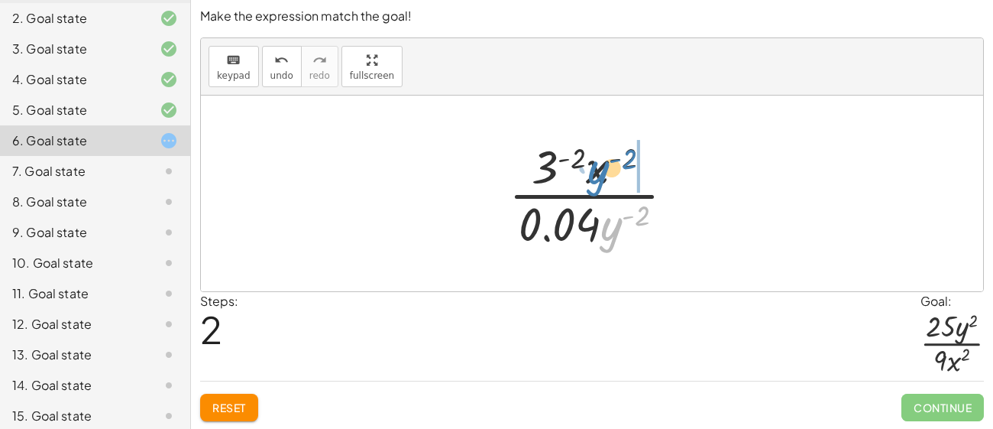
drag, startPoint x: 610, startPoint y: 230, endPoint x: 597, endPoint y: 173, distance: 58.0
click at [597, 173] on div at bounding box center [597, 193] width 193 height 118
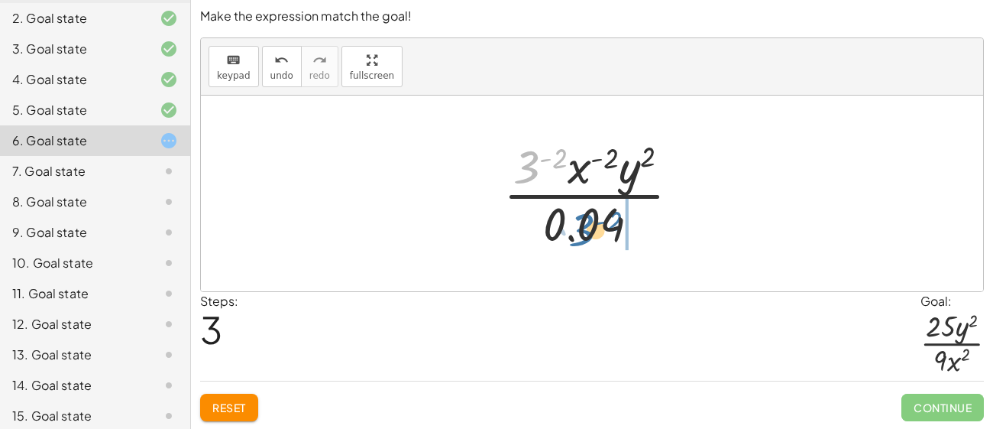
drag, startPoint x: 529, startPoint y: 170, endPoint x: 587, endPoint y: 237, distance: 87.8
click at [587, 237] on div at bounding box center [598, 193] width 204 height 118
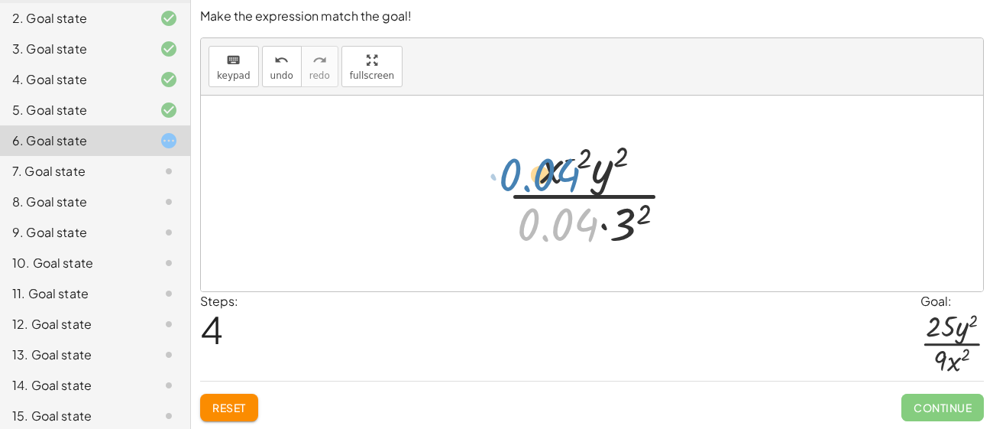
drag, startPoint x: 584, startPoint y: 226, endPoint x: 566, endPoint y: 177, distance: 52.2
click at [566, 177] on div at bounding box center [598, 193] width 196 height 118
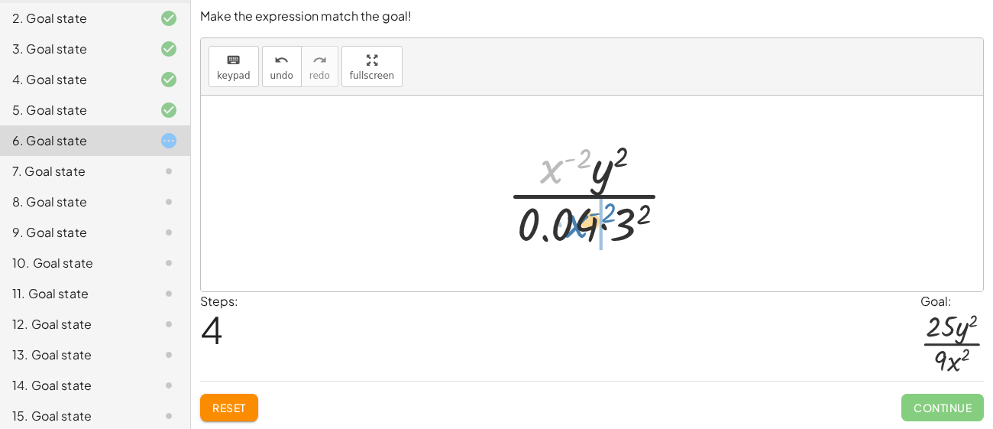
drag, startPoint x: 553, startPoint y: 173, endPoint x: 578, endPoint y: 228, distance: 60.5
click at [578, 228] on div at bounding box center [598, 193] width 196 height 118
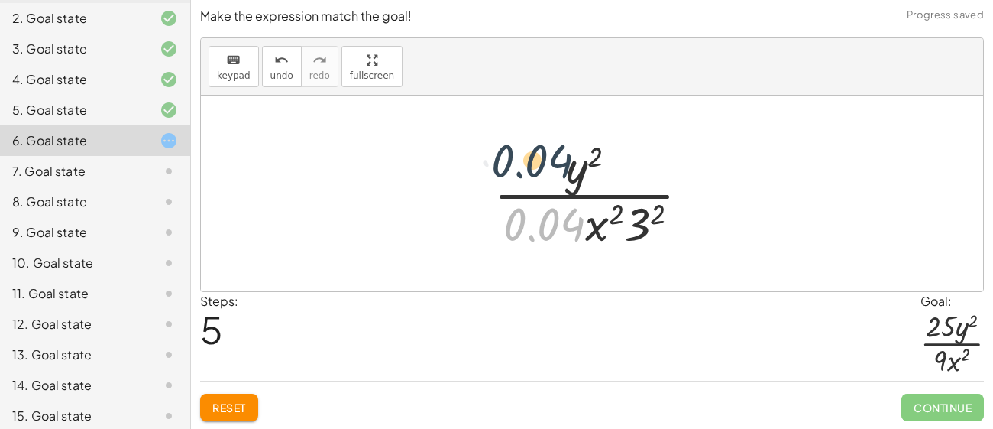
drag, startPoint x: 555, startPoint y: 228, endPoint x: 548, endPoint y: 166, distance: 62.4
click at [548, 166] on div at bounding box center [598, 193] width 224 height 118
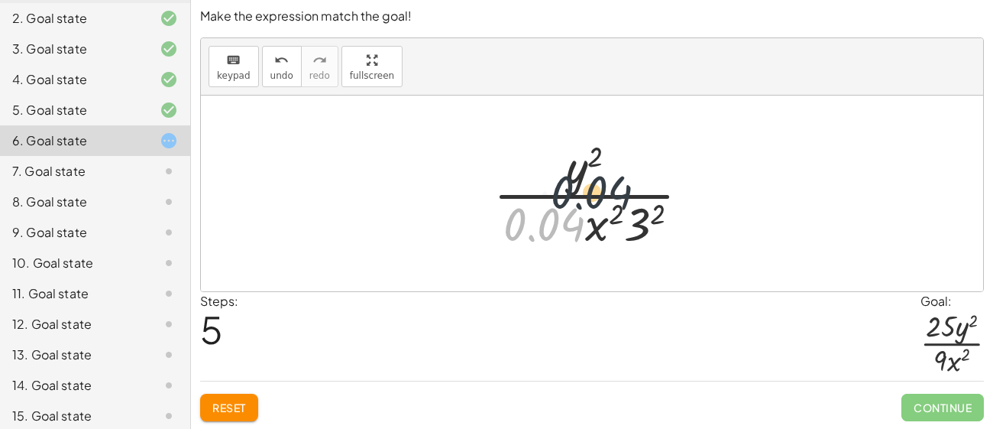
drag, startPoint x: 552, startPoint y: 231, endPoint x: 623, endPoint y: 179, distance: 87.4
click at [623, 179] on div at bounding box center [598, 193] width 224 height 118
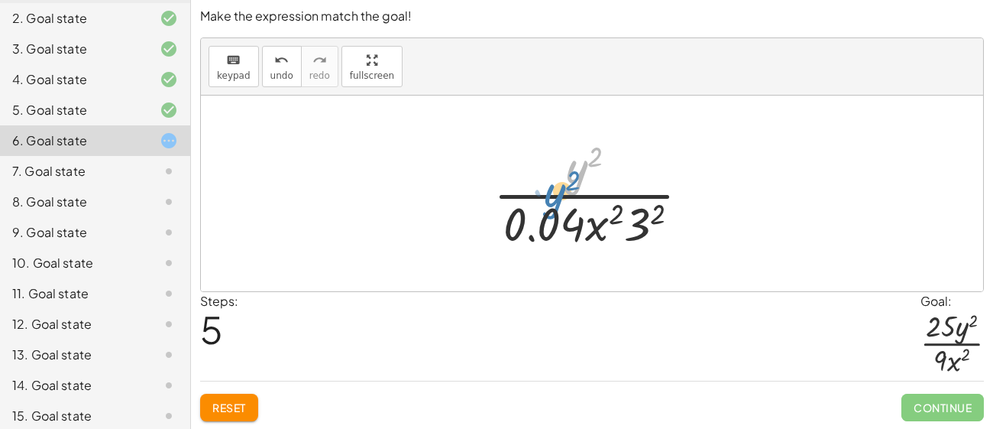
drag, startPoint x: 575, startPoint y: 167, endPoint x: 557, endPoint y: 182, distance: 22.8
click at [557, 182] on div at bounding box center [598, 193] width 224 height 118
drag, startPoint x: 635, startPoint y: 212, endPoint x: 553, endPoint y: 170, distance: 92.3
click at [553, 170] on div at bounding box center [598, 193] width 224 height 118
drag, startPoint x: 634, startPoint y: 218, endPoint x: 529, endPoint y: 156, distance: 122.2
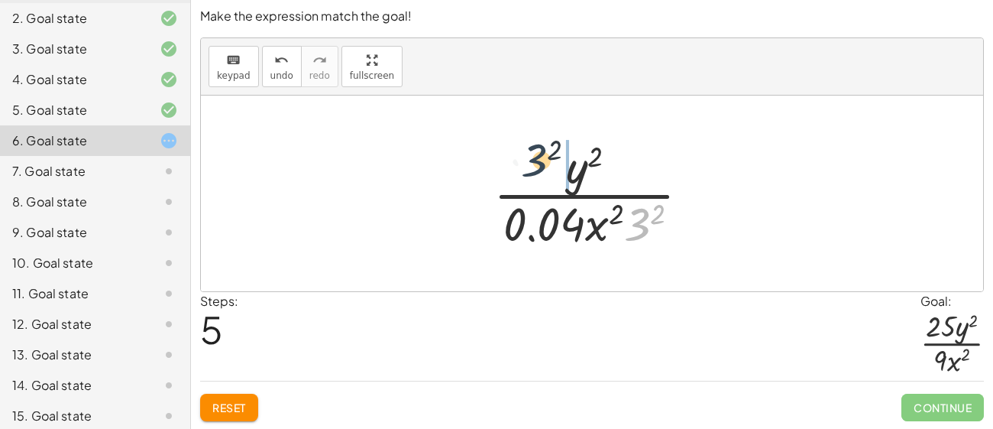
click at [529, 156] on div at bounding box center [598, 193] width 224 height 118
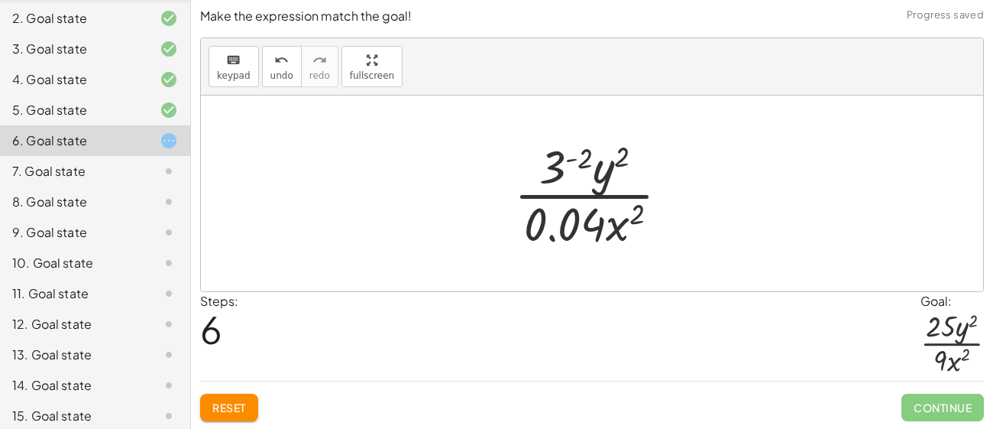
click at [561, 166] on div at bounding box center [598, 193] width 183 height 118
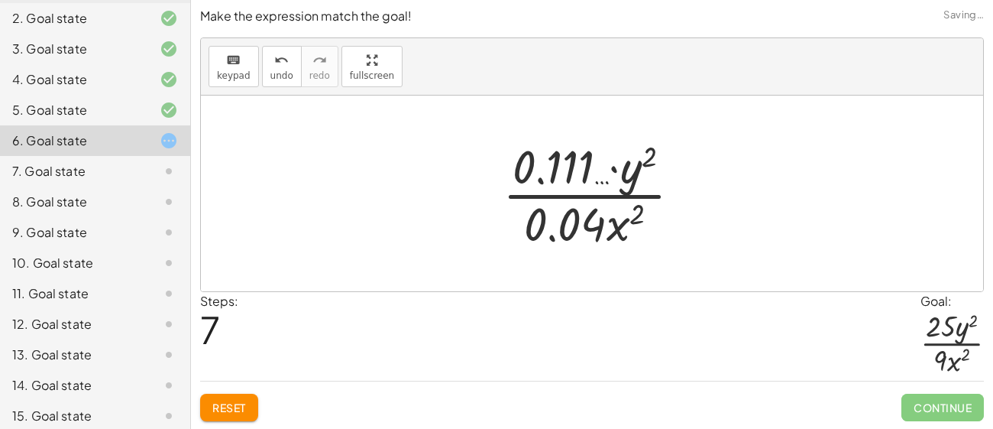
click at [568, 169] on div at bounding box center [598, 193] width 206 height 118
click at [583, 167] on div at bounding box center [598, 193] width 206 height 118
click at [584, 175] on div at bounding box center [598, 193] width 206 height 118
drag, startPoint x: 635, startPoint y: 165, endPoint x: 530, endPoint y: 170, distance: 104.8
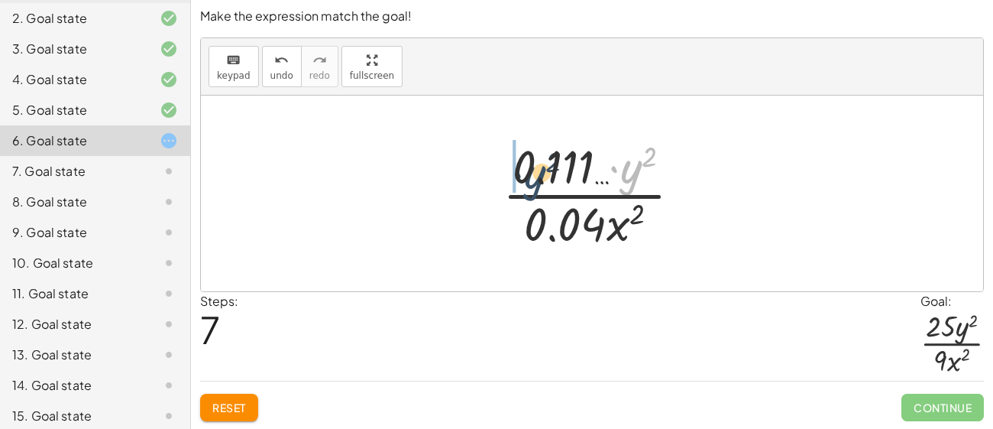
click at [530, 170] on div at bounding box center [598, 193] width 206 height 118
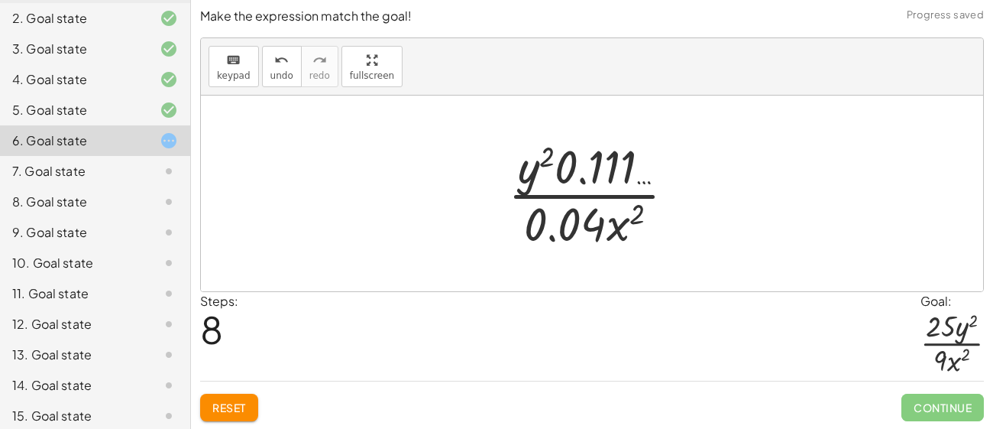
click at [588, 167] on div at bounding box center [597, 193] width 195 height 118
click at [547, 159] on div at bounding box center [597, 193] width 195 height 118
click at [520, 171] on div at bounding box center [597, 193] width 195 height 118
click at [530, 176] on div at bounding box center [597, 193] width 195 height 118
click at [588, 266] on div at bounding box center [592, 193] width 782 height 196
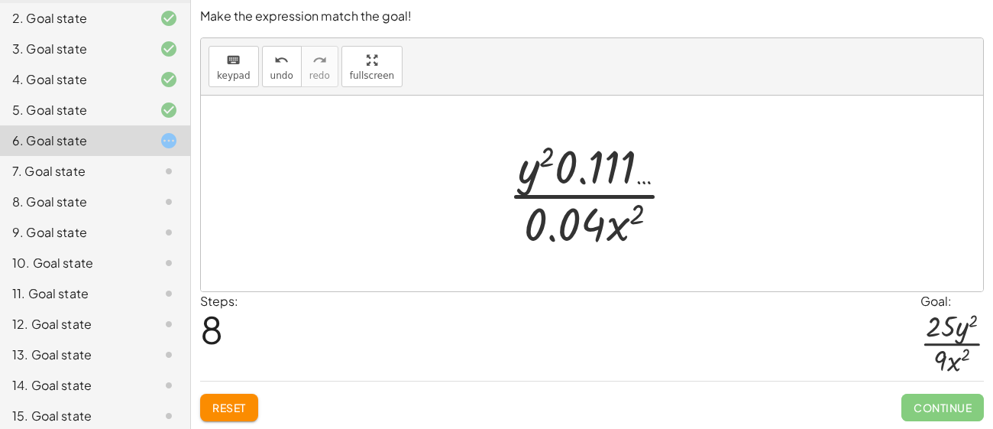
click at [575, 226] on div at bounding box center [597, 193] width 195 height 118
click at [645, 228] on div at bounding box center [597, 193] width 195 height 118
click at [638, 226] on div at bounding box center [597, 193] width 195 height 118
click at [240, 397] on button "Reset" at bounding box center [229, 407] width 58 height 28
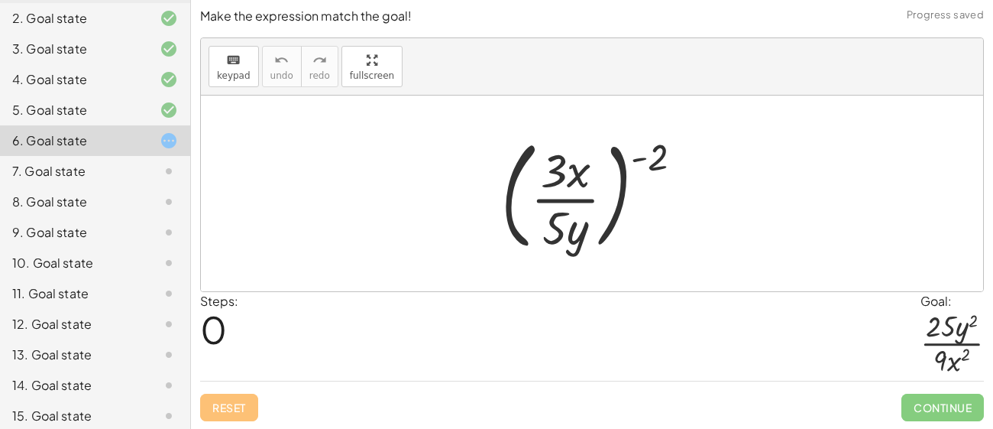
click at [566, 184] on div at bounding box center [598, 193] width 209 height 127
click at [573, 230] on div at bounding box center [598, 193] width 209 height 127
drag, startPoint x: 659, startPoint y: 146, endPoint x: 576, endPoint y: 222, distance: 113.0
click at [576, 222] on div at bounding box center [598, 193] width 209 height 127
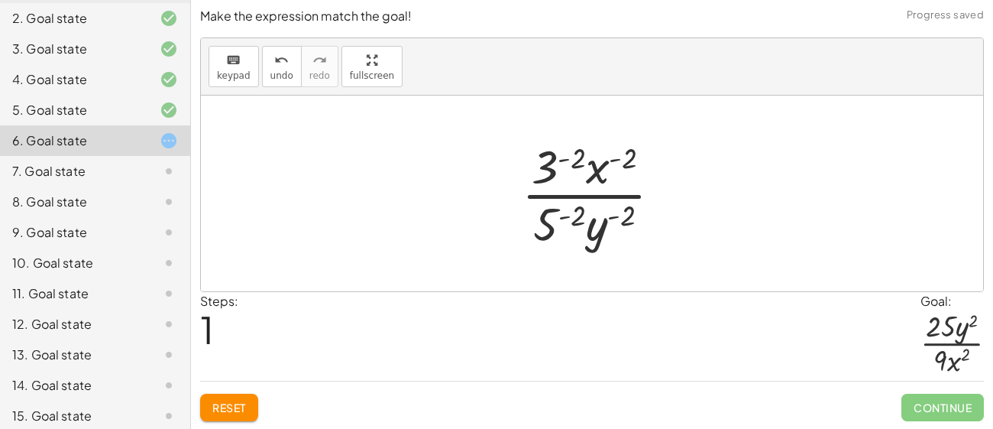
click at [561, 216] on div at bounding box center [597, 193] width 167 height 118
click at [618, 227] on div at bounding box center [597, 193] width 193 height 118
click at [615, 225] on div at bounding box center [597, 193] width 193 height 118
click at [613, 225] on div at bounding box center [597, 193] width 193 height 118
click at [558, 181] on div at bounding box center [597, 193] width 193 height 118
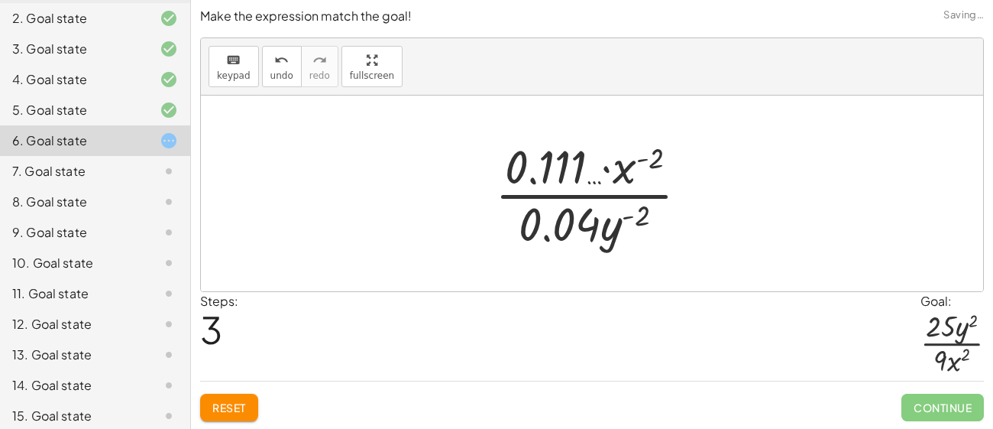
click at [636, 180] on div at bounding box center [597, 193] width 221 height 118
click at [238, 393] on button "Reset" at bounding box center [229, 407] width 58 height 28
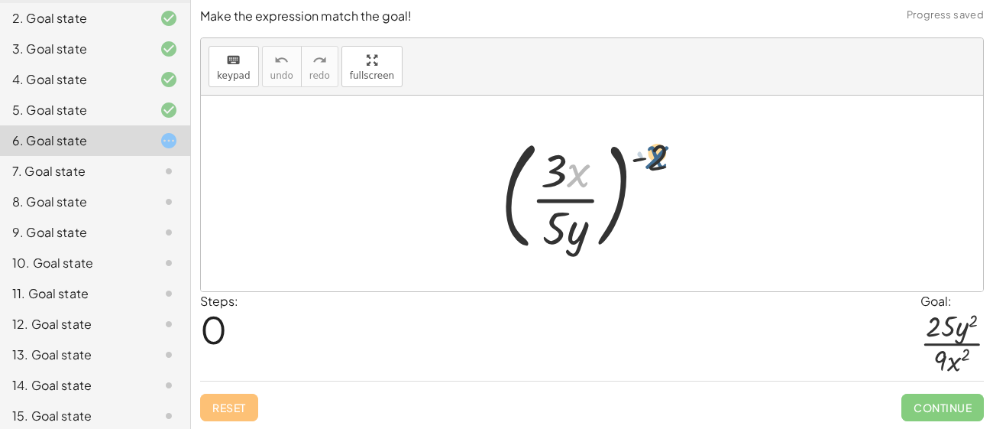
drag, startPoint x: 576, startPoint y: 175, endPoint x: 659, endPoint y: 156, distance: 84.7
click at [659, 156] on div at bounding box center [598, 193] width 209 height 127
drag, startPoint x: 570, startPoint y: 167, endPoint x: 671, endPoint y: 144, distance: 103.4
click at [671, 144] on div at bounding box center [598, 193] width 209 height 127
click at [572, 180] on div at bounding box center [598, 193] width 209 height 127
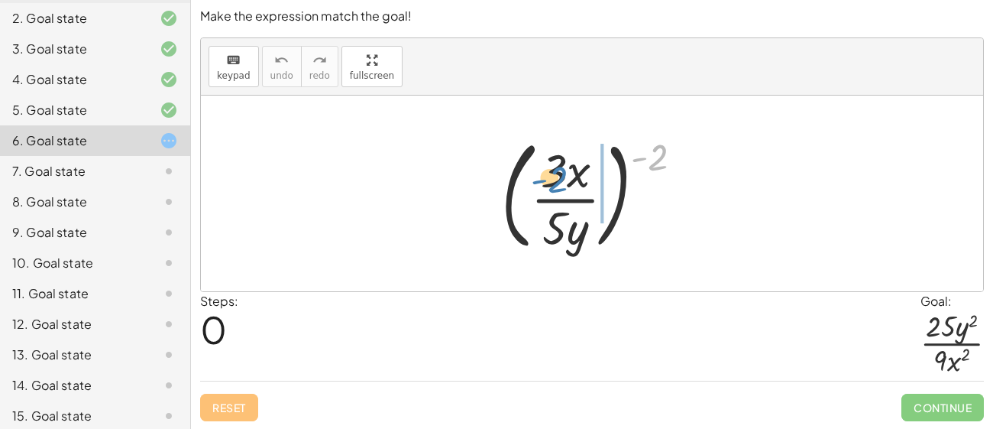
drag, startPoint x: 656, startPoint y: 153, endPoint x: 559, endPoint y: 173, distance: 99.2
click at [559, 173] on div at bounding box center [598, 193] width 209 height 127
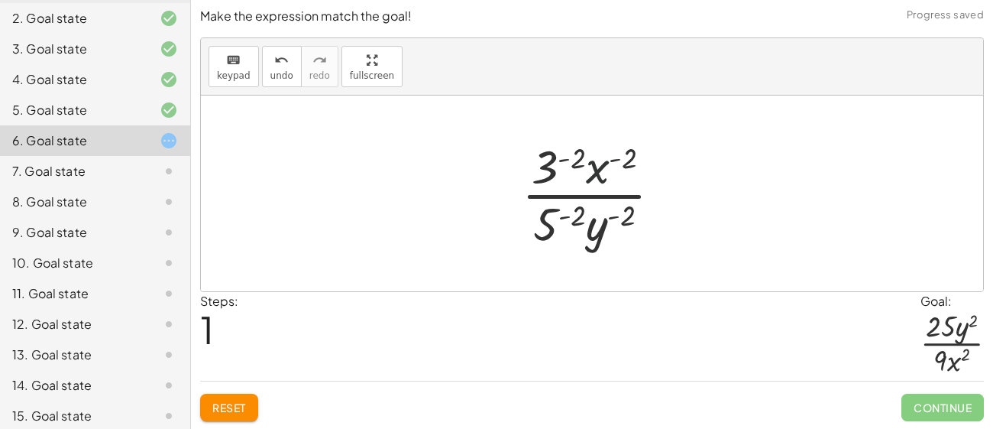
click at [594, 163] on div at bounding box center [597, 193] width 167 height 118
drag, startPoint x: 626, startPoint y: 157, endPoint x: 572, endPoint y: 158, distance: 53.5
click at [572, 158] on div at bounding box center [597, 193] width 167 height 118
drag, startPoint x: 623, startPoint y: 151, endPoint x: 542, endPoint y: 158, distance: 82.0
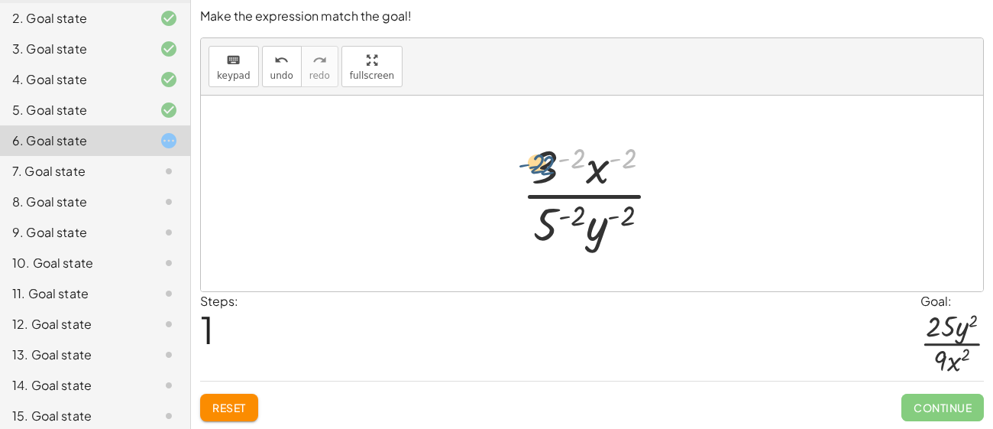
click at [542, 158] on div at bounding box center [597, 193] width 167 height 118
drag, startPoint x: 545, startPoint y: 163, endPoint x: 620, endPoint y: 170, distance: 75.3
click at [620, 170] on div at bounding box center [597, 193] width 167 height 118
click at [616, 168] on div at bounding box center [597, 193] width 167 height 118
click at [616, 168] on div at bounding box center [598, 193] width 210 height 118
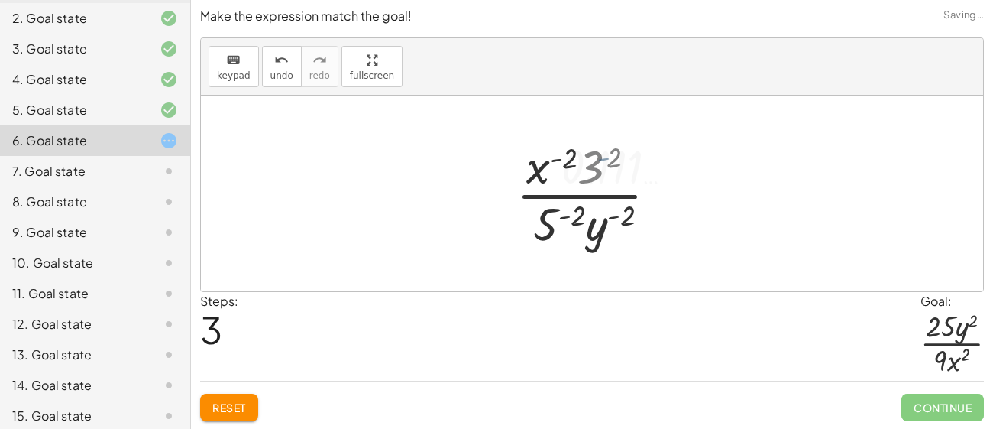
click at [616, 168] on div at bounding box center [598, 193] width 210 height 118
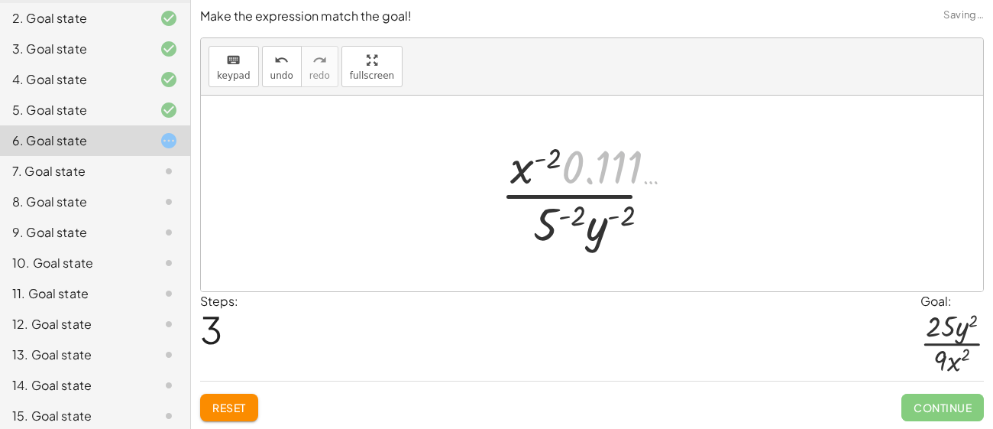
click at [616, 168] on div at bounding box center [598, 193] width 210 height 118
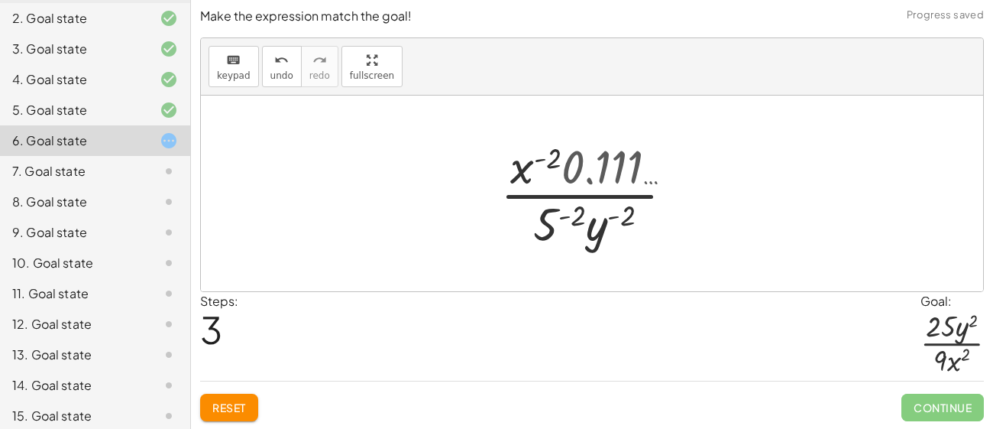
click at [616, 168] on div at bounding box center [598, 193] width 210 height 118
drag, startPoint x: 503, startPoint y: 153, endPoint x: 550, endPoint y: 164, distance: 48.0
click at [550, 164] on div at bounding box center [598, 193] width 210 height 118
click at [555, 218] on div at bounding box center [598, 193] width 210 height 118
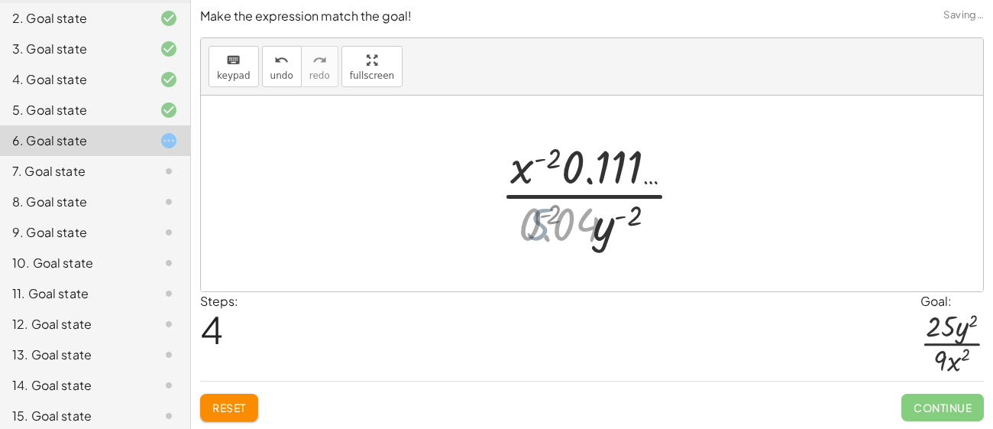
click at [522, 219] on div at bounding box center [598, 193] width 210 height 118
click at [606, 222] on div at bounding box center [598, 193] width 210 height 118
drag, startPoint x: 581, startPoint y: 225, endPoint x: 643, endPoint y: 235, distance: 62.6
click at [643, 235] on div at bounding box center [598, 193] width 210 height 118
click at [645, 214] on div at bounding box center [598, 193] width 210 height 118
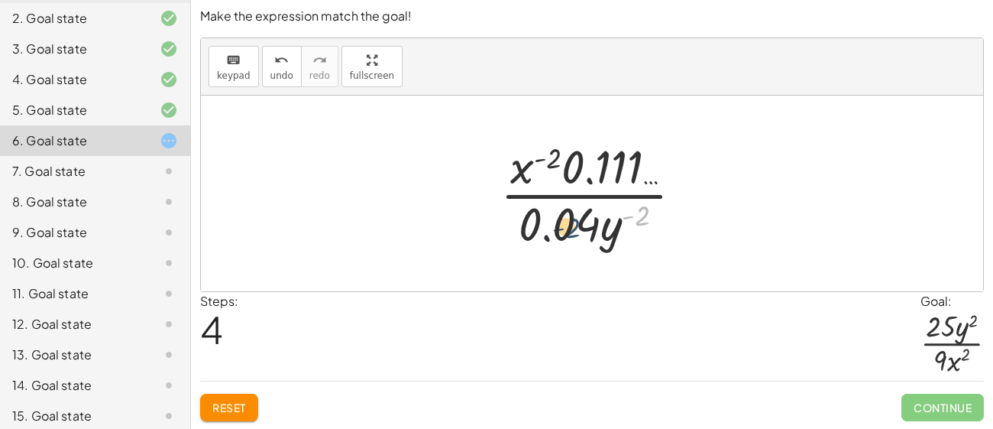
drag, startPoint x: 643, startPoint y: 214, endPoint x: 571, endPoint y: 226, distance: 72.8
click at [571, 226] on div at bounding box center [598, 193] width 210 height 118
drag, startPoint x: 553, startPoint y: 154, endPoint x: 568, endPoint y: 225, distance: 72.7
click at [568, 225] on div at bounding box center [598, 193] width 210 height 118
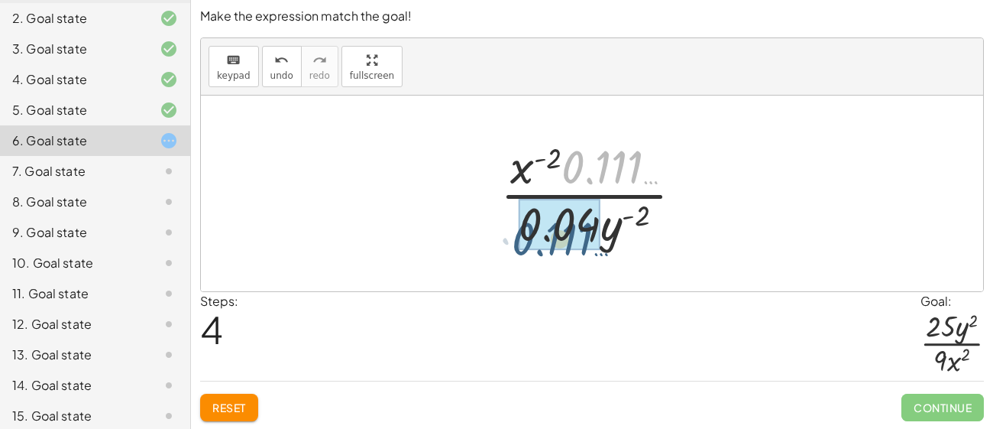
drag, startPoint x: 605, startPoint y: 180, endPoint x: 555, endPoint y: 262, distance: 96.3
click at [555, 262] on div "( · 3 · x · 5 · y ) ( - 2 ) · 3 ( - 2 ) · x ( - 2 ) · 5 ( - 2 ) · y ( - 2 ) · x…" at bounding box center [592, 193] width 782 height 196
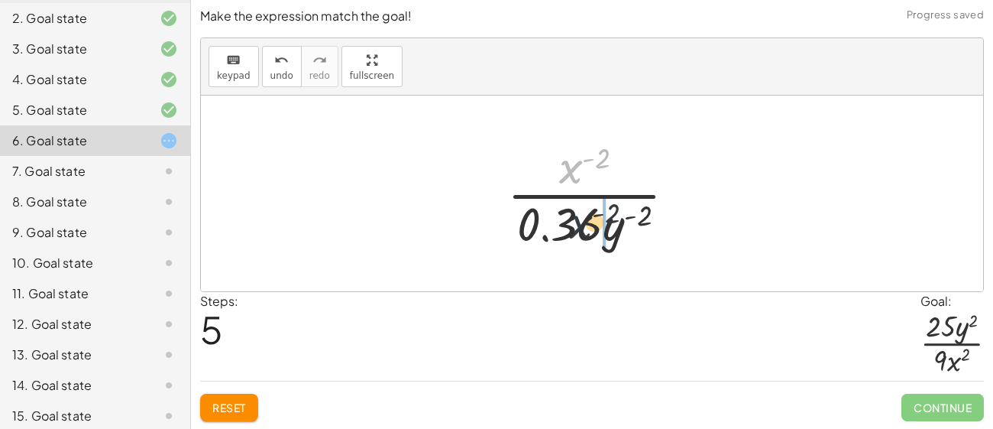
drag, startPoint x: 570, startPoint y: 183, endPoint x: 584, endPoint y: 241, distance: 60.4
click at [584, 241] on div at bounding box center [598, 193] width 196 height 118
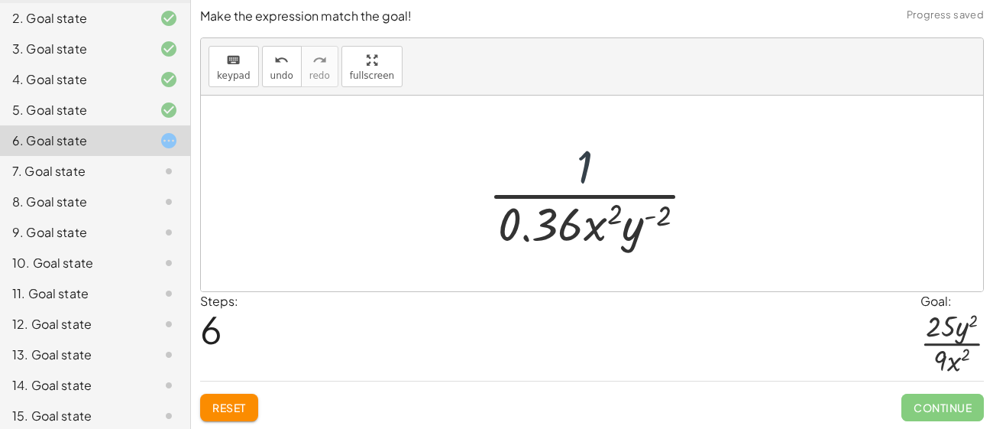
drag, startPoint x: 581, startPoint y: 178, endPoint x: 594, endPoint y: 264, distance: 86.5
click at [594, 264] on div "( · 3 · x · 5 · y ) ( - 2 ) · 3 ( - 2 ) · x ( - 2 ) · 5 ( - 2 ) · y ( - 2 ) · x…" at bounding box center [592, 193] width 782 height 196
click at [594, 264] on div at bounding box center [592, 193] width 782 height 196
drag, startPoint x: 574, startPoint y: 225, endPoint x: 578, endPoint y: 216, distance: 9.6
click at [578, 216] on div at bounding box center [598, 193] width 235 height 118
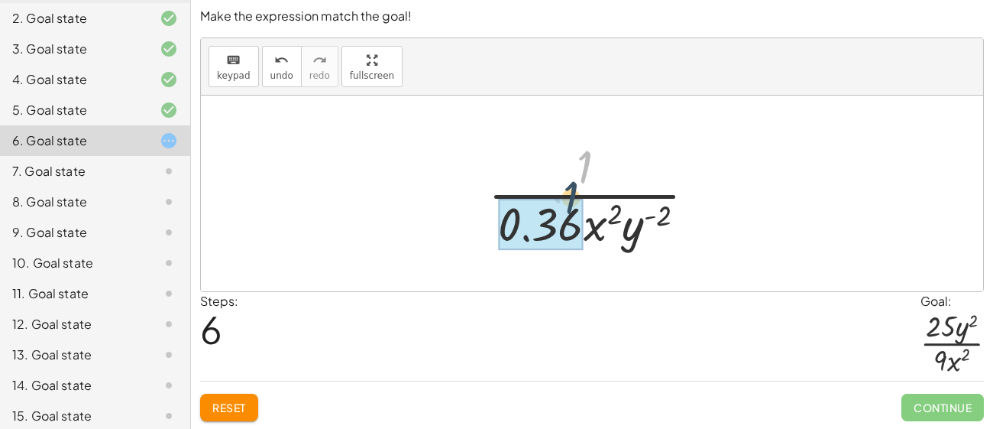
drag, startPoint x: 588, startPoint y: 173, endPoint x: 568, endPoint y: 220, distance: 50.7
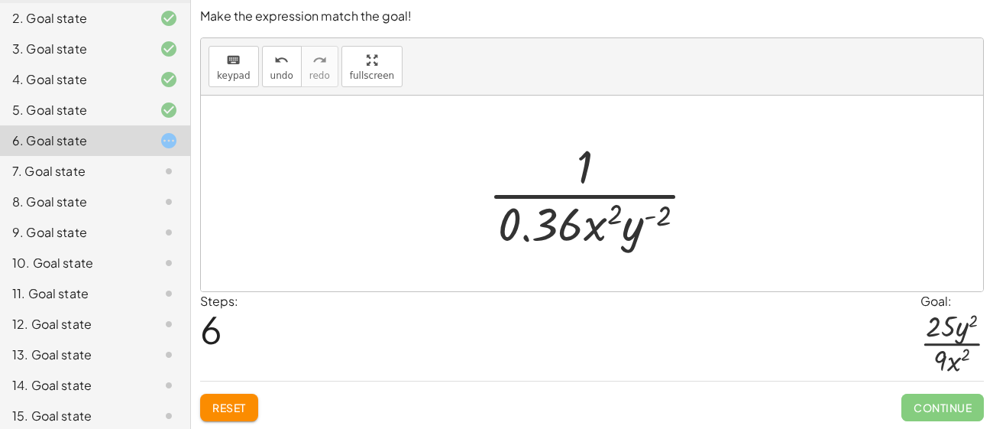
click at [232, 406] on span "Reset" at bounding box center [229, 407] width 34 height 14
click at [232, 406] on div "Reset Continue" at bounding box center [592, 400] width 784 height 40
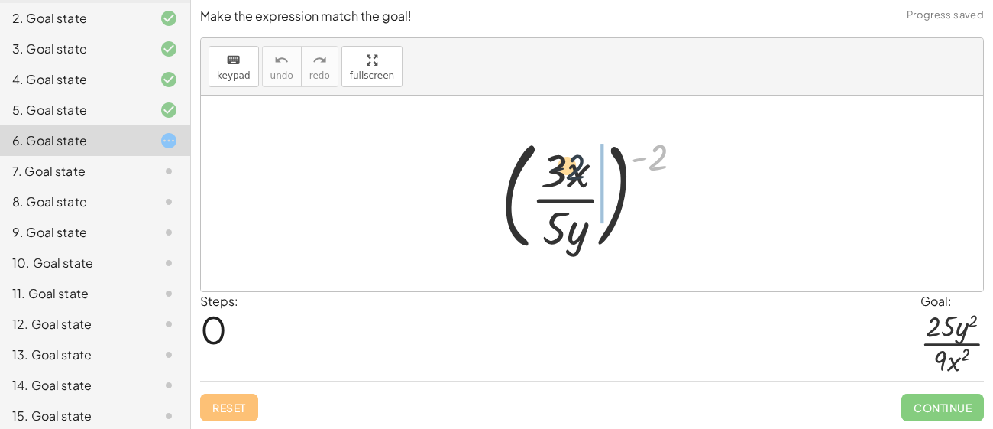
drag, startPoint x: 654, startPoint y: 153, endPoint x: 556, endPoint y: 173, distance: 99.8
click at [556, 173] on div at bounding box center [598, 193] width 209 height 127
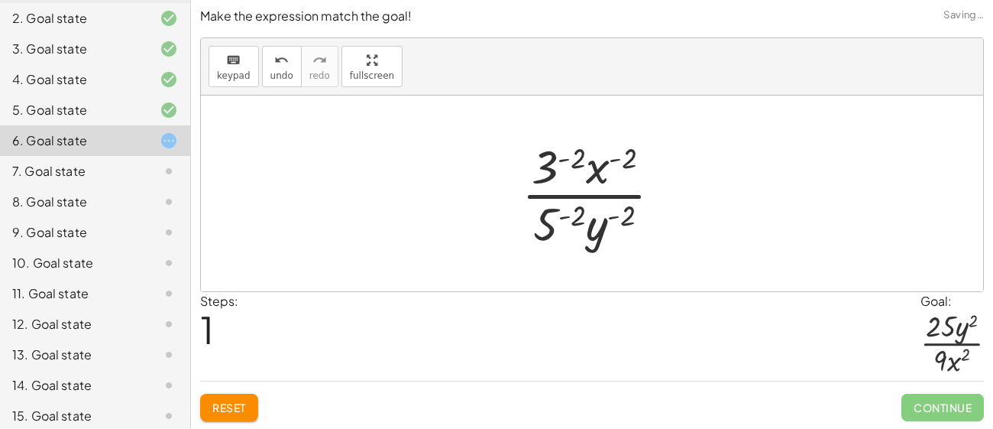
click at [555, 157] on div at bounding box center [597, 193] width 167 height 118
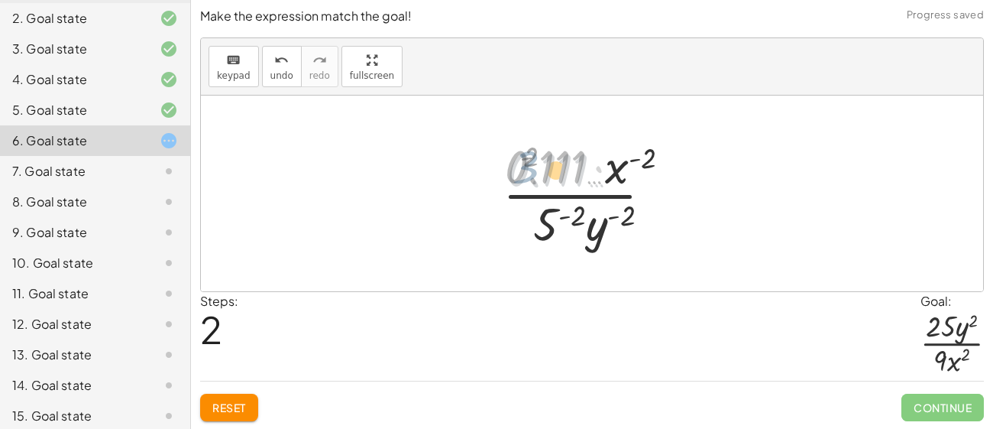
drag, startPoint x: 555, startPoint y: 157, endPoint x: 578, endPoint y: 190, distance: 40.3
click at [578, 190] on div at bounding box center [597, 193] width 221 height 118
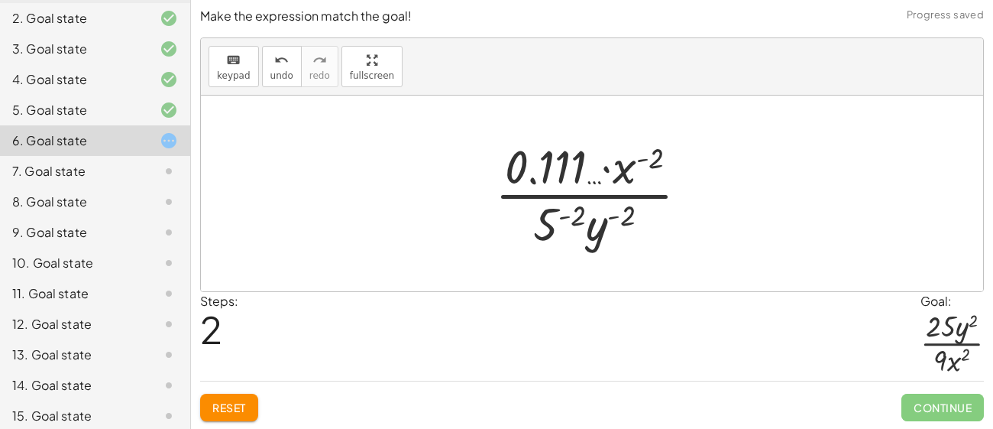
click at [212, 396] on button "Reset" at bounding box center [229, 407] width 58 height 28
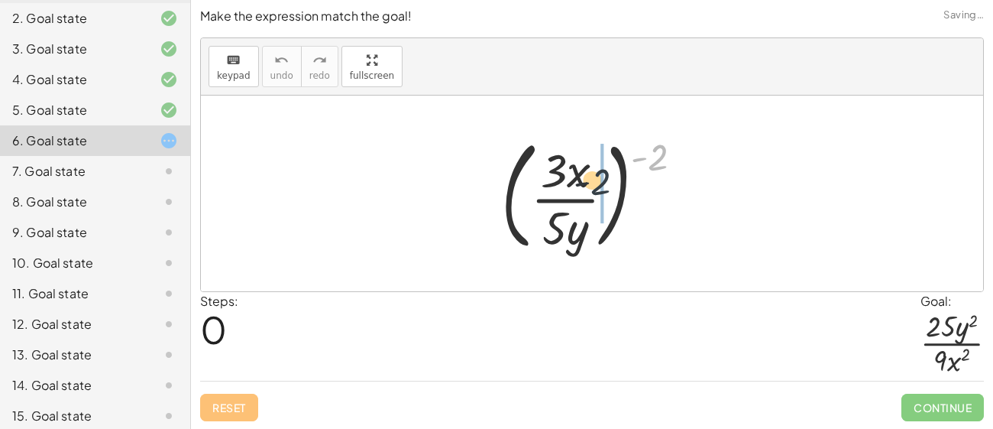
drag, startPoint x: 660, startPoint y: 153, endPoint x: 565, endPoint y: 187, distance: 100.8
click at [565, 187] on div at bounding box center [598, 193] width 209 height 127
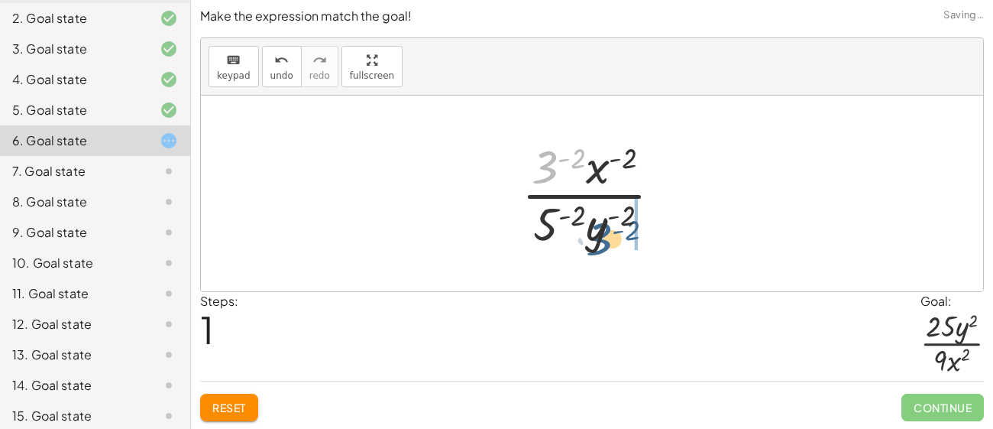
drag, startPoint x: 546, startPoint y: 169, endPoint x: 600, endPoint y: 241, distance: 90.6
click at [600, 241] on div at bounding box center [597, 193] width 167 height 118
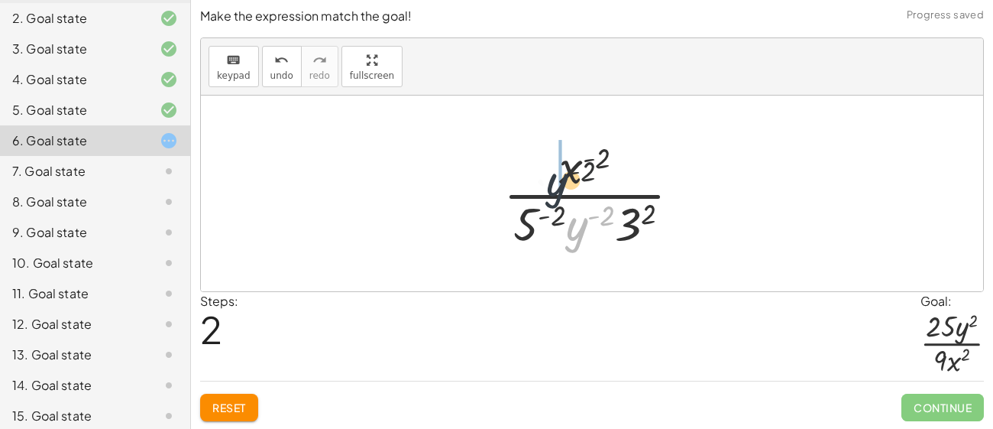
drag, startPoint x: 581, startPoint y: 231, endPoint x: 552, endPoint y: 173, distance: 64.9
click at [552, 173] on div at bounding box center [598, 193] width 205 height 118
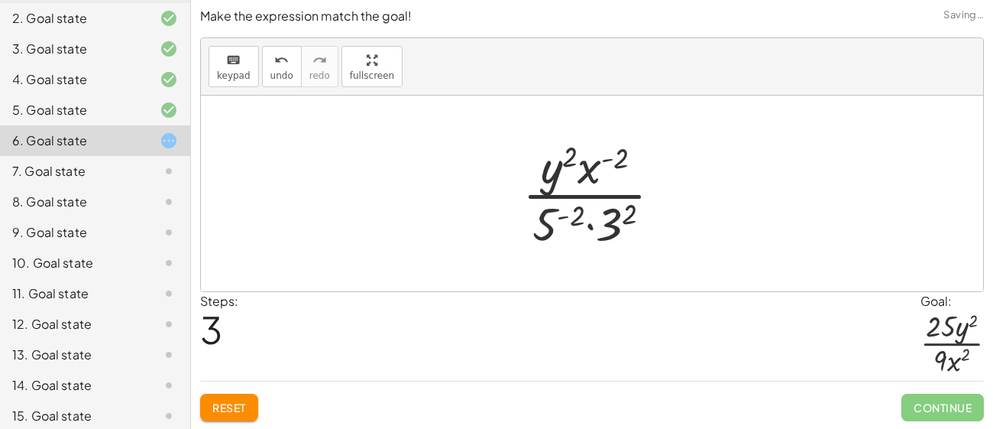
click at [611, 218] on div at bounding box center [598, 193] width 167 height 118
click at [553, 218] on div at bounding box center [598, 193] width 150 height 118
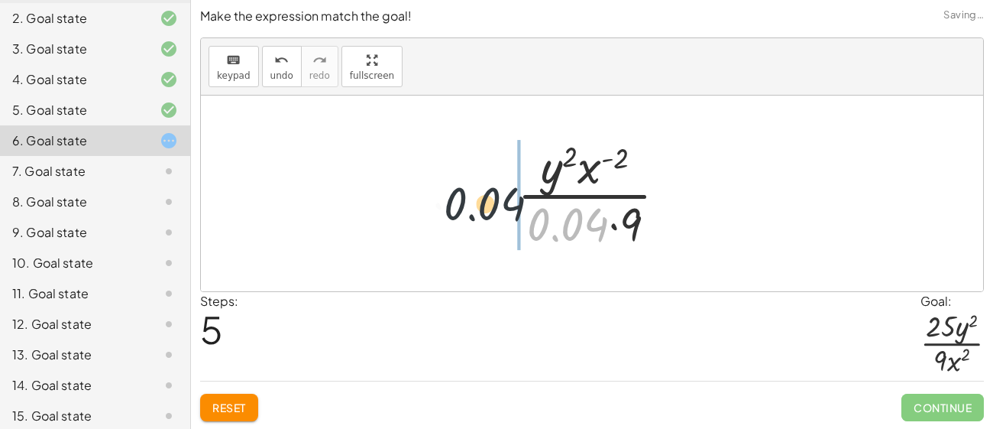
drag, startPoint x: 571, startPoint y: 219, endPoint x: 461, endPoint y: 189, distance: 113.4
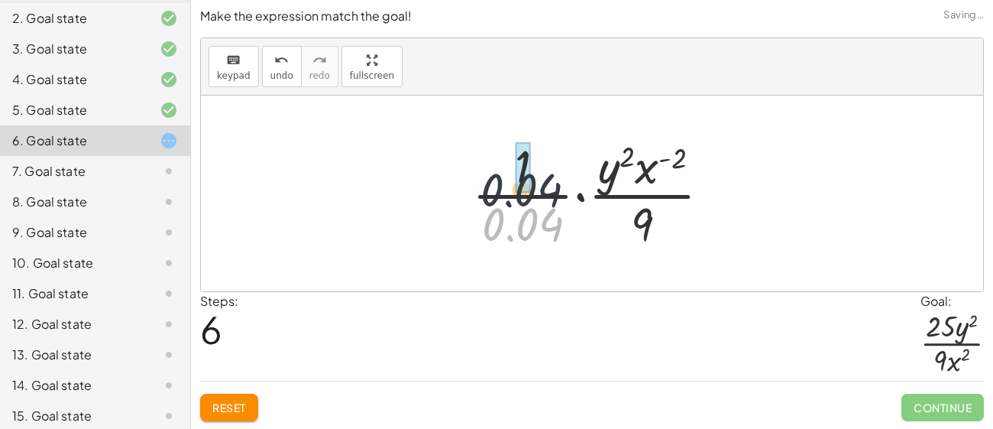
drag, startPoint x: 523, startPoint y: 233, endPoint x: 517, endPoint y: 162, distance: 71.3
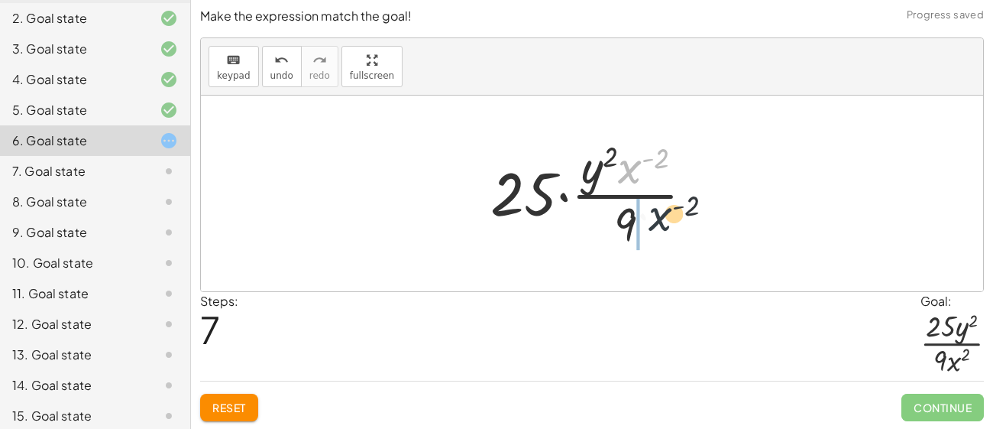
drag, startPoint x: 630, startPoint y: 174, endPoint x: 658, endPoint y: 224, distance: 57.1
click at [658, 224] on div at bounding box center [598, 193] width 231 height 118
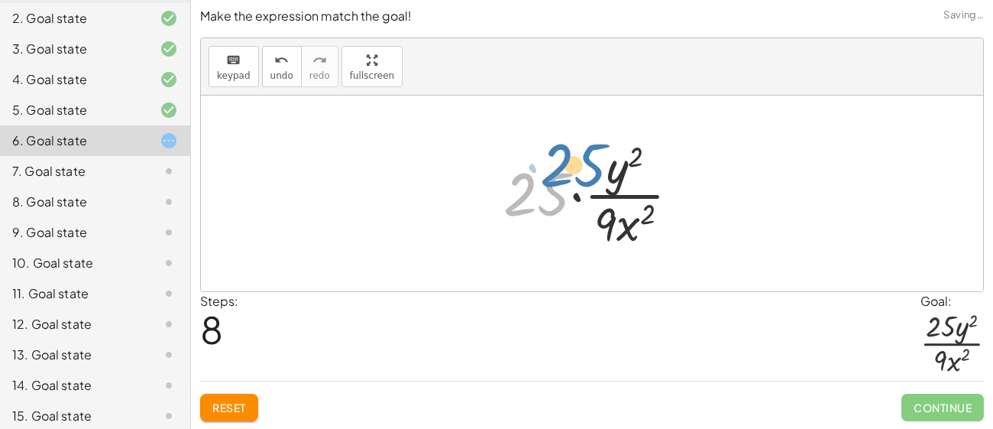
drag, startPoint x: 545, startPoint y: 192, endPoint x: 577, endPoint y: 154, distance: 48.8
click at [577, 154] on div at bounding box center [598, 193] width 204 height 118
drag, startPoint x: 565, startPoint y: 173, endPoint x: 623, endPoint y: 140, distance: 66.7
click at [623, 140] on div at bounding box center [598, 193] width 204 height 118
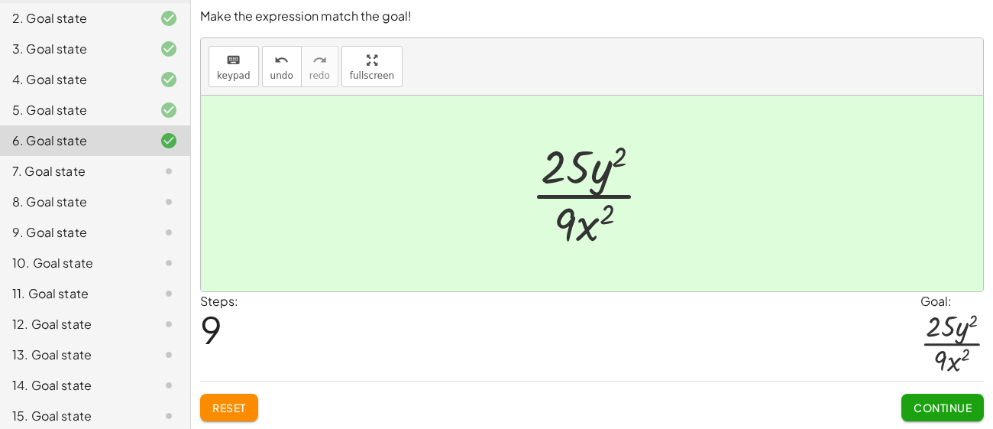
click at [939, 407] on span "Continue" at bounding box center [943, 407] width 58 height 14
